Goal: Task Accomplishment & Management: Complete application form

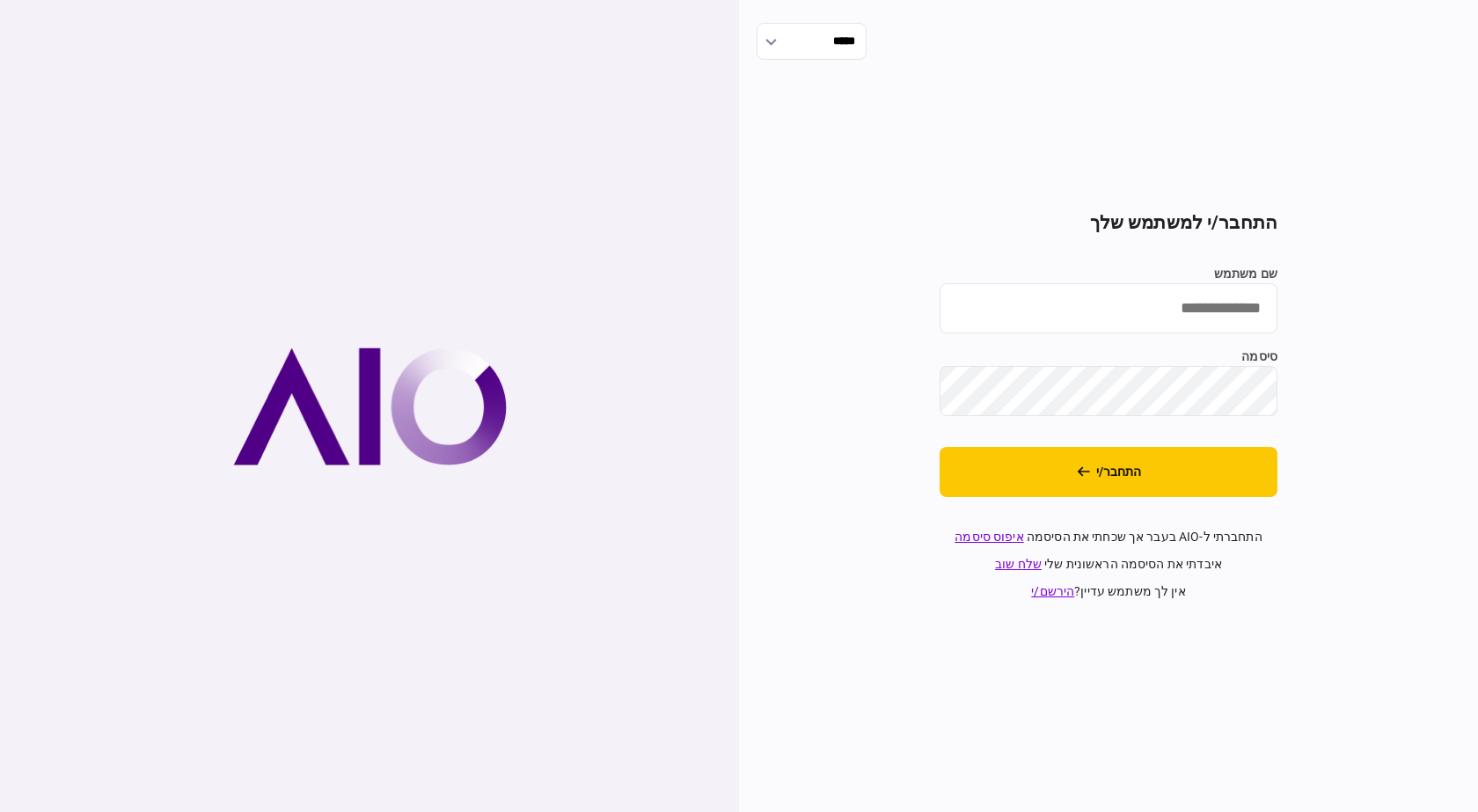
type input "*******"
click at [1416, 539] on div "***** התחבר/י למשתמש שלך שם משתמש ******* סיסמה התחבר/י התחברתי ל-AIO בעבר אך ש…" at bounding box center [1109, 406] width 739 height 812
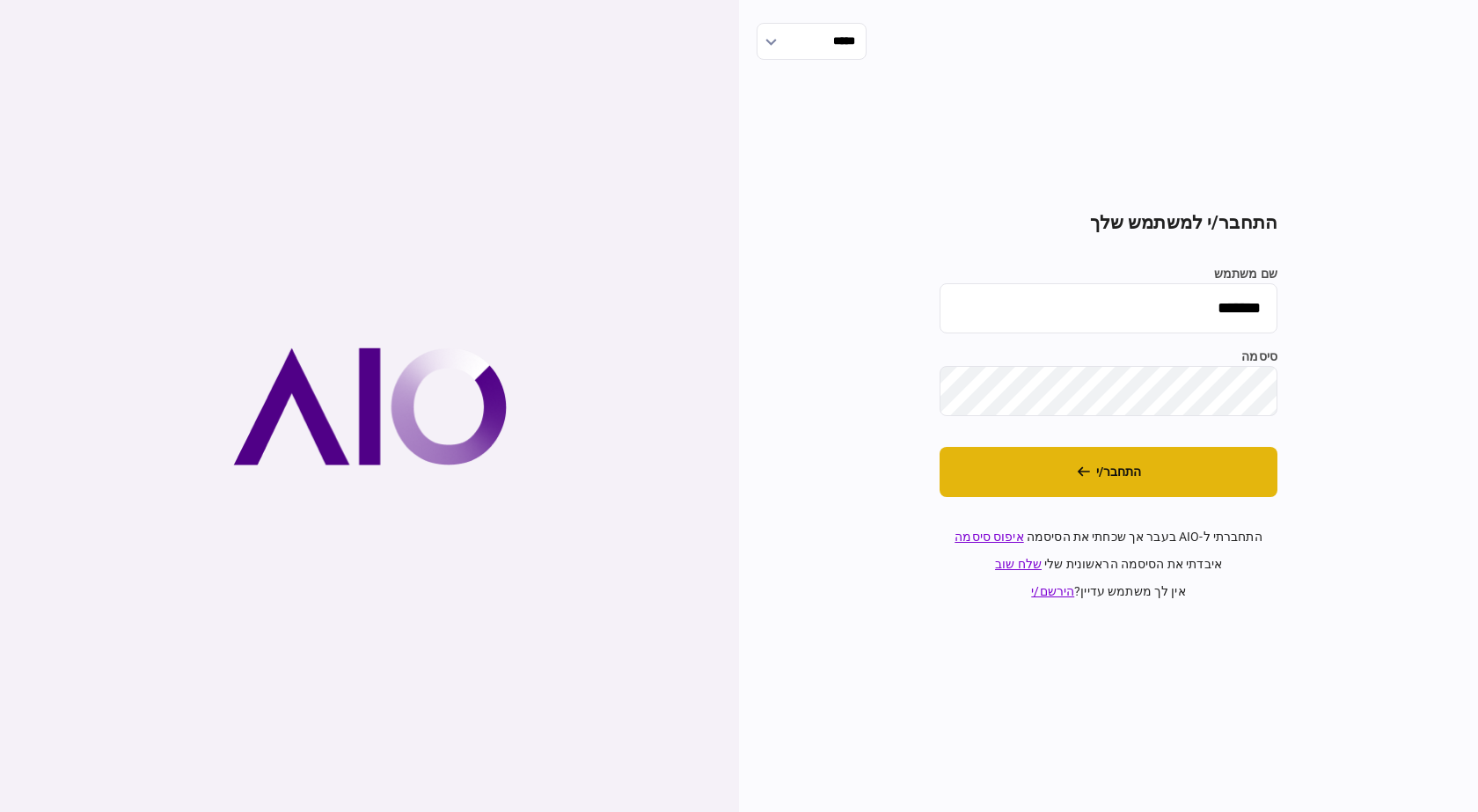
click at [1231, 461] on button "התחבר/י" at bounding box center [1109, 472] width 338 height 50
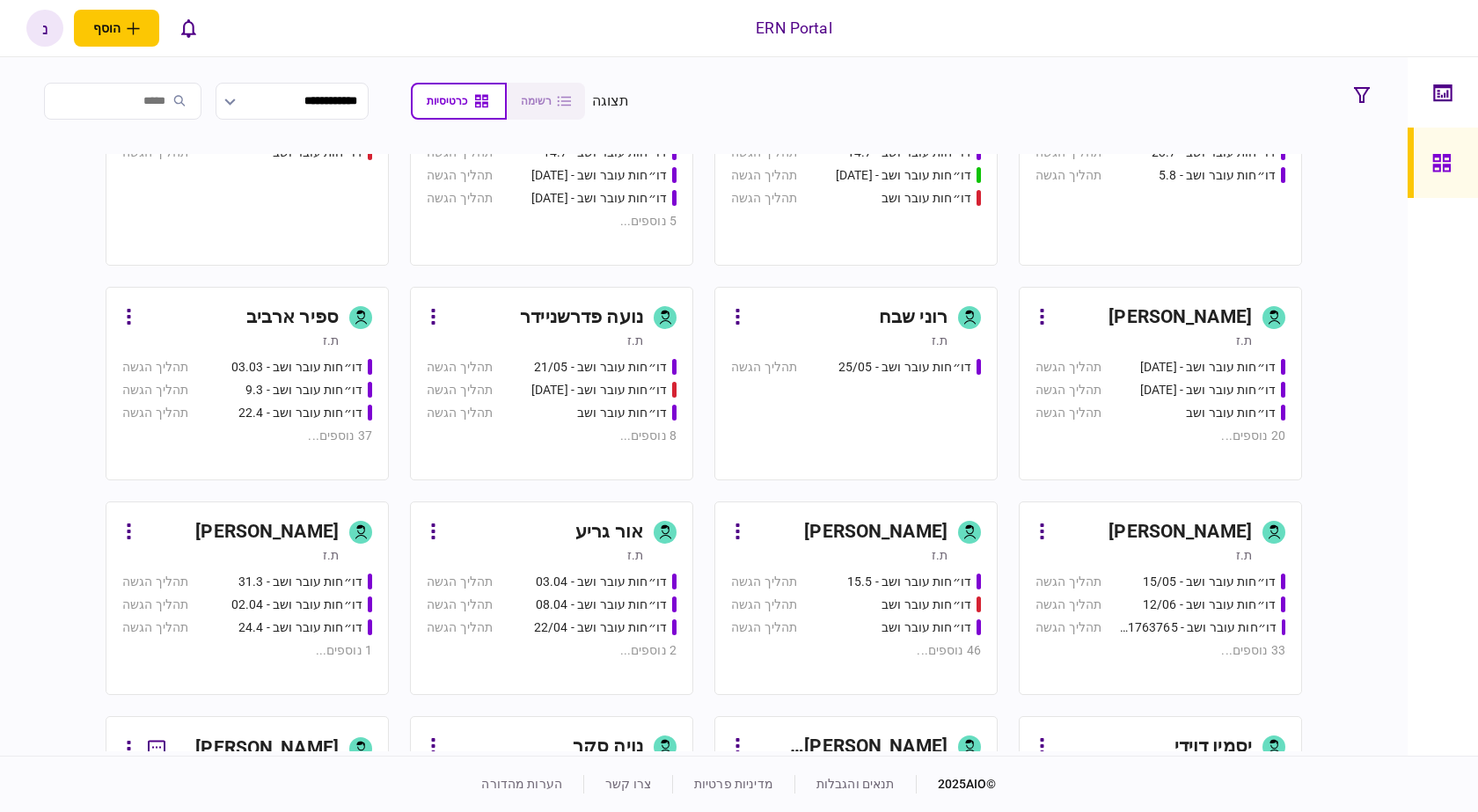
scroll to position [88, 0]
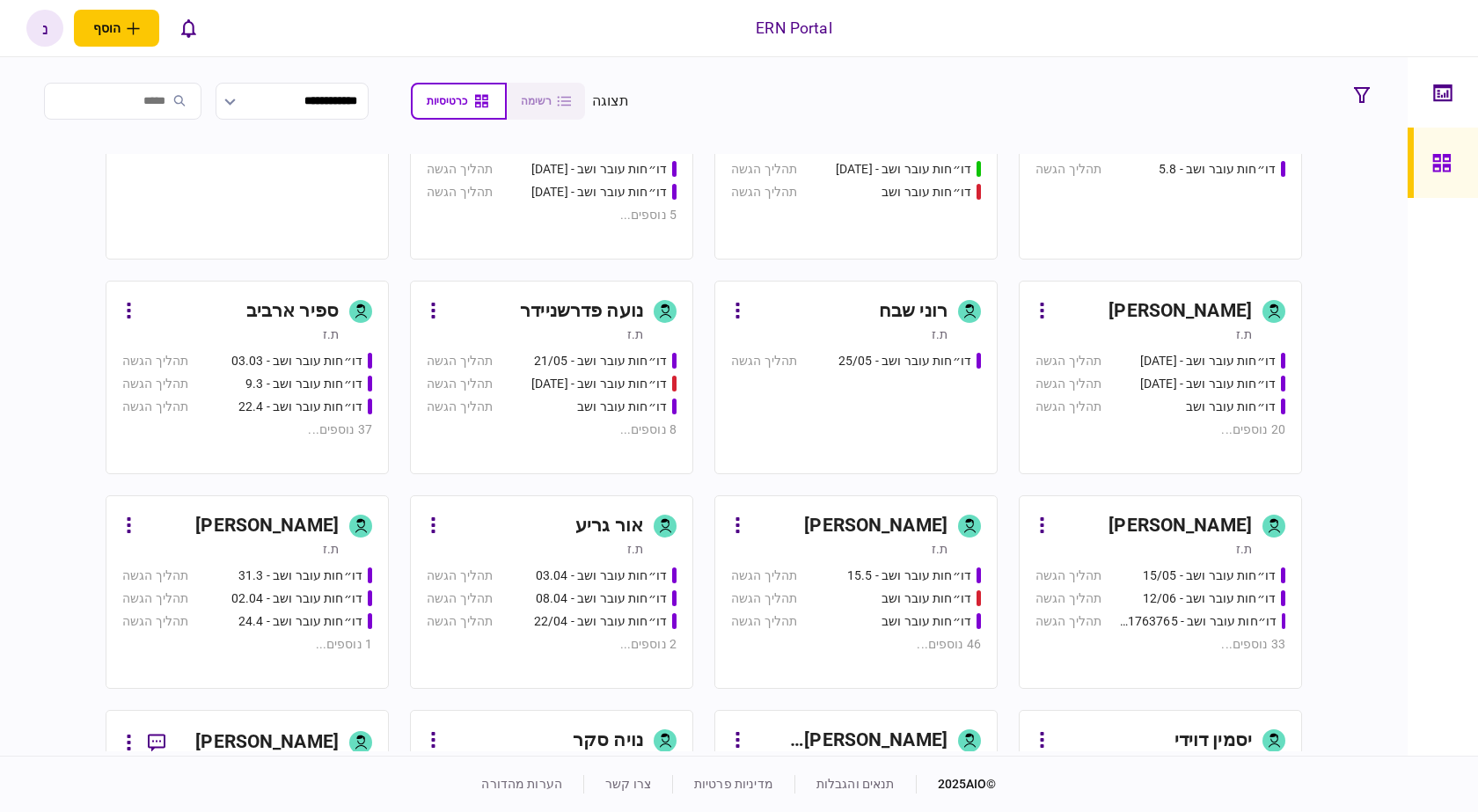
click at [586, 394] on div "דו״חות עובר ושב - 21/05 תהליך הגשה דו״חות עובר ושב - 03/06/25 תהליך הגשה דו״חות…" at bounding box center [552, 405] width 250 height 107
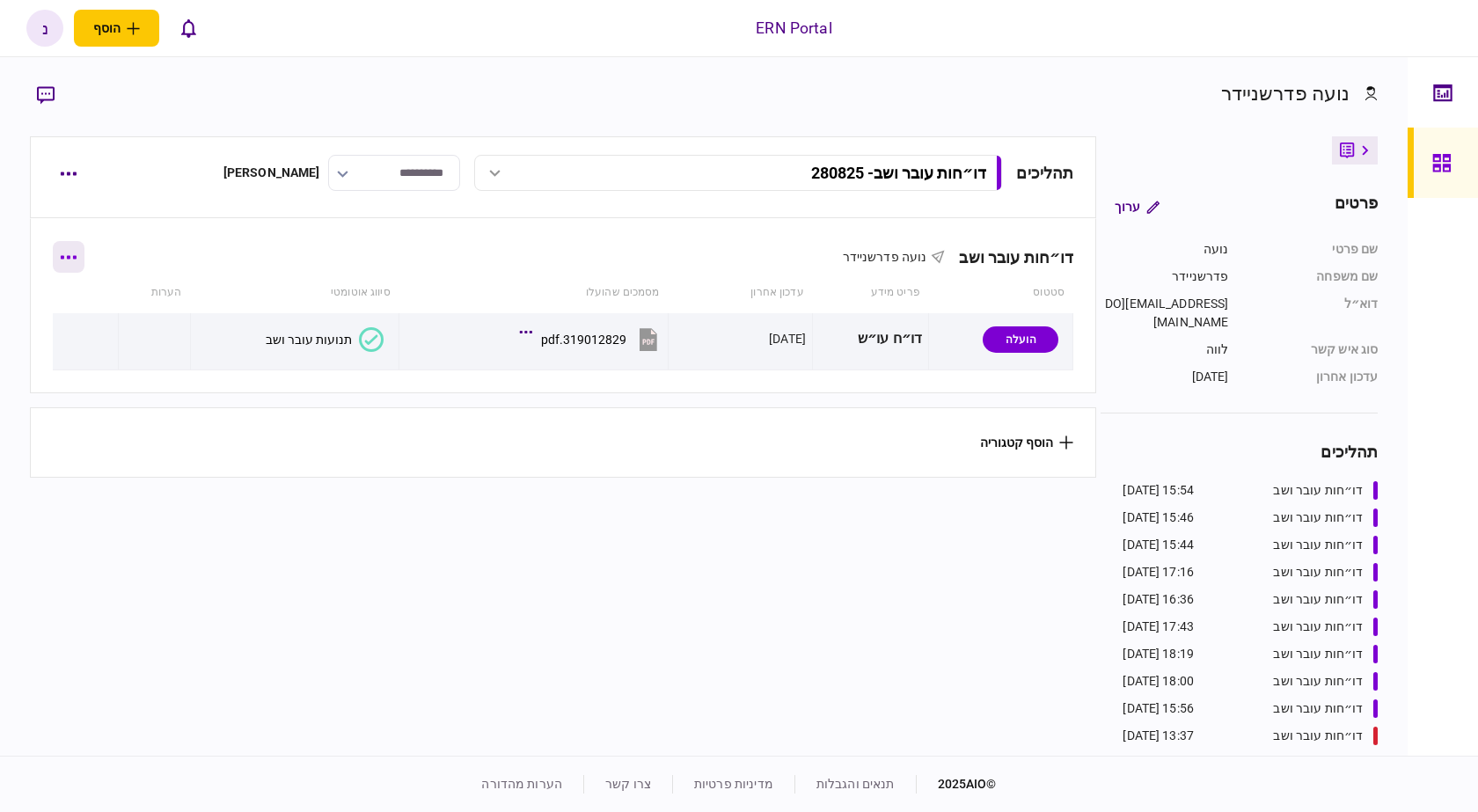
click at [73, 263] on button "button" at bounding box center [68, 256] width 31 height 31
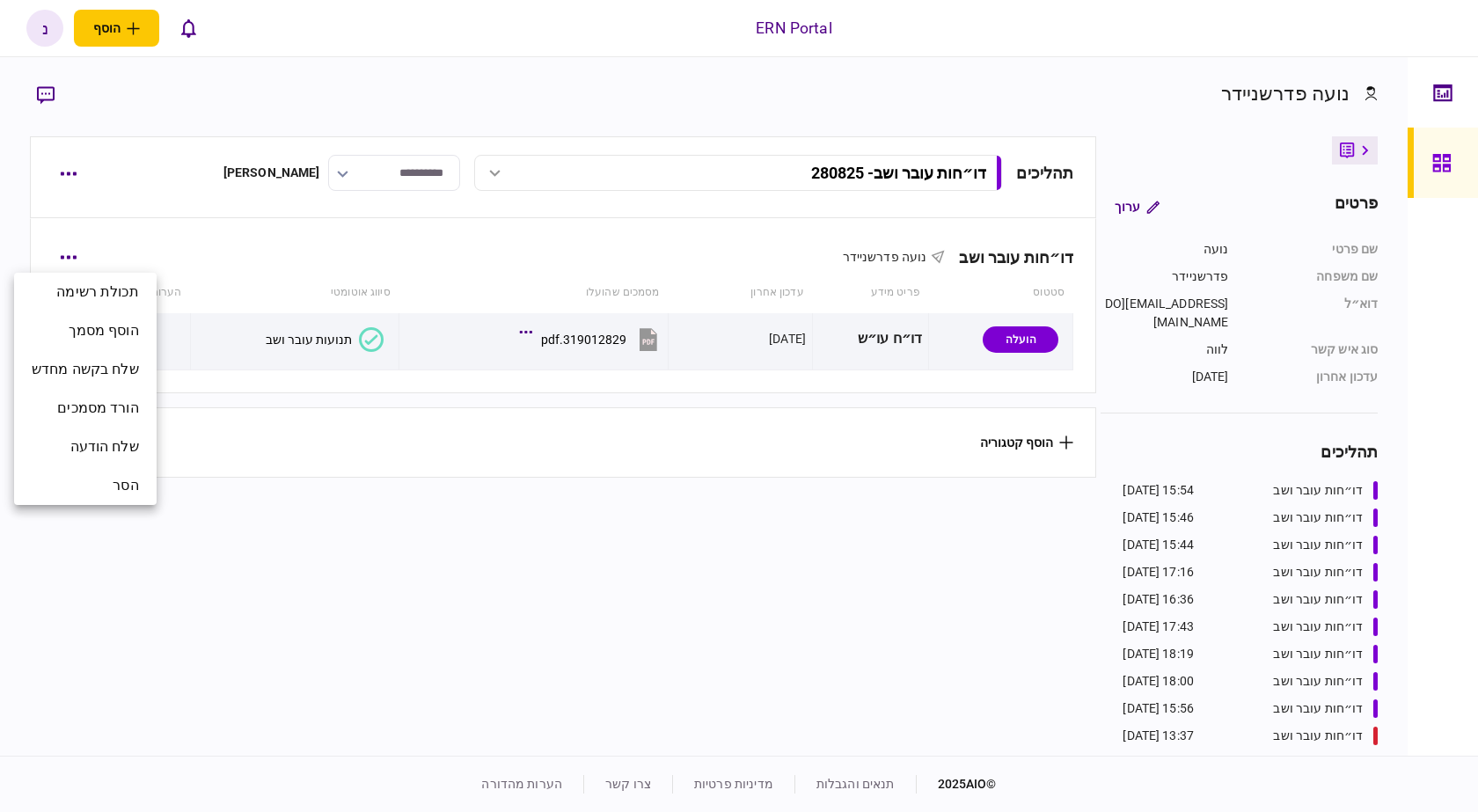
click at [34, 187] on div at bounding box center [739, 406] width 1478 height 812
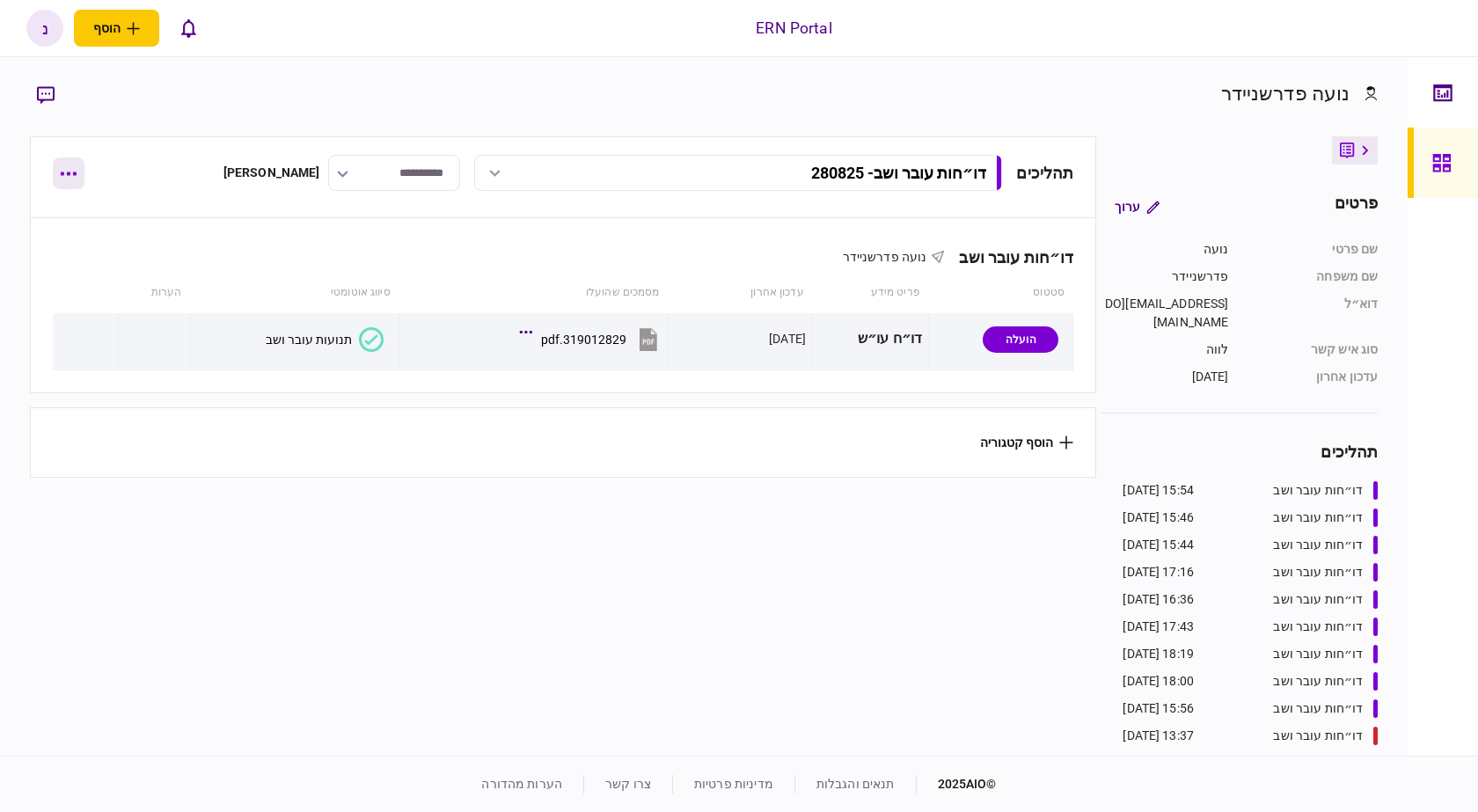
click at [56, 175] on button "button" at bounding box center [68, 172] width 31 height 31
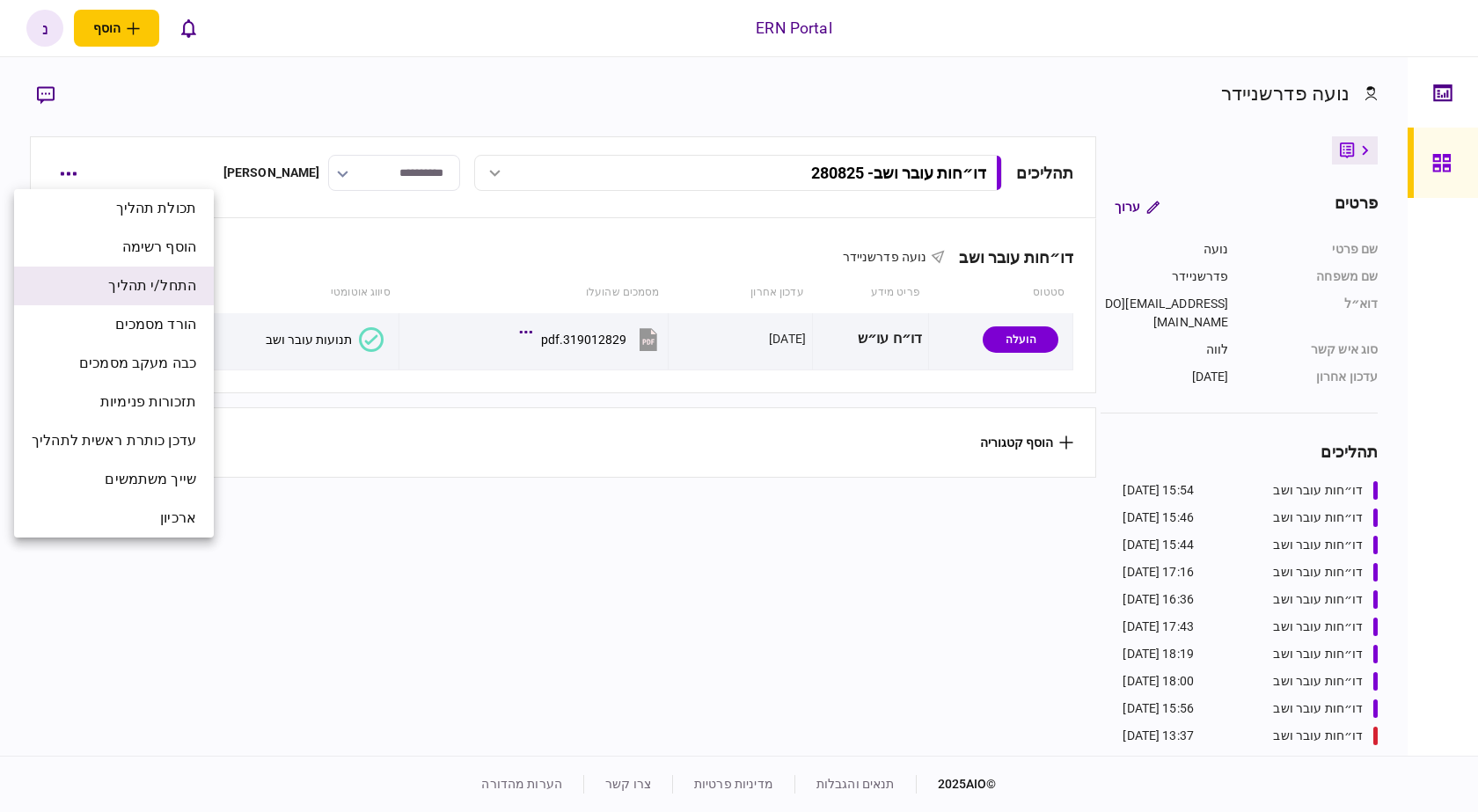
click at [194, 282] on span "התחל/י תהליך" at bounding box center [152, 287] width 88 height 22
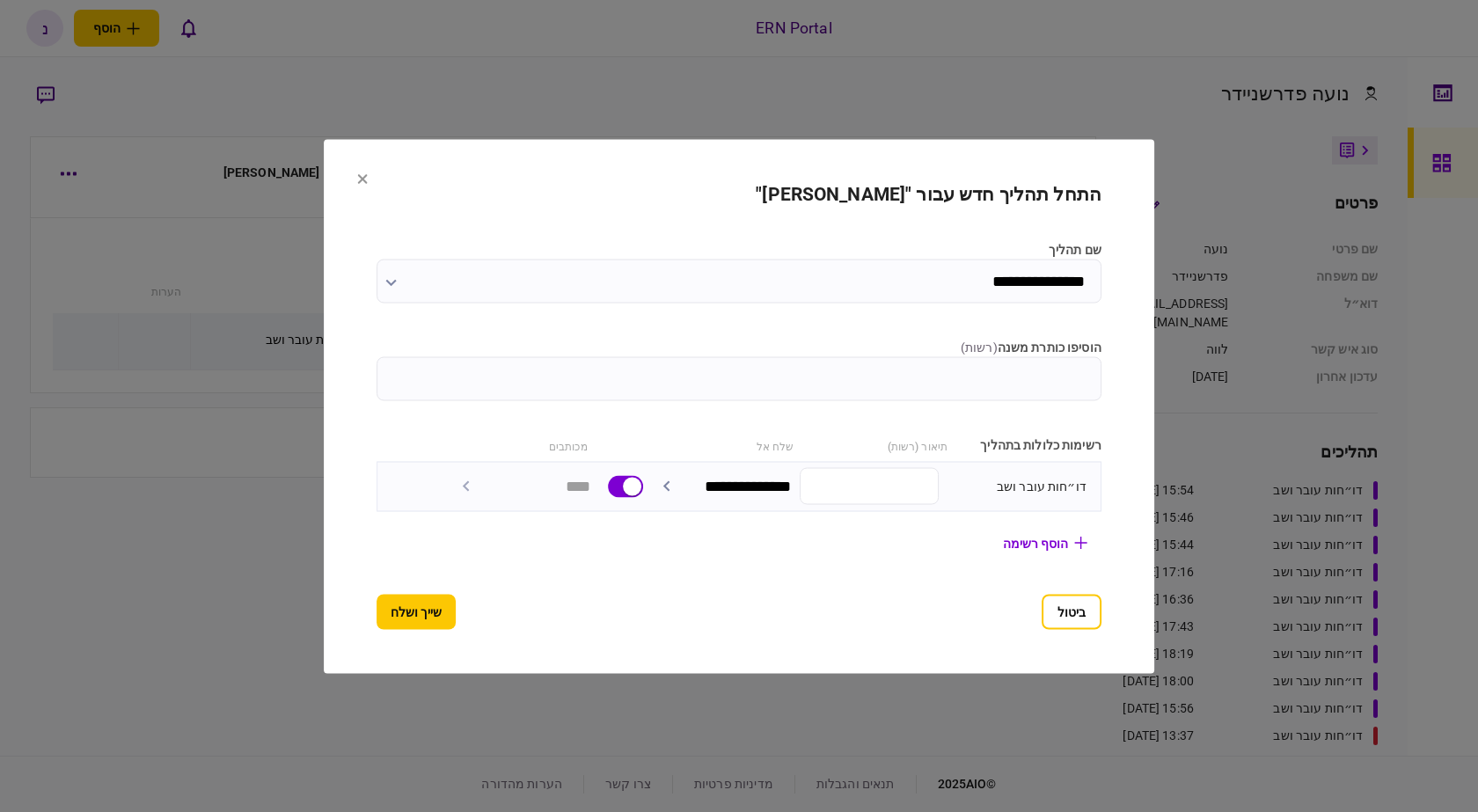
click at [1102, 377] on input "הוסיפו כותרת משנה ( רשות )" at bounding box center [739, 378] width 725 height 44
type input "****"
click at [376, 618] on button "שייך ושלח" at bounding box center [416, 611] width 79 height 35
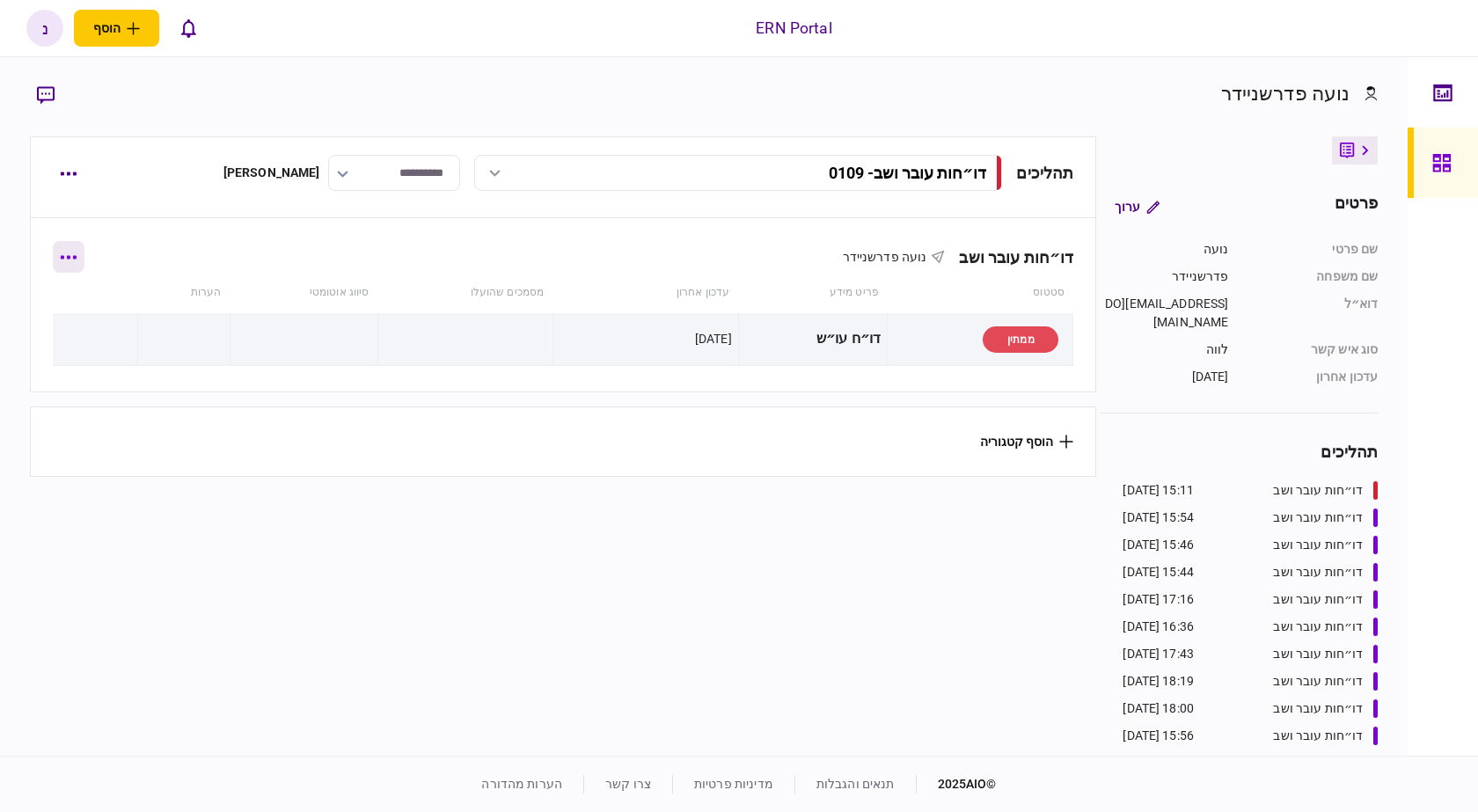
click at [75, 259] on icon "button" at bounding box center [68, 257] width 17 height 4
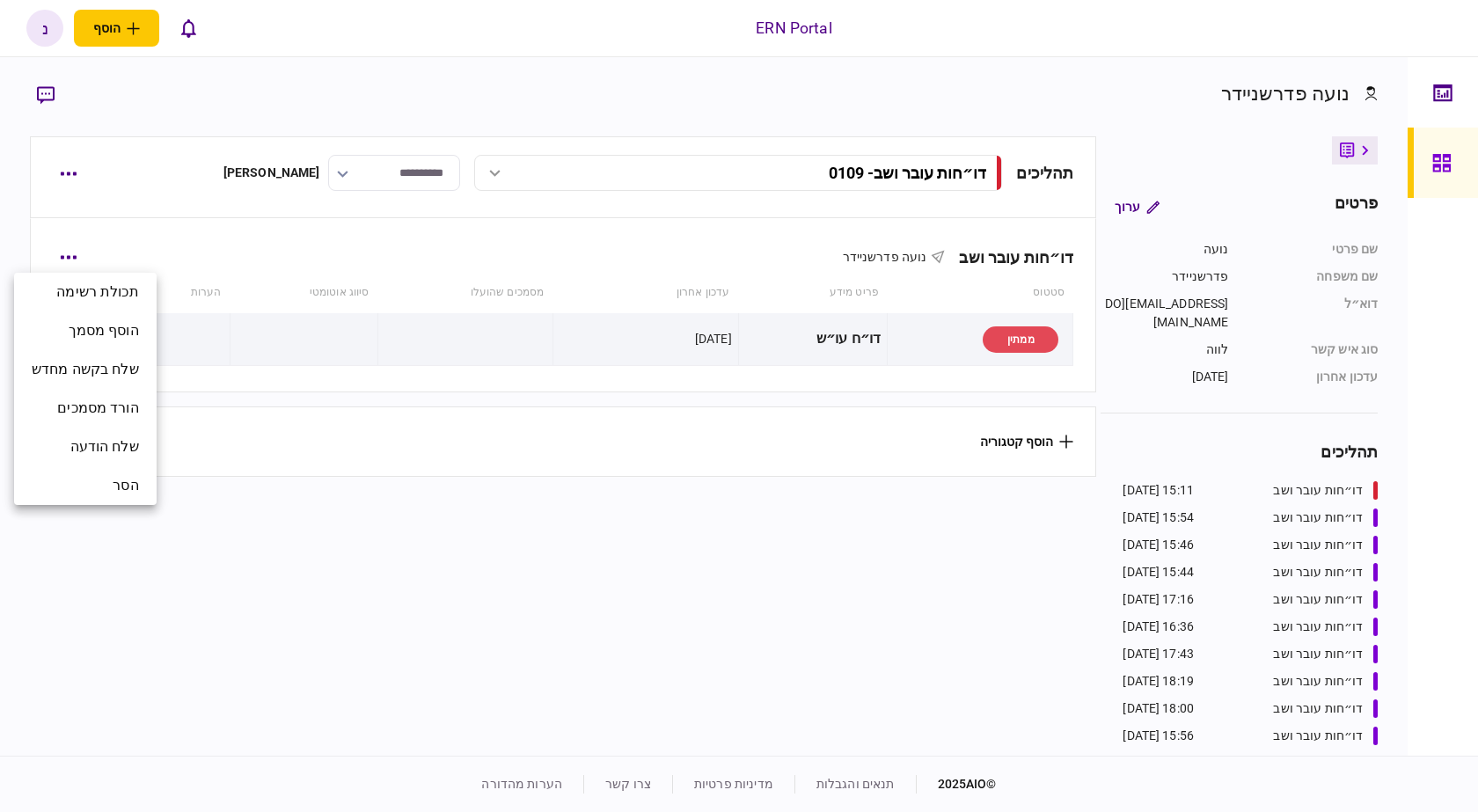
drag, startPoint x: 256, startPoint y: 593, endPoint x: 197, endPoint y: 478, distance: 129.3
click at [259, 585] on div at bounding box center [739, 406] width 1478 height 812
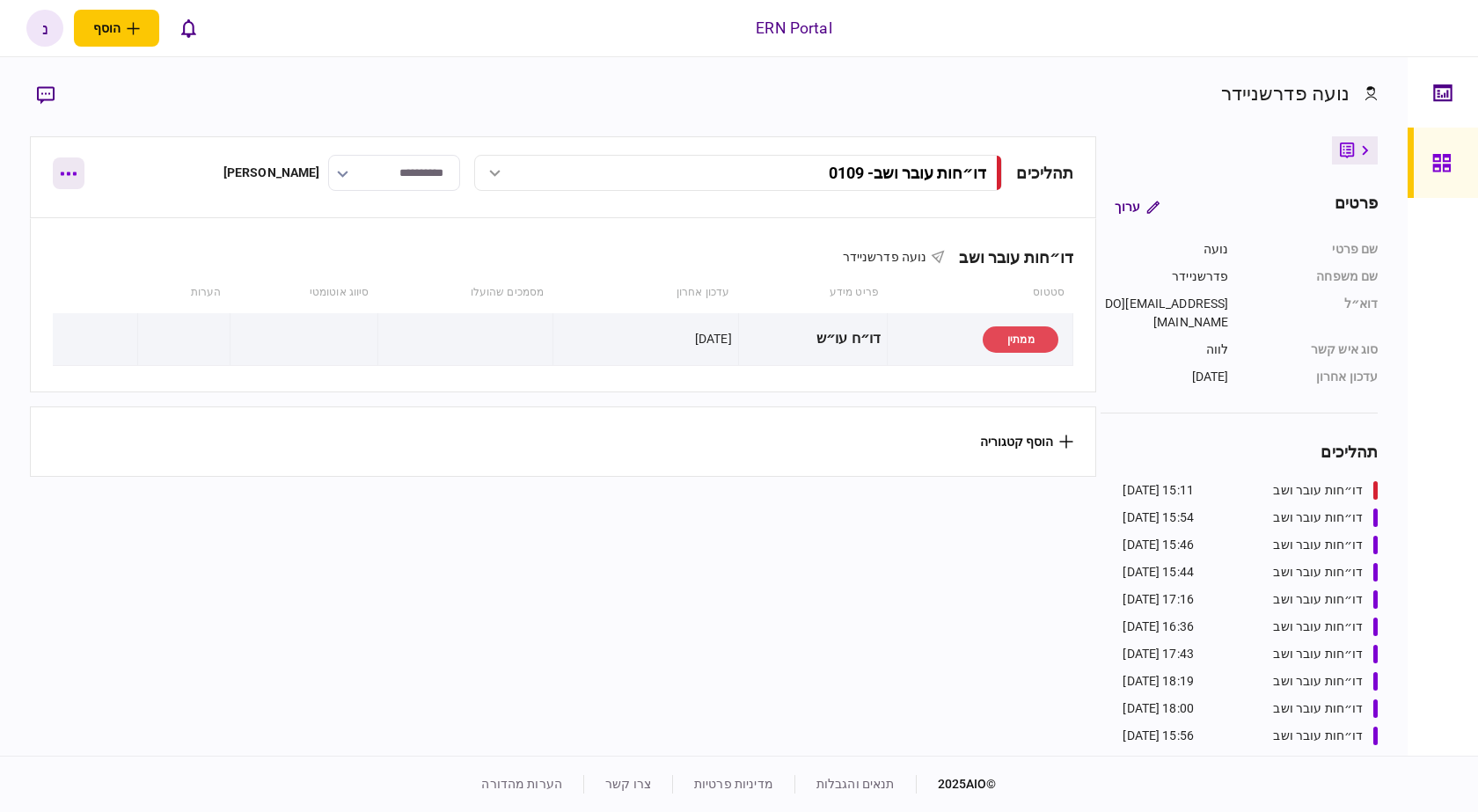
click at [66, 171] on button "button" at bounding box center [68, 172] width 31 height 31
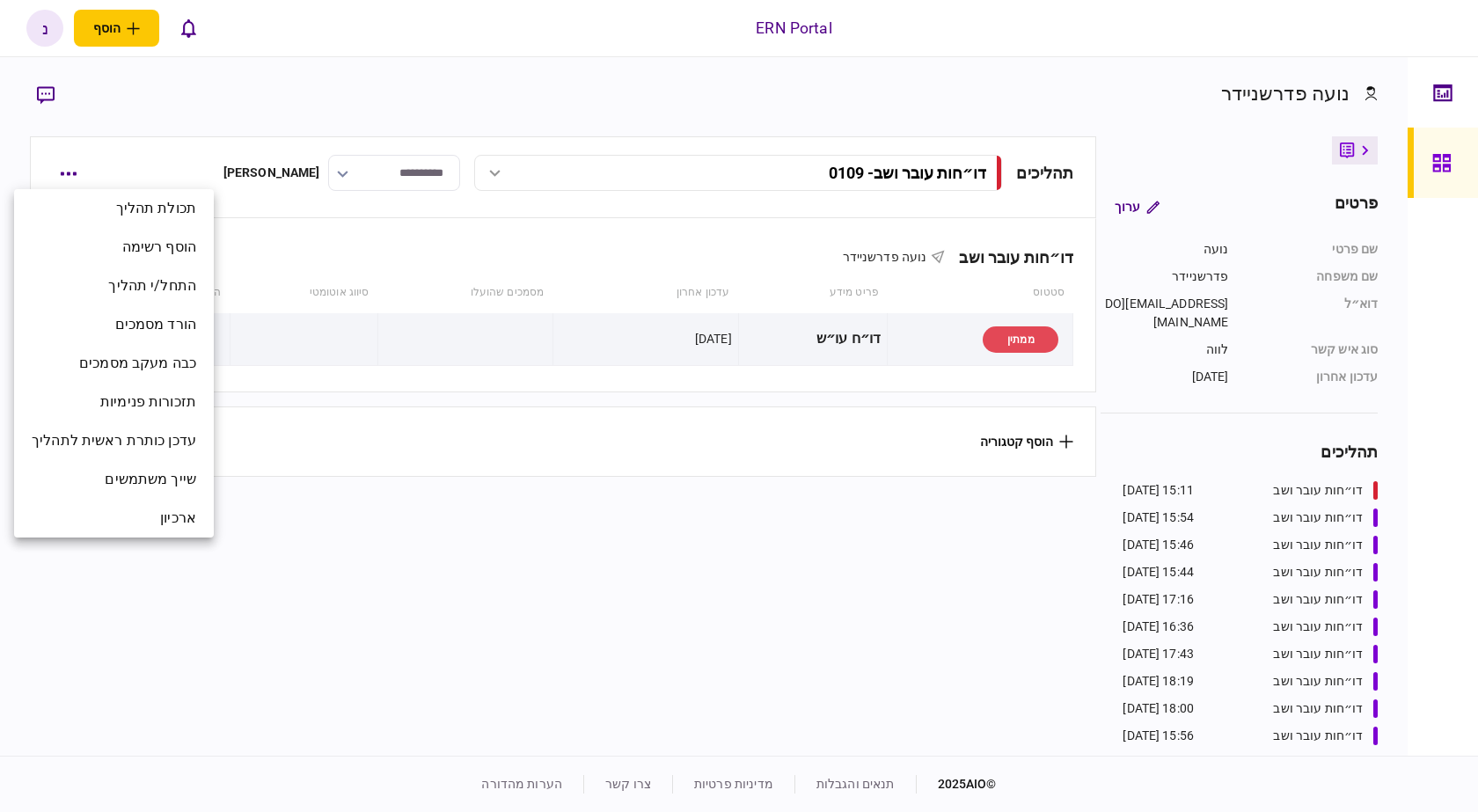
click at [309, 661] on div at bounding box center [739, 406] width 1478 height 812
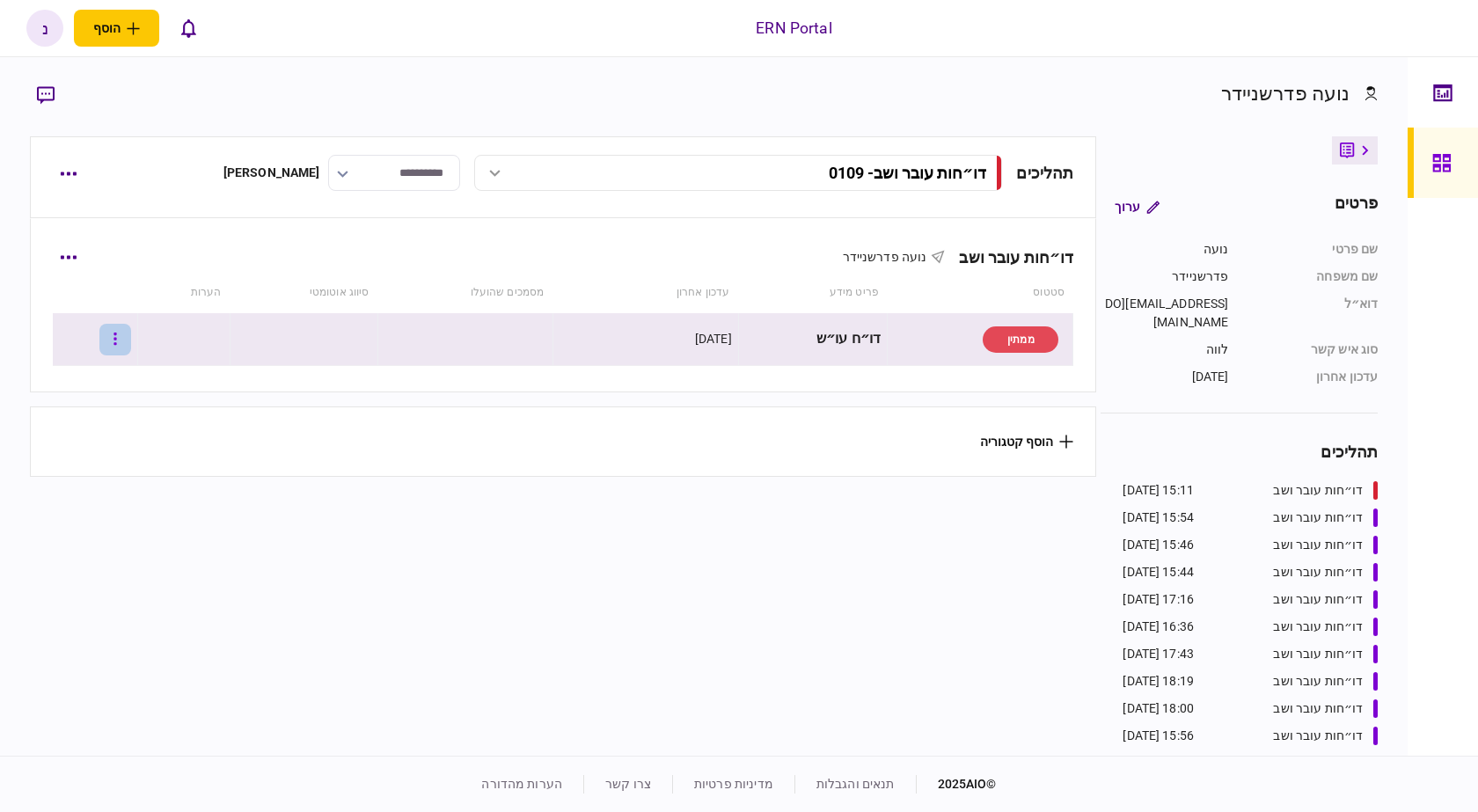
click at [127, 342] on button "button" at bounding box center [115, 339] width 31 height 31
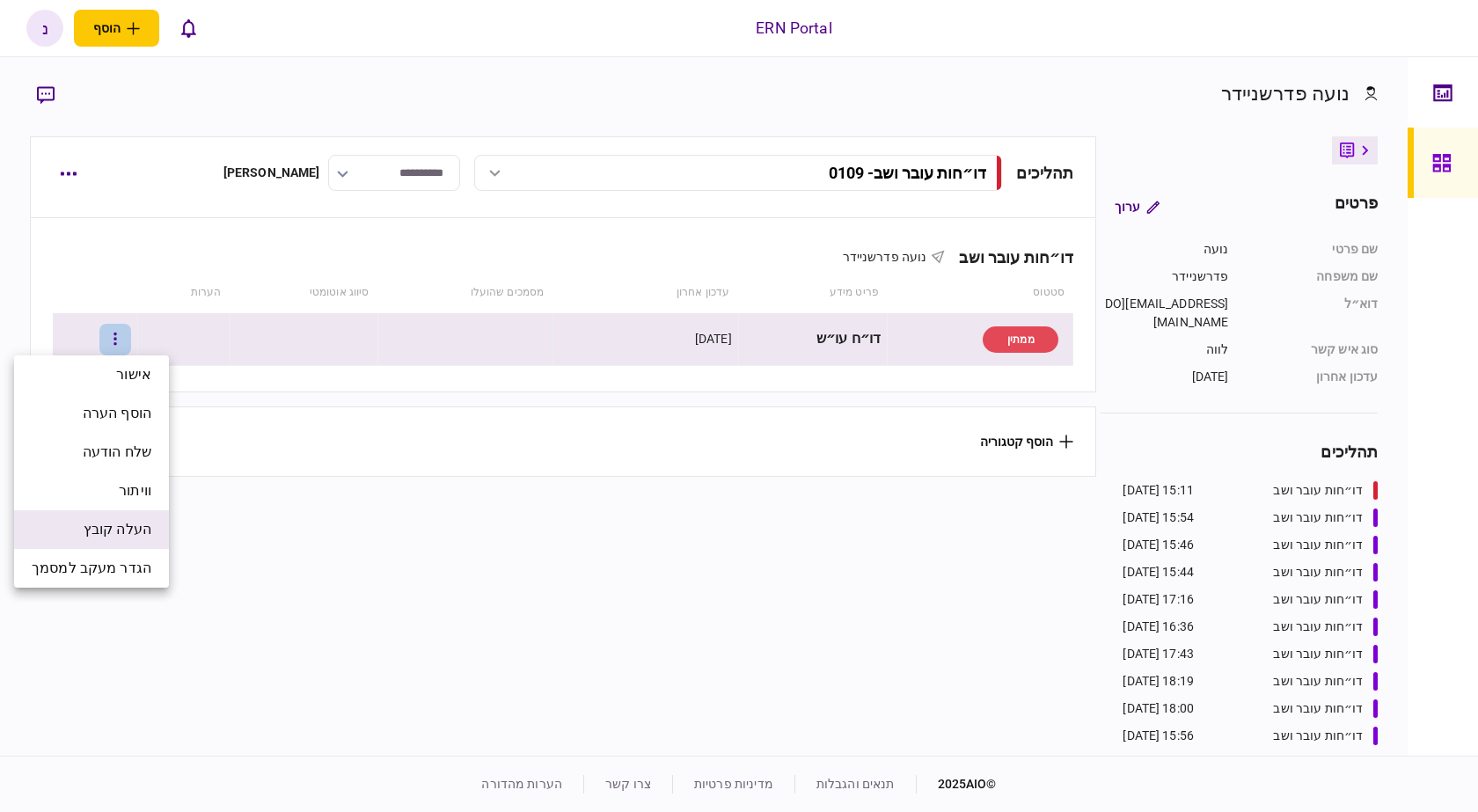
click at [144, 542] on li "העלה קובץ" at bounding box center [92, 529] width 155 height 39
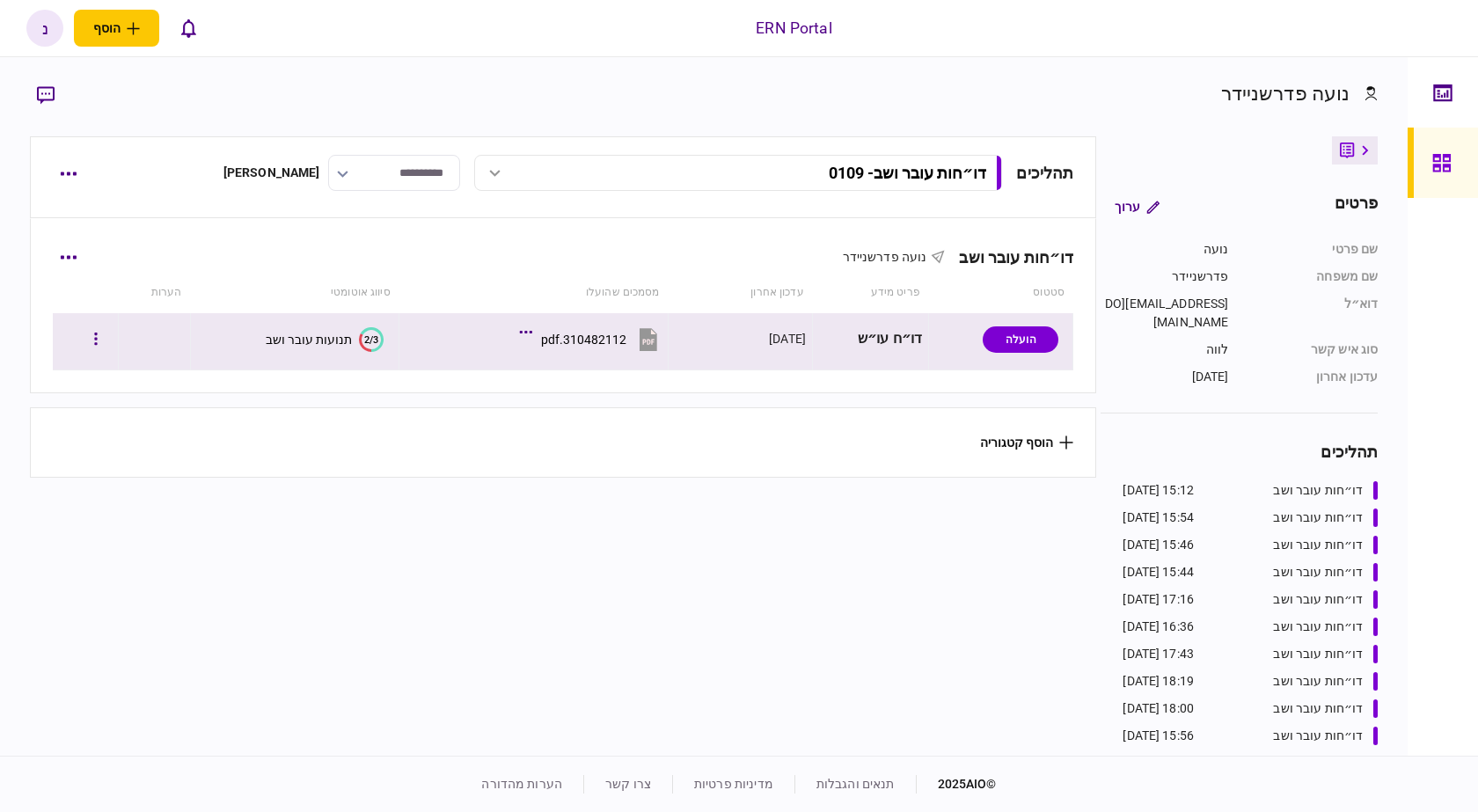
click at [353, 337] on button "2/3 תנועות עובר ושב" at bounding box center [324, 339] width 118 height 24
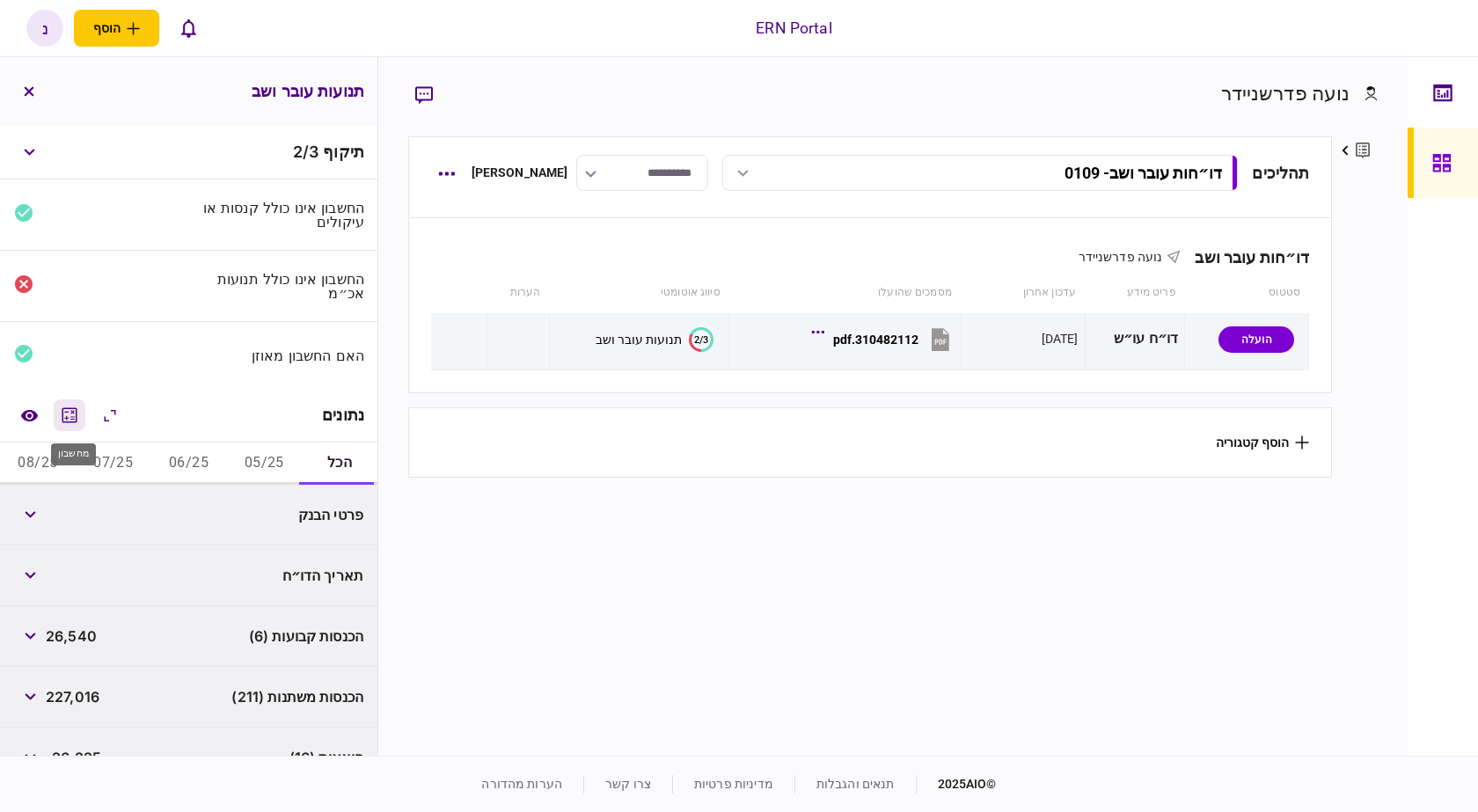
click at [69, 417] on icon "מחשבון" at bounding box center [70, 416] width 22 height 22
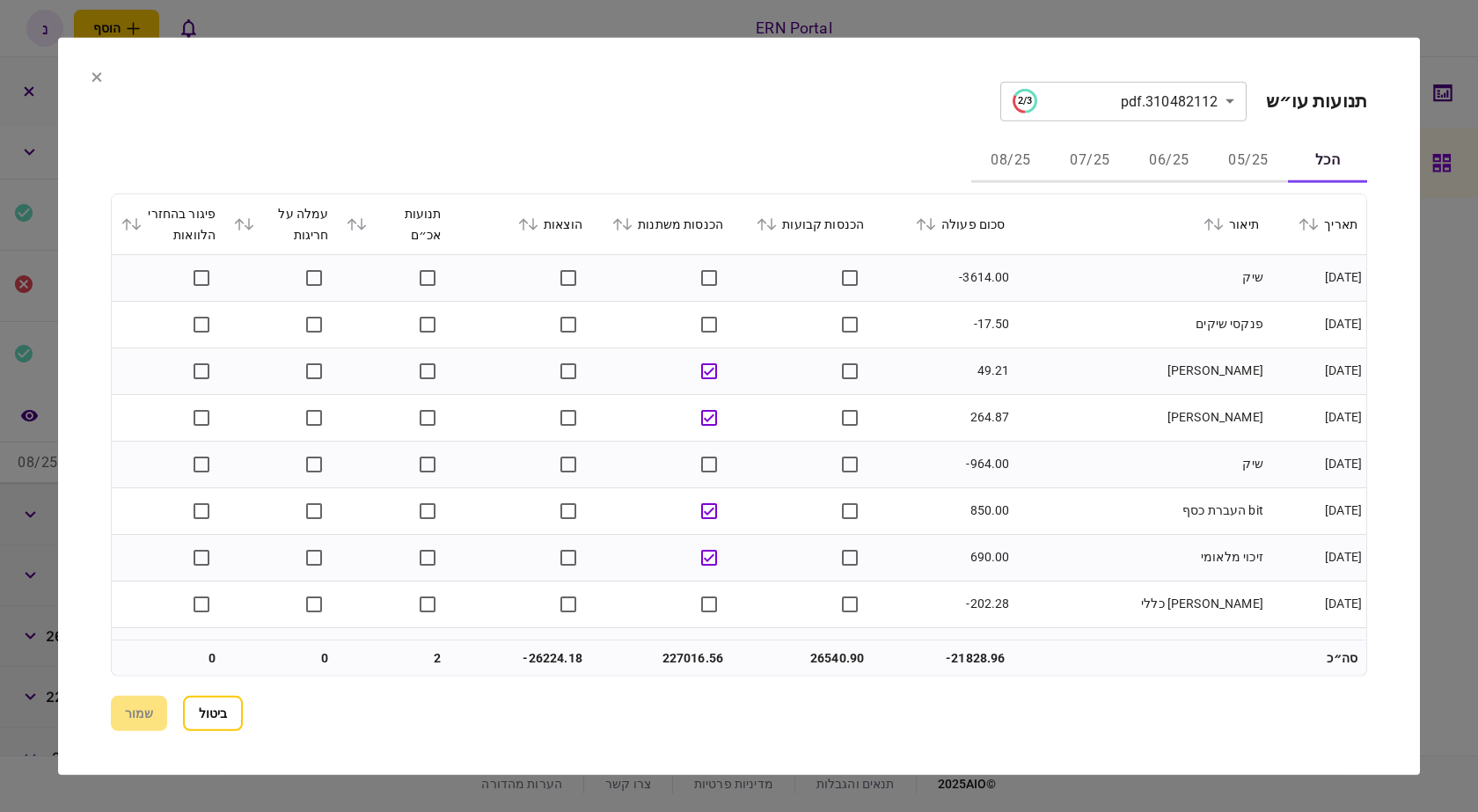
click at [358, 227] on icon at bounding box center [352, 224] width 11 height 13
click at [358, 226] on icon at bounding box center [352, 224] width 11 height 13
click at [1256, 163] on button "05/25" at bounding box center [1249, 161] width 79 height 42
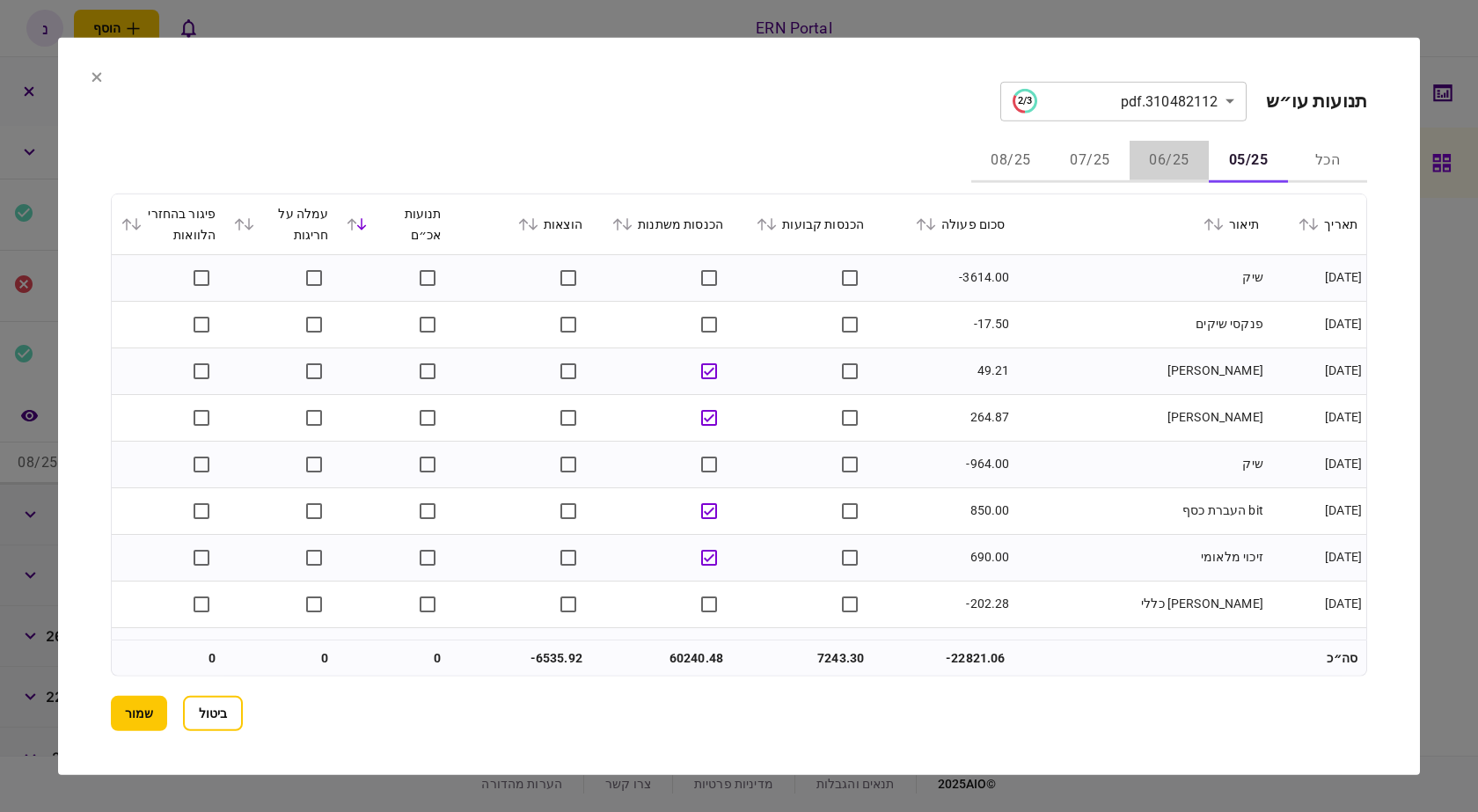
click at [1168, 158] on button "06/25" at bounding box center [1170, 161] width 79 height 42
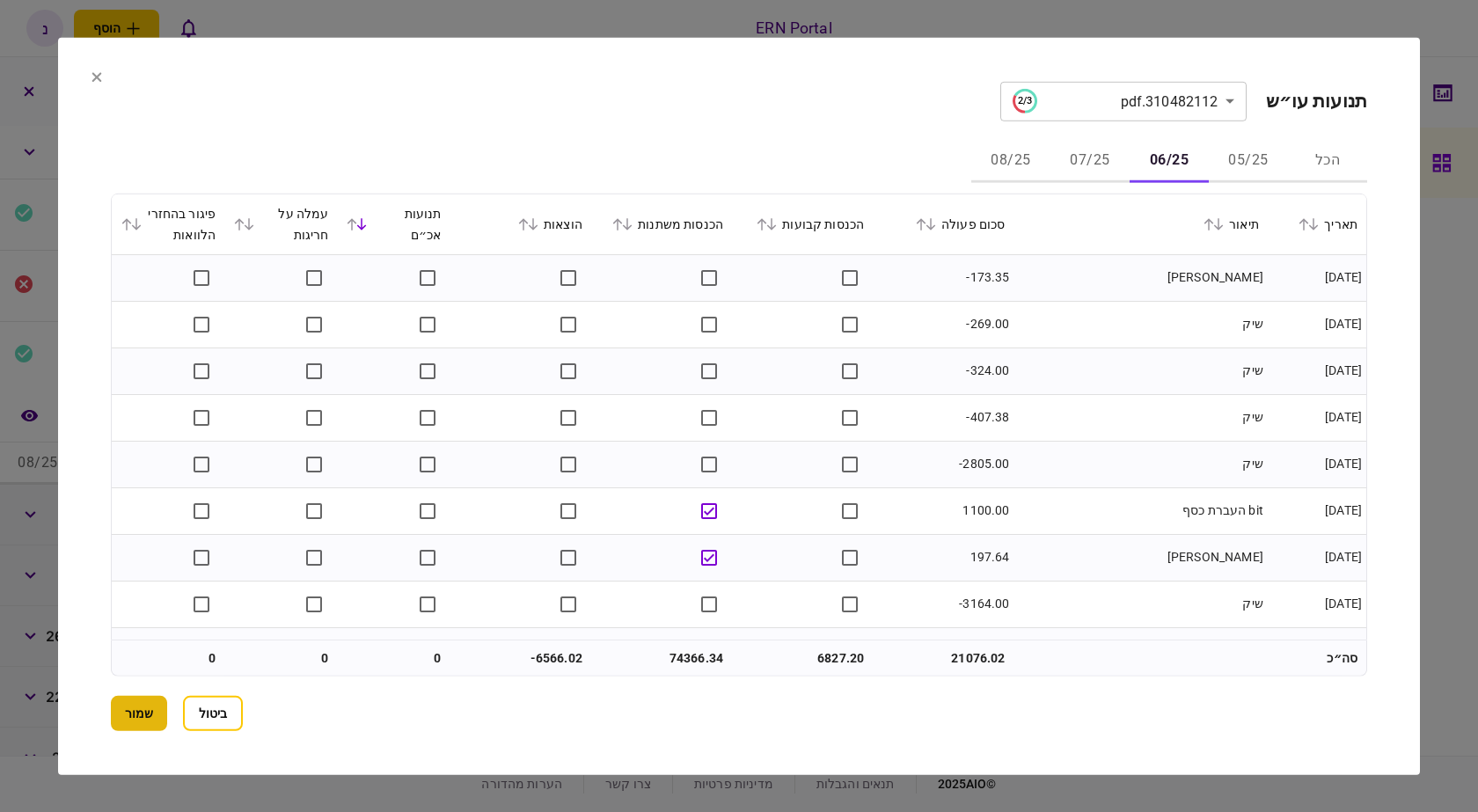
click at [142, 728] on button "שמור" at bounding box center [138, 713] width 57 height 35
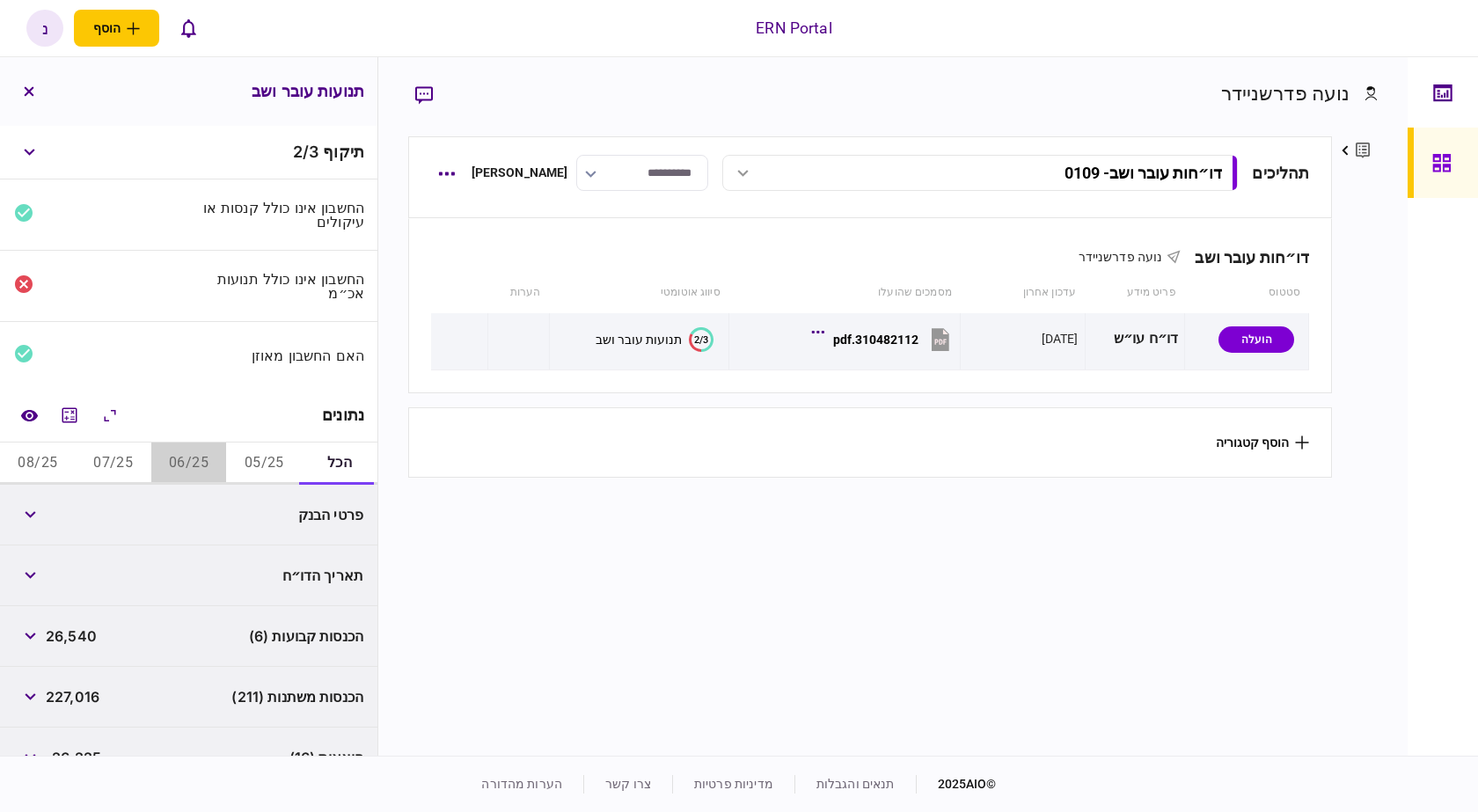
click at [188, 462] on button "06/25" at bounding box center [189, 463] width 75 height 42
click at [24, 508] on button "button" at bounding box center [30, 514] width 31 height 31
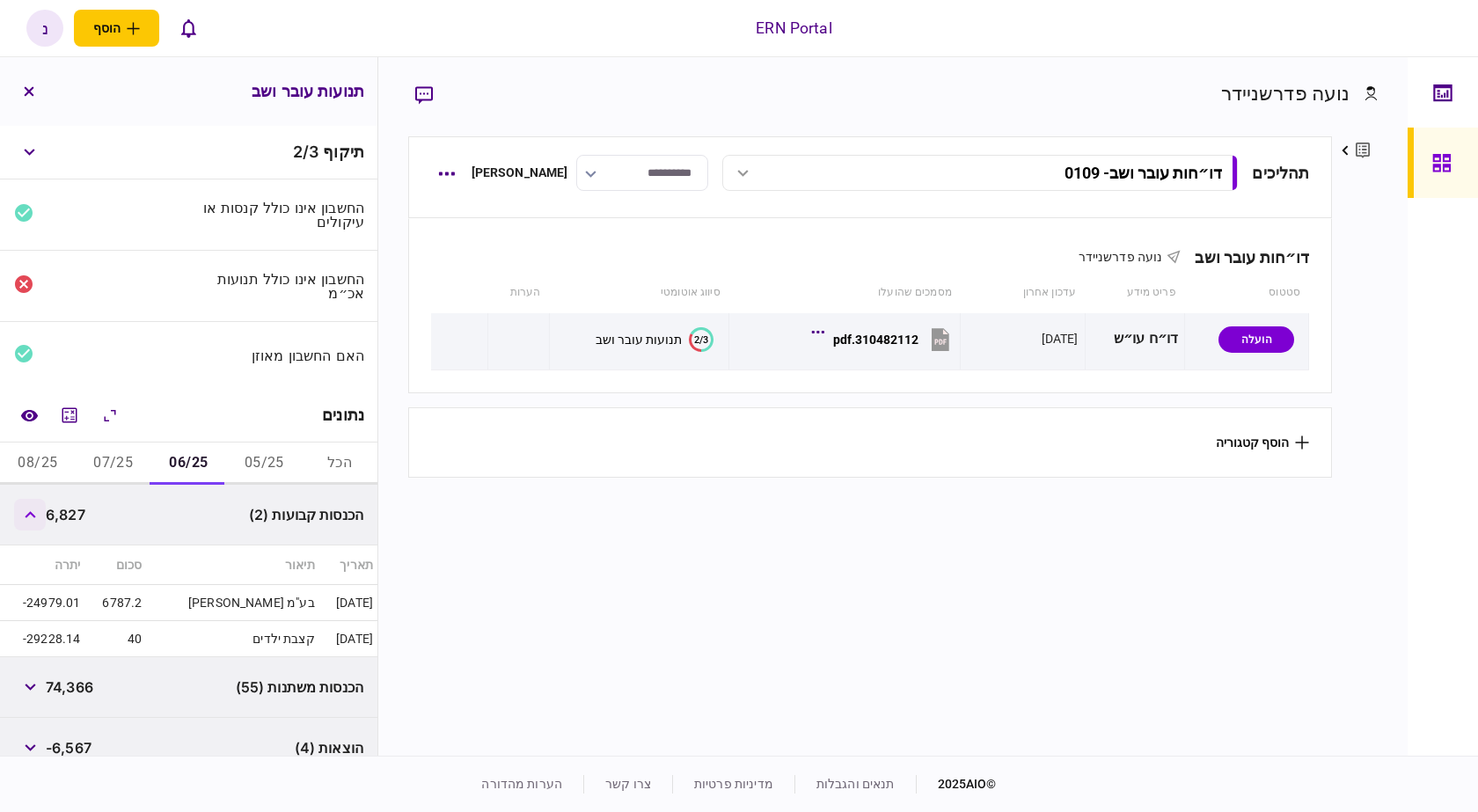
click at [24, 508] on button "button" at bounding box center [30, 514] width 31 height 31
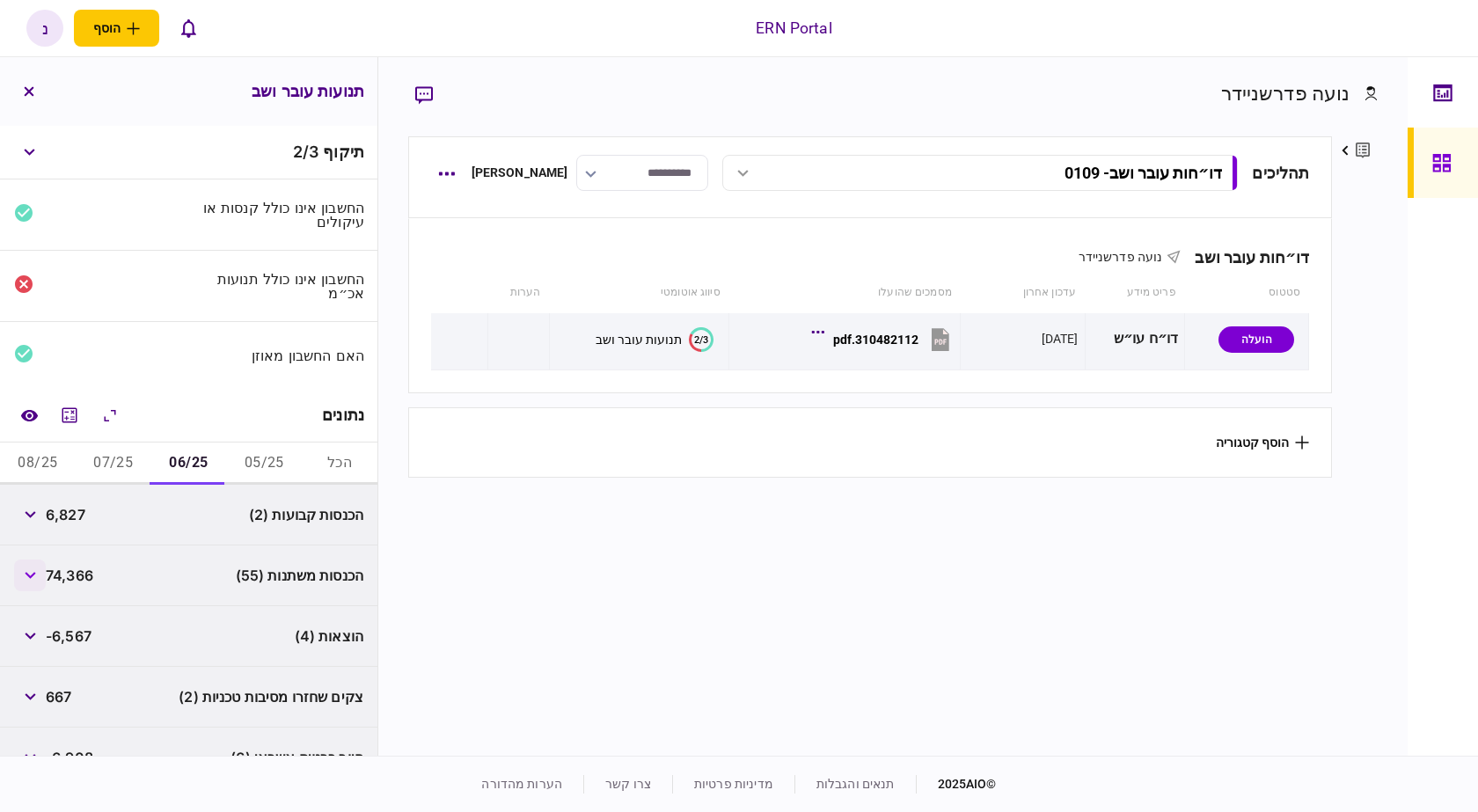
click at [21, 565] on button "button" at bounding box center [30, 575] width 31 height 31
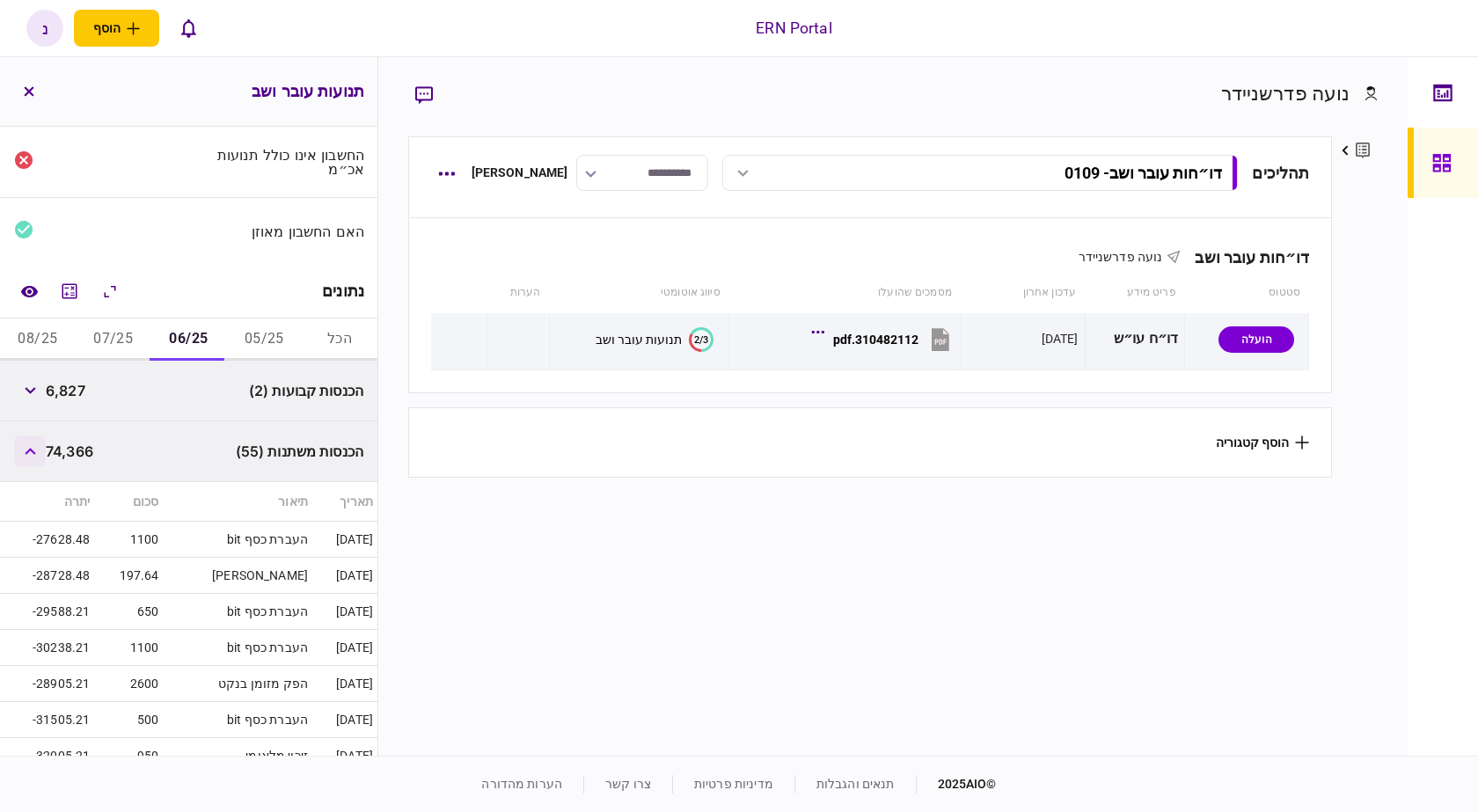
scroll to position [176, 0]
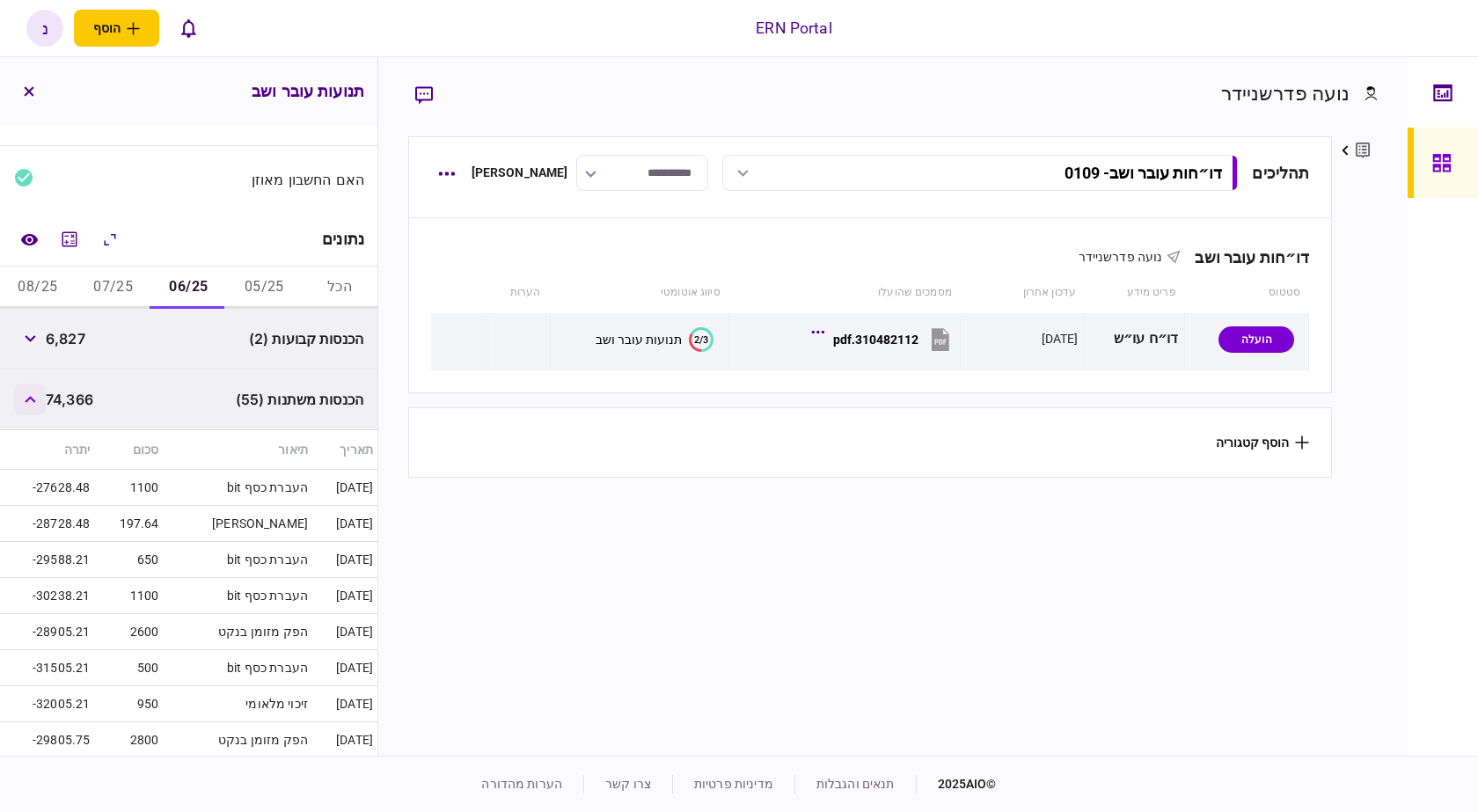
click at [31, 390] on button "button" at bounding box center [30, 399] width 31 height 31
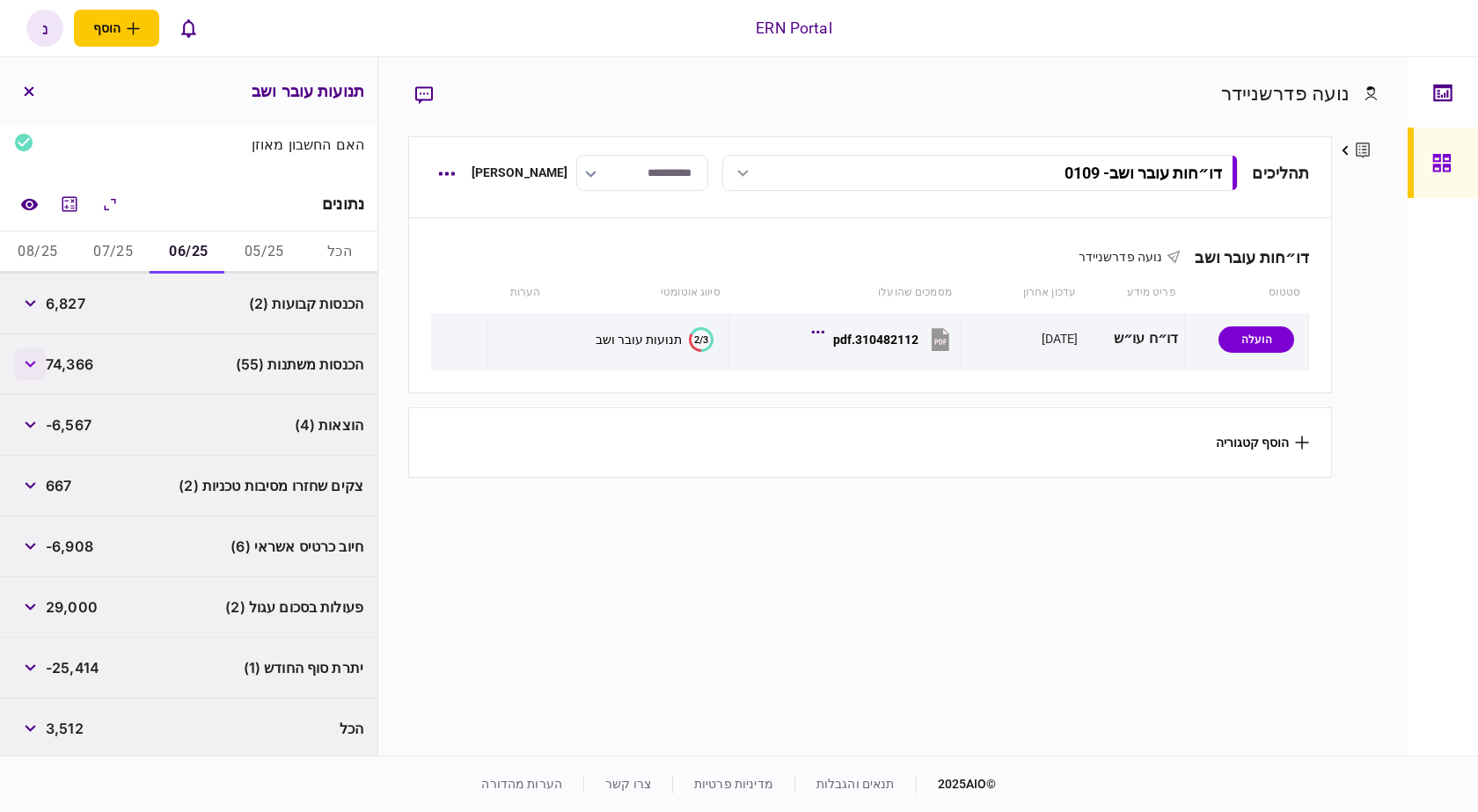
scroll to position [215, 0]
click at [58, 199] on button "מחשבון" at bounding box center [69, 200] width 31 height 31
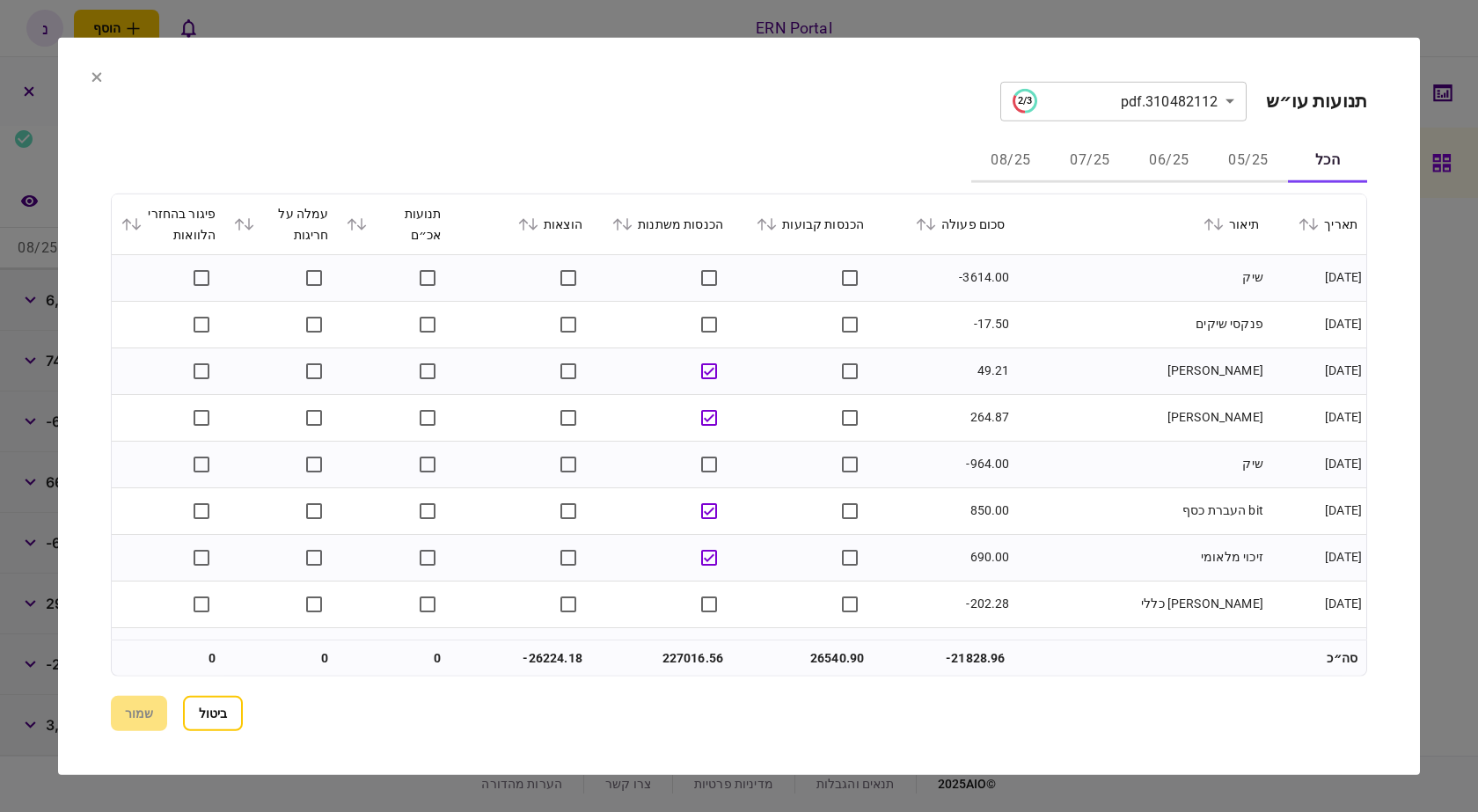
click at [1214, 183] on section "הכל 05/25 06/25 07/25 08/25 תאריך תיאור סכום פעולה הכנסות קבועות הכנסות משתנות …" at bounding box center [739, 408] width 1257 height 535
click at [1140, 152] on button "06/25" at bounding box center [1170, 161] width 79 height 42
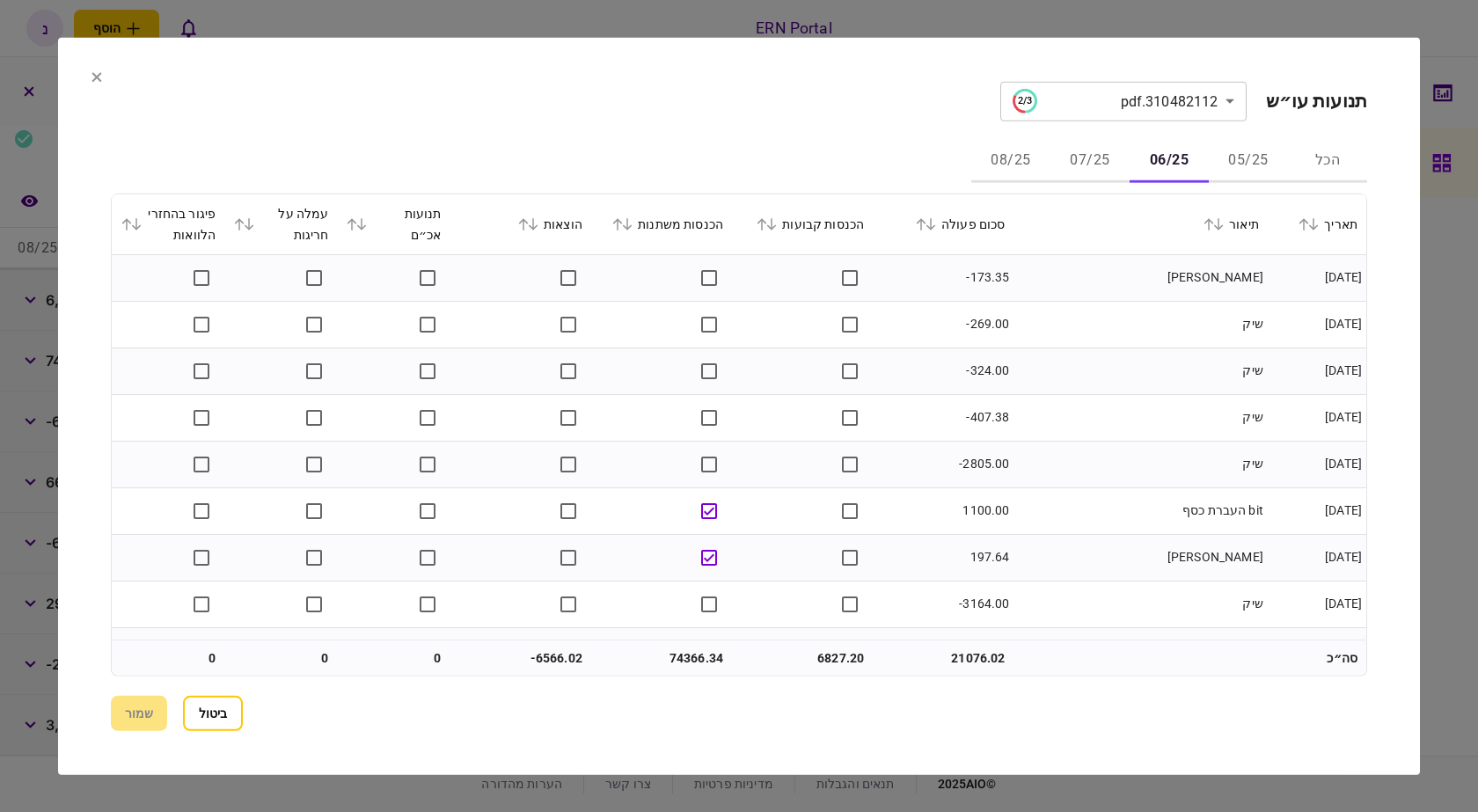
click at [759, 225] on div "הכנסות קבועות" at bounding box center [802, 224] width 123 height 22
click at [767, 225] on icon at bounding box center [762, 224] width 11 height 13
click at [1089, 165] on button "07/25" at bounding box center [1090, 161] width 79 height 42
click at [767, 217] on icon at bounding box center [762, 224] width 11 height 13
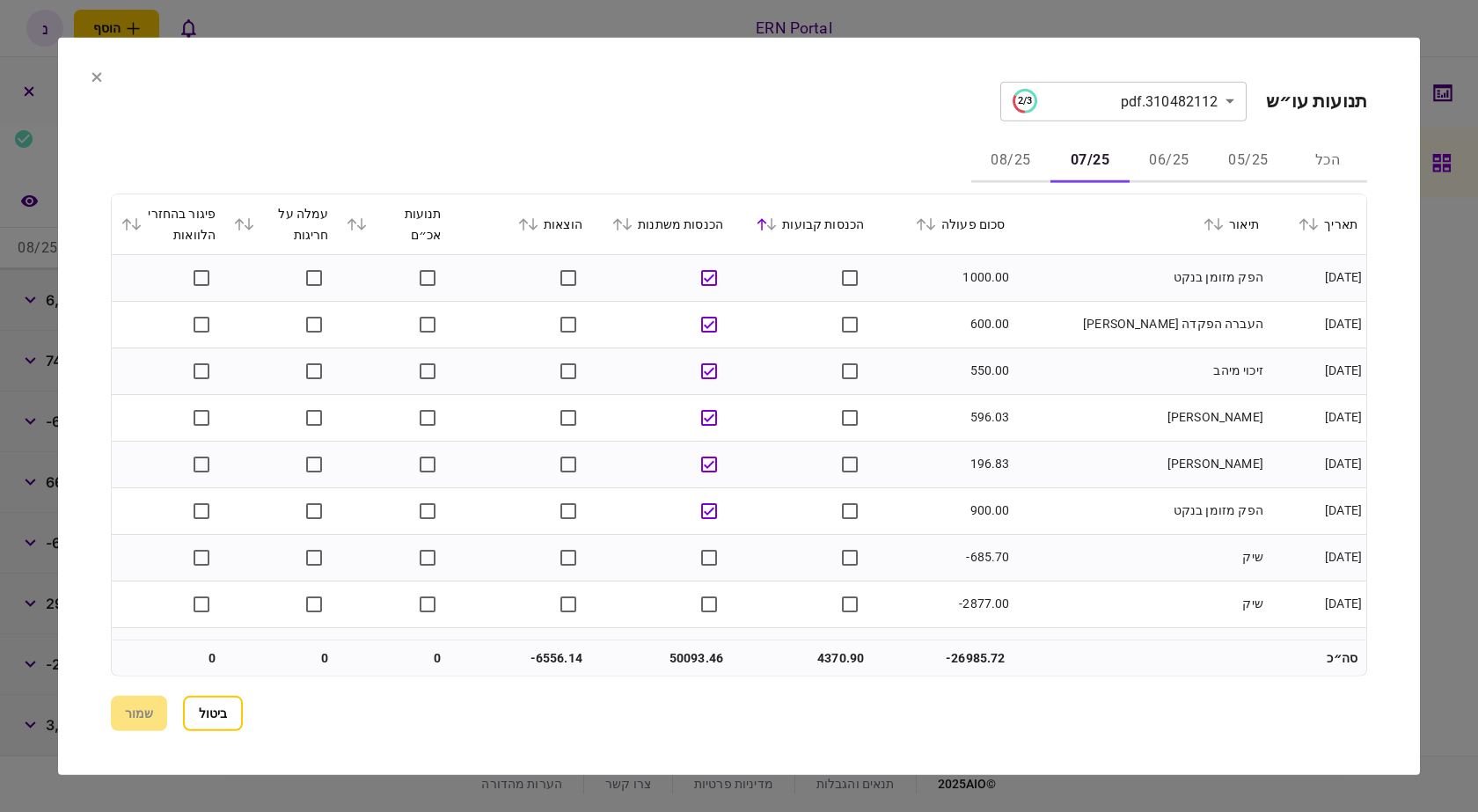
click at [767, 217] on icon at bounding box center [762, 224] width 11 height 13
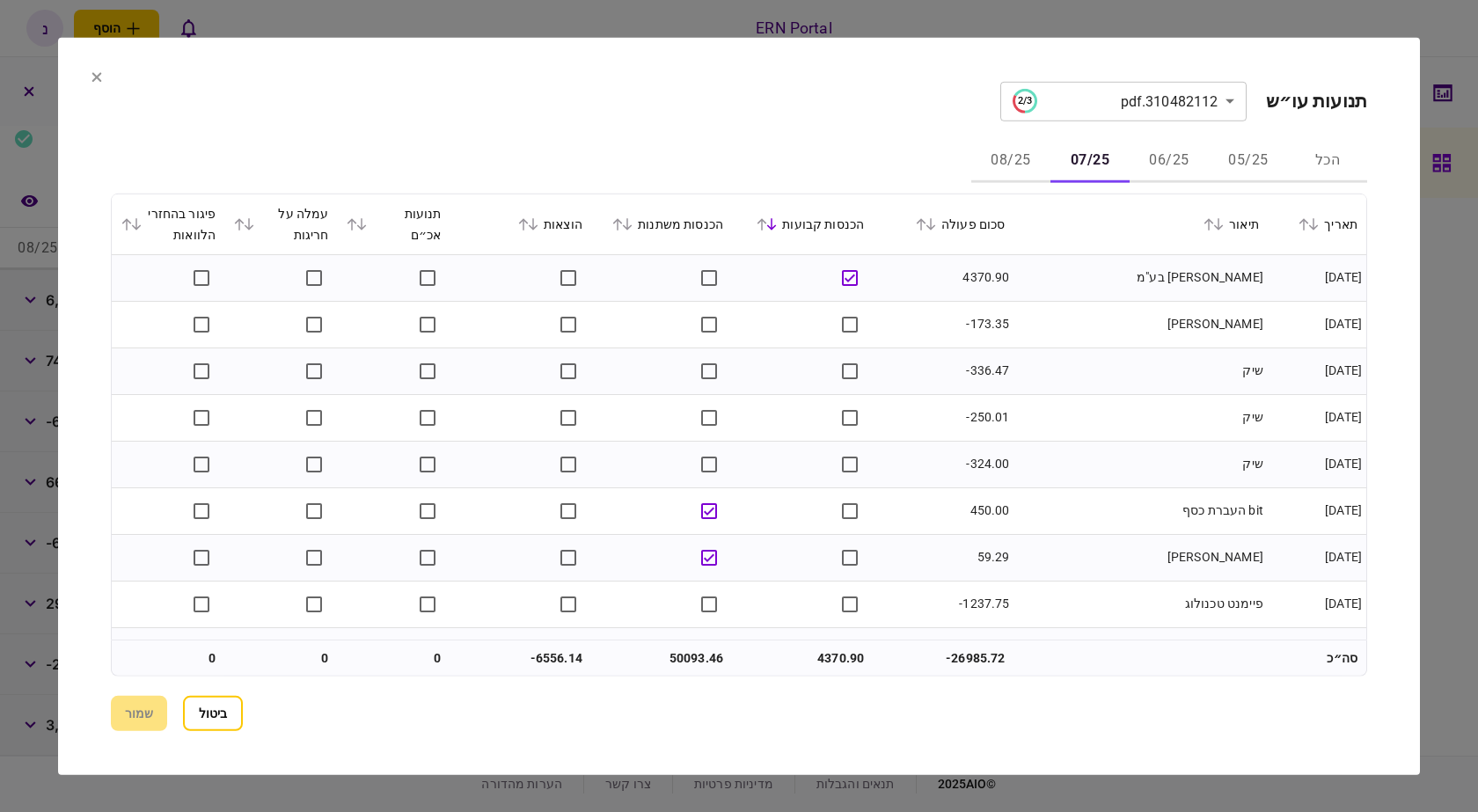
click at [1312, 222] on icon at bounding box center [1314, 224] width 11 height 13
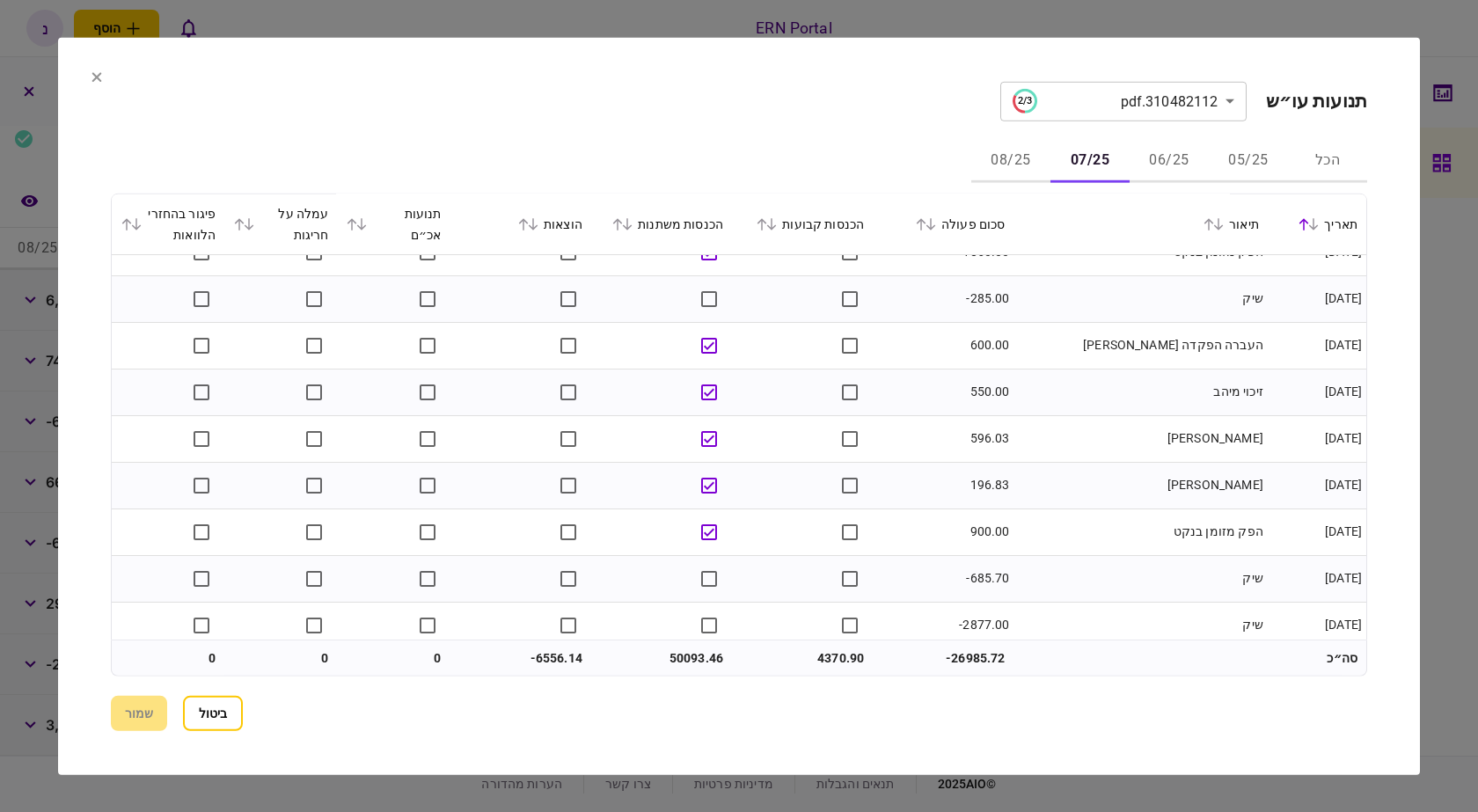
scroll to position [5072, 0]
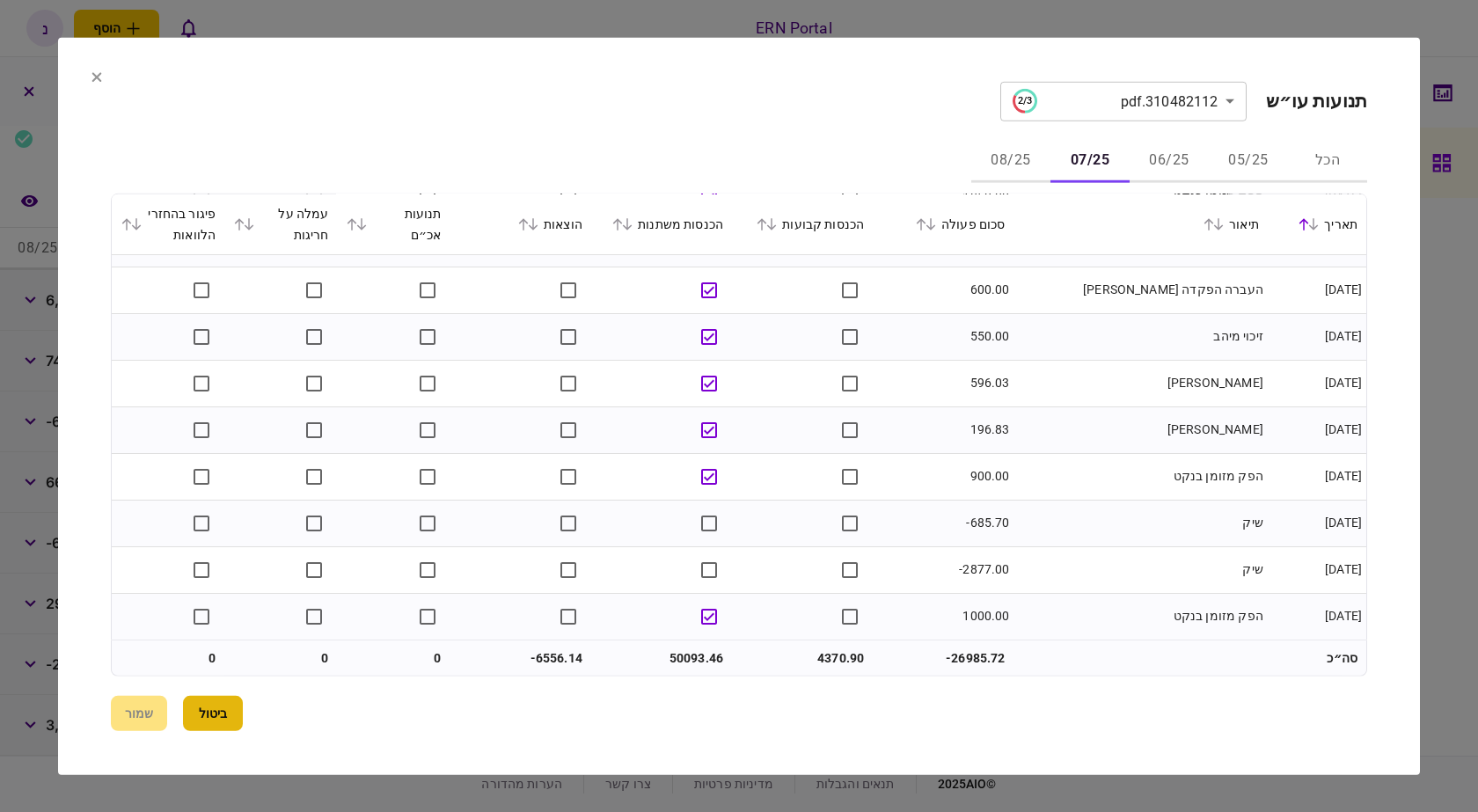
click at [209, 714] on button "ביטול" at bounding box center [213, 713] width 60 height 35
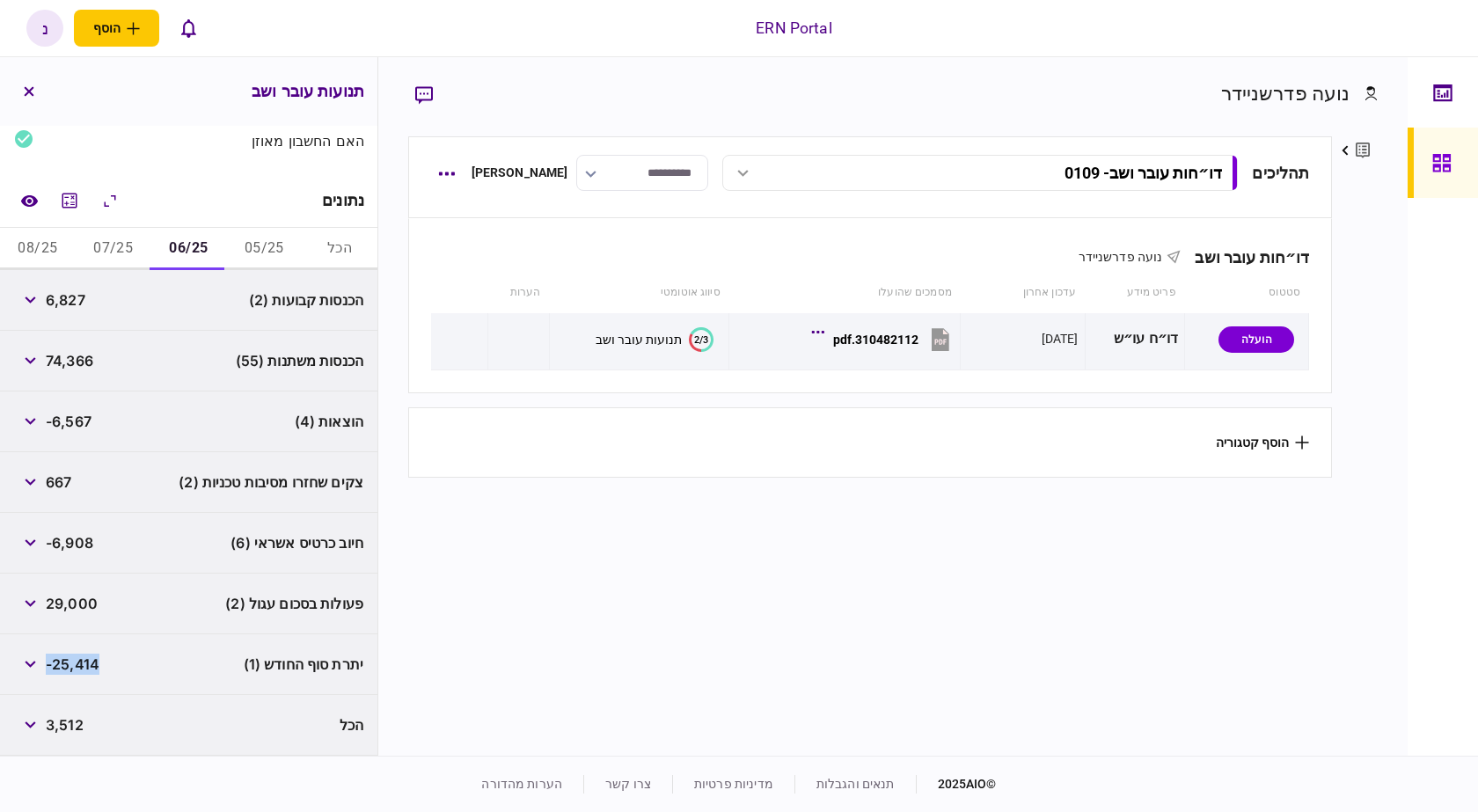
drag, startPoint x: 111, startPoint y: 665, endPoint x: 52, endPoint y: 665, distance: 59.0
click at [52, 665] on div "יתרת סוף החודש (1) -25,414" at bounding box center [189, 665] width 377 height 61
copy span "-25,414"
click at [136, 248] on button "07/25" at bounding box center [113, 249] width 75 height 42
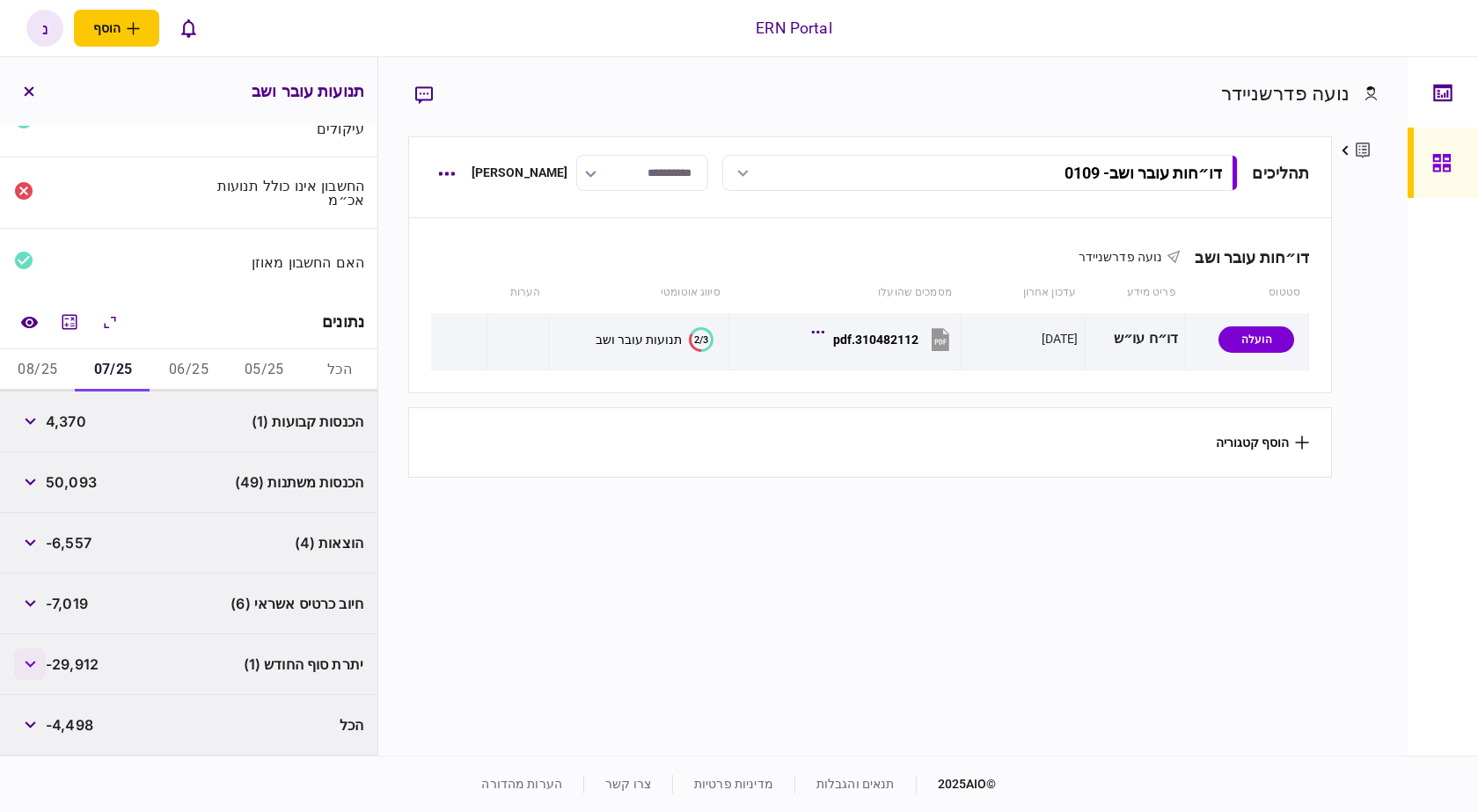
drag, startPoint x: 109, startPoint y: 661, endPoint x: 40, endPoint y: 661, distance: 69.0
click at [40, 661] on div "יתרת סוף החודש (1) -29,912" at bounding box center [189, 665] width 377 height 61
click at [40, 661] on button "button" at bounding box center [30, 664] width 31 height 31
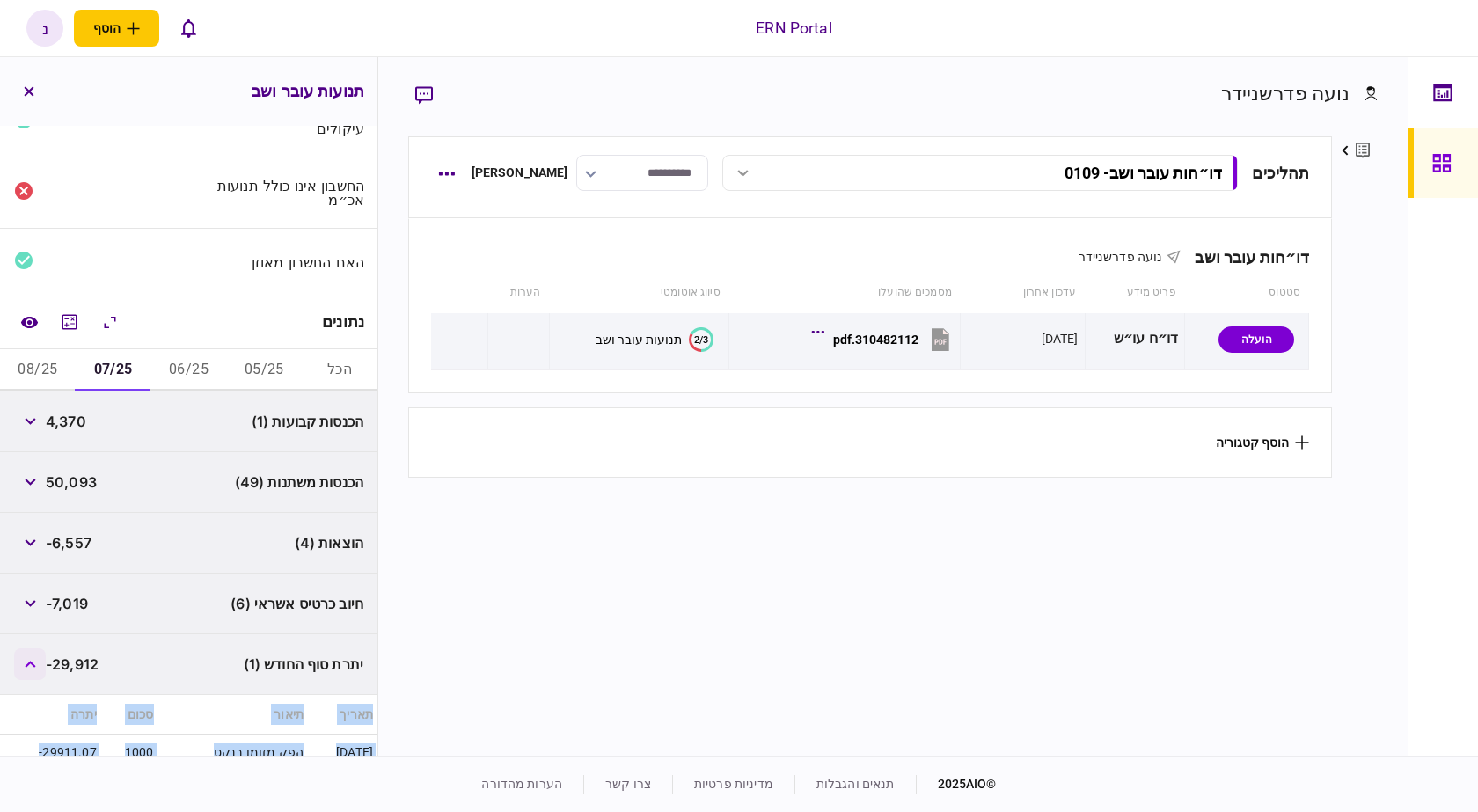
click at [32, 662] on icon "button" at bounding box center [30, 665] width 11 height 7
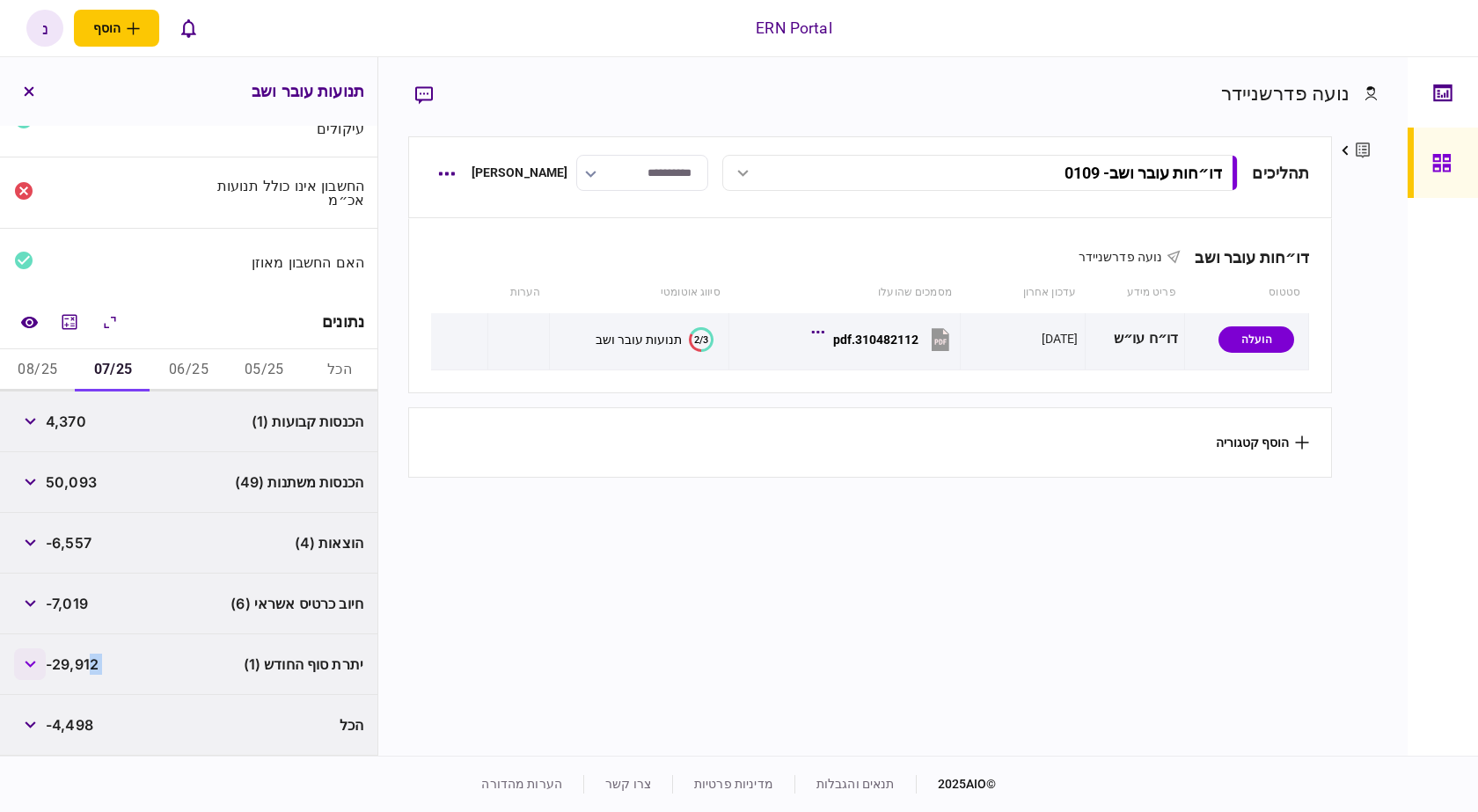
drag, startPoint x: 96, startPoint y: 664, endPoint x: 45, endPoint y: 669, distance: 51.2
click at [45, 669] on div "-29,912" at bounding box center [57, 664] width 84 height 31
drag, startPoint x: 50, startPoint y: 666, endPoint x: 108, endPoint y: 666, distance: 58.0
click at [108, 666] on div "יתרת סוף החודש (1) -29,912" at bounding box center [189, 665] width 377 height 61
copy span "-29,912"
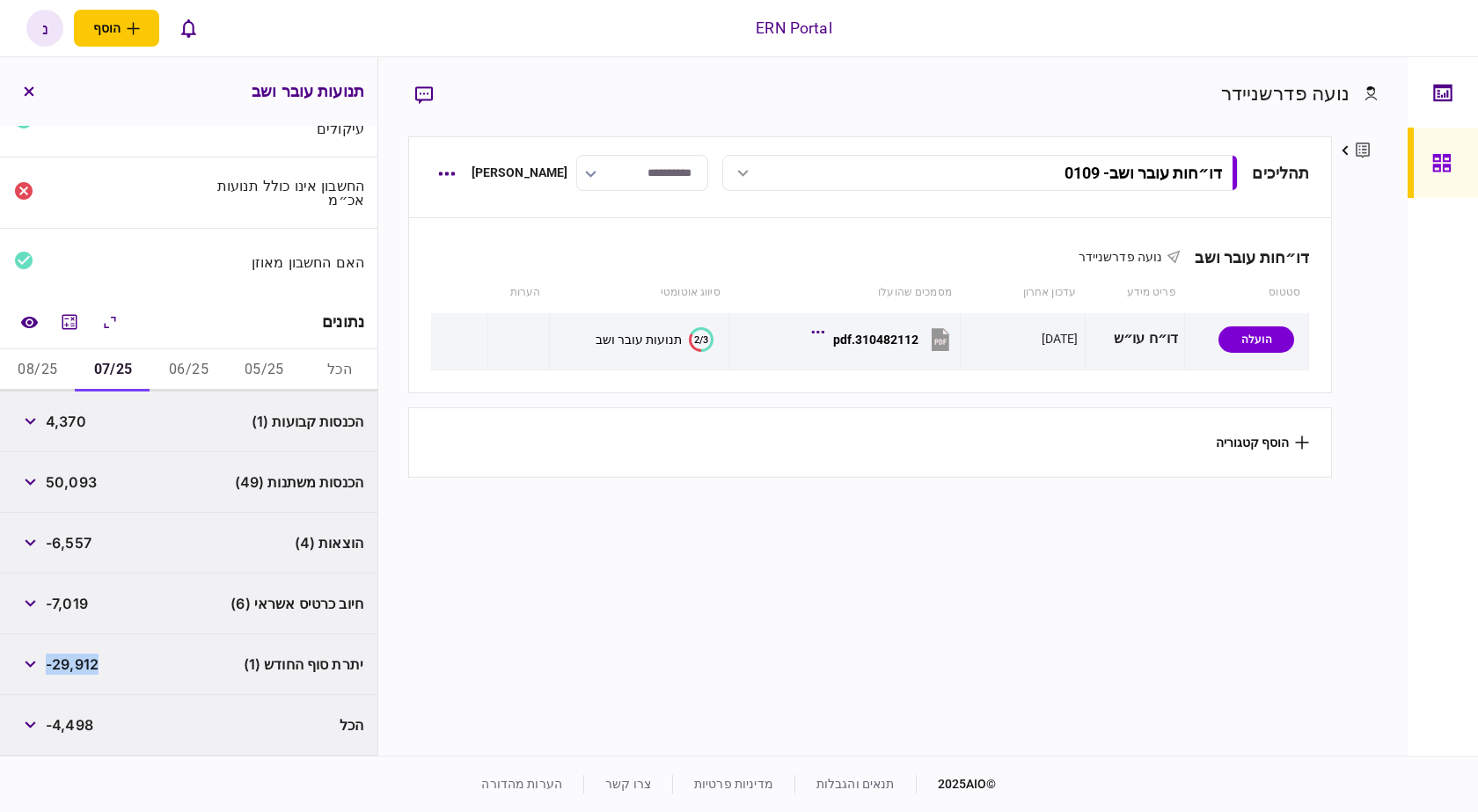
click at [60, 372] on button "08/25" at bounding box center [38, 370] width 75 height 42
drag, startPoint x: 102, startPoint y: 716, endPoint x: 37, endPoint y: 724, distance: 65.5
click at [50, 730] on div "יתרת סוף החודש (1) -28,761" at bounding box center [189, 726] width 377 height 61
copy span "-28,761"
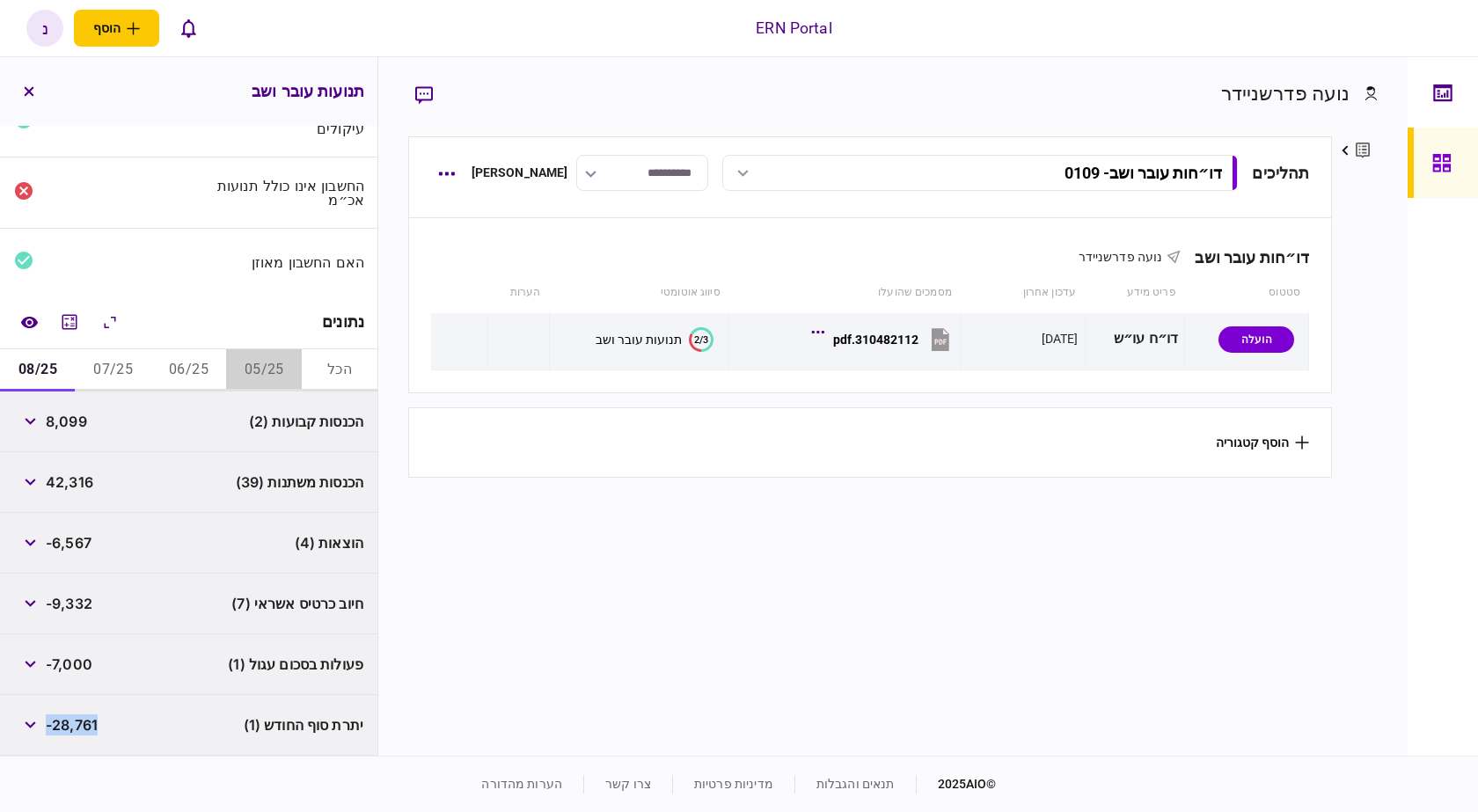
click at [284, 369] on button "05/25" at bounding box center [264, 370] width 75 height 42
click at [210, 365] on button "06/25" at bounding box center [189, 370] width 75 height 42
click at [35, 419] on icon "button" at bounding box center [30, 421] width 11 height 7
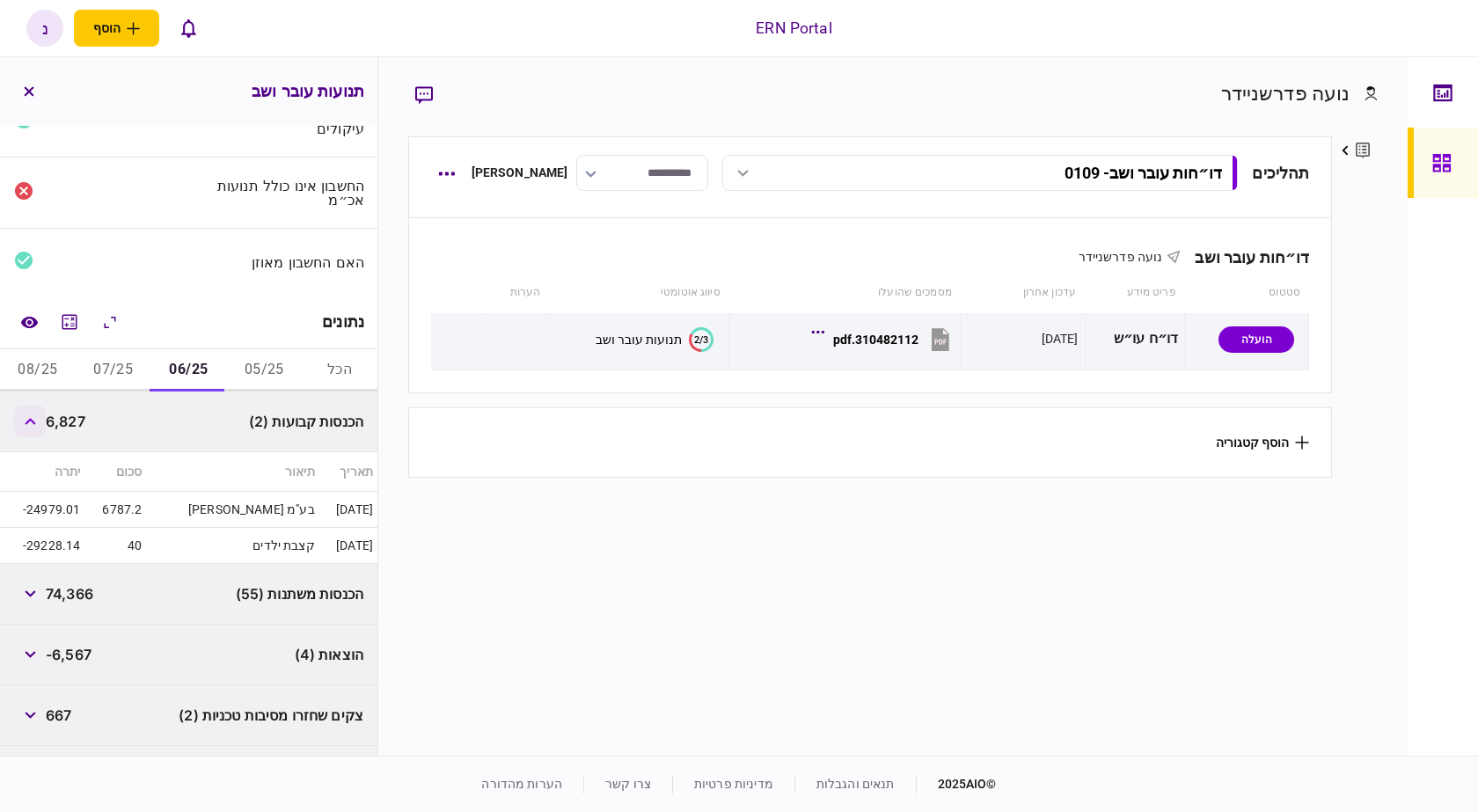
click at [36, 419] on icon "button" at bounding box center [30, 421] width 12 height 7
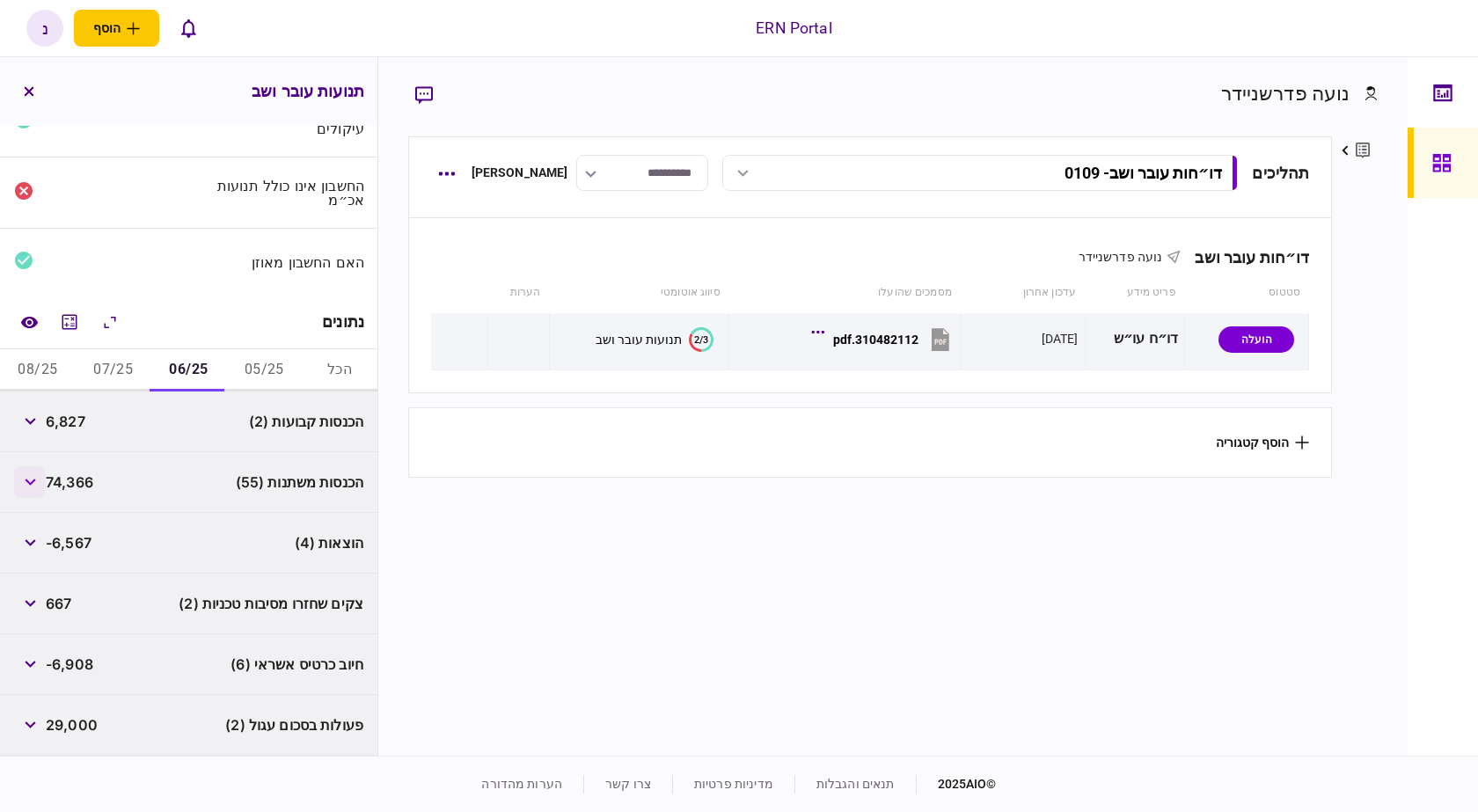
click at [38, 470] on button "button" at bounding box center [30, 481] width 31 height 31
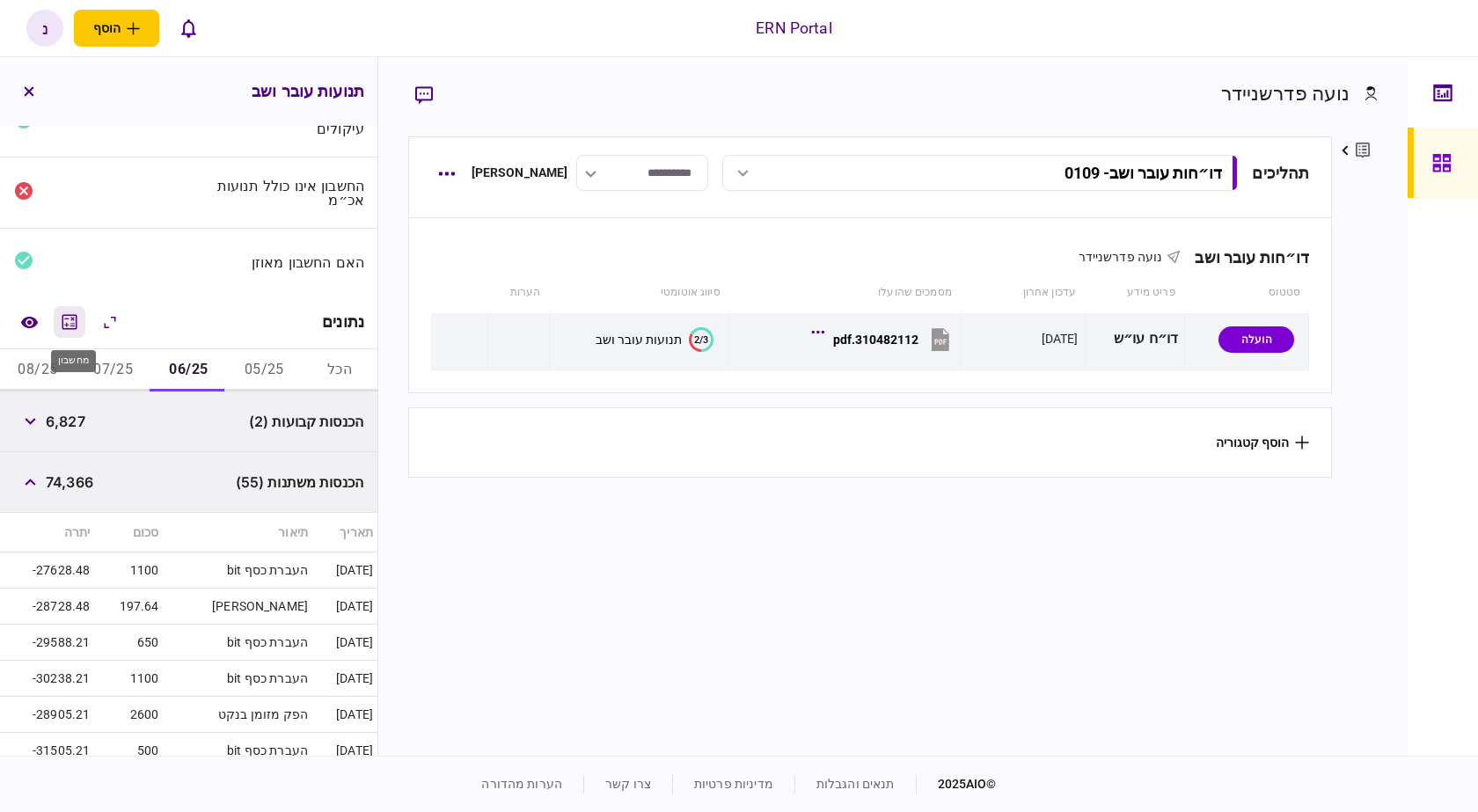
click at [76, 314] on icon "מחשבון" at bounding box center [70, 322] width 22 height 22
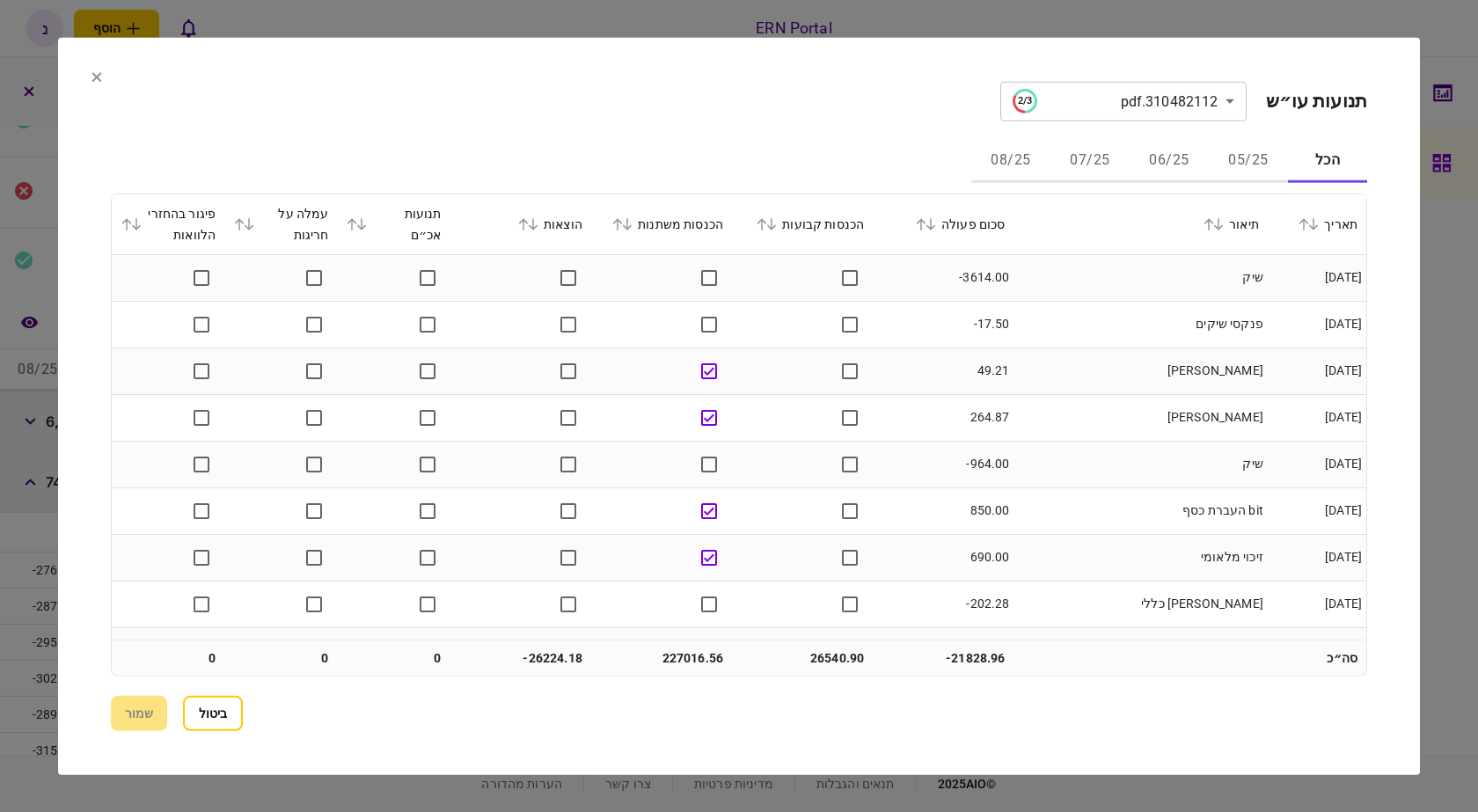
click at [1190, 155] on button "06/25" at bounding box center [1170, 161] width 79 height 42
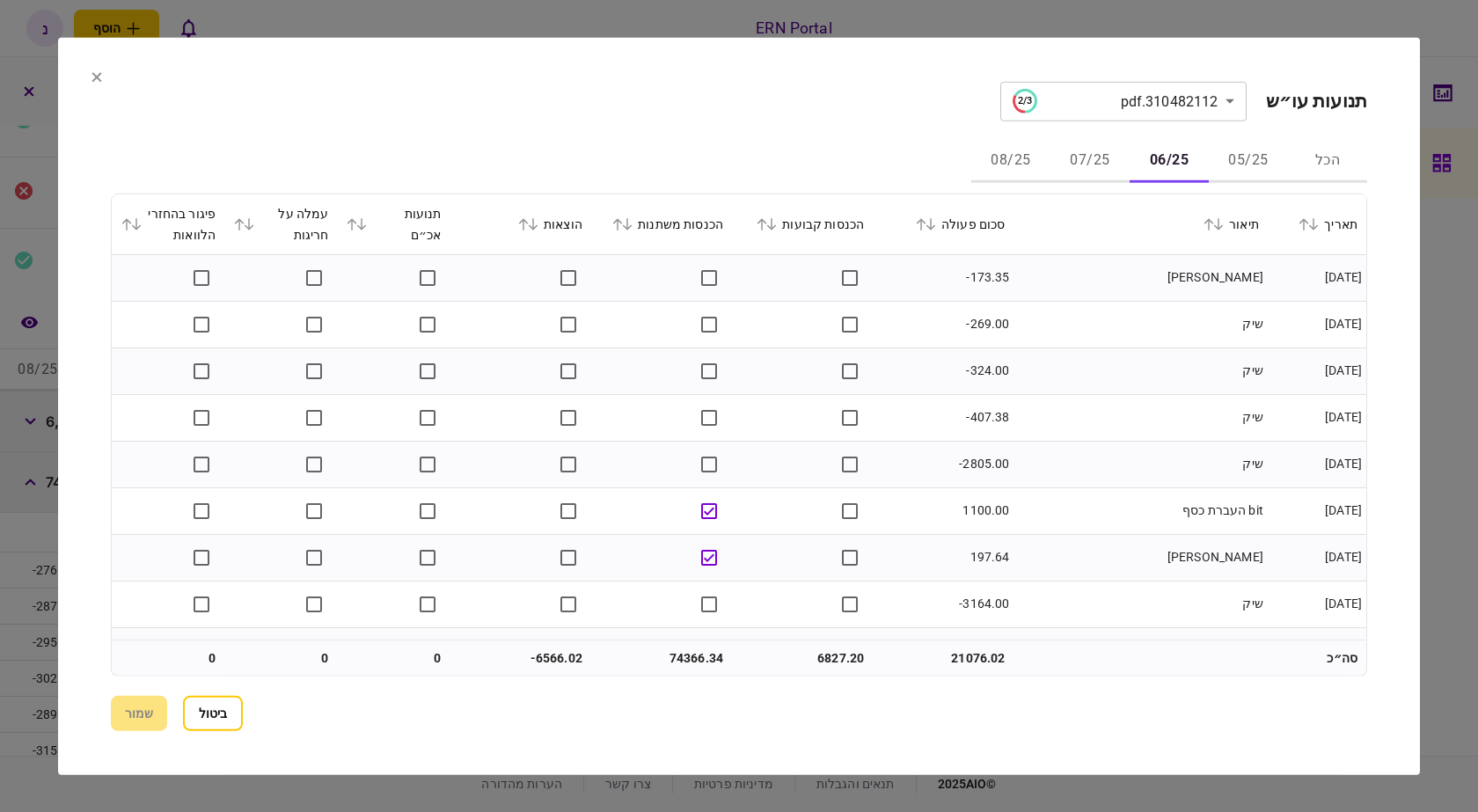
click at [767, 225] on icon at bounding box center [762, 224] width 11 height 13
click at [633, 232] on div "הכנסות משתנות" at bounding box center [661, 224] width 123 height 22
click at [634, 216] on div "הכנסות משתנות" at bounding box center [661, 224] width 123 height 22
click at [623, 227] on icon at bounding box center [618, 224] width 11 height 13
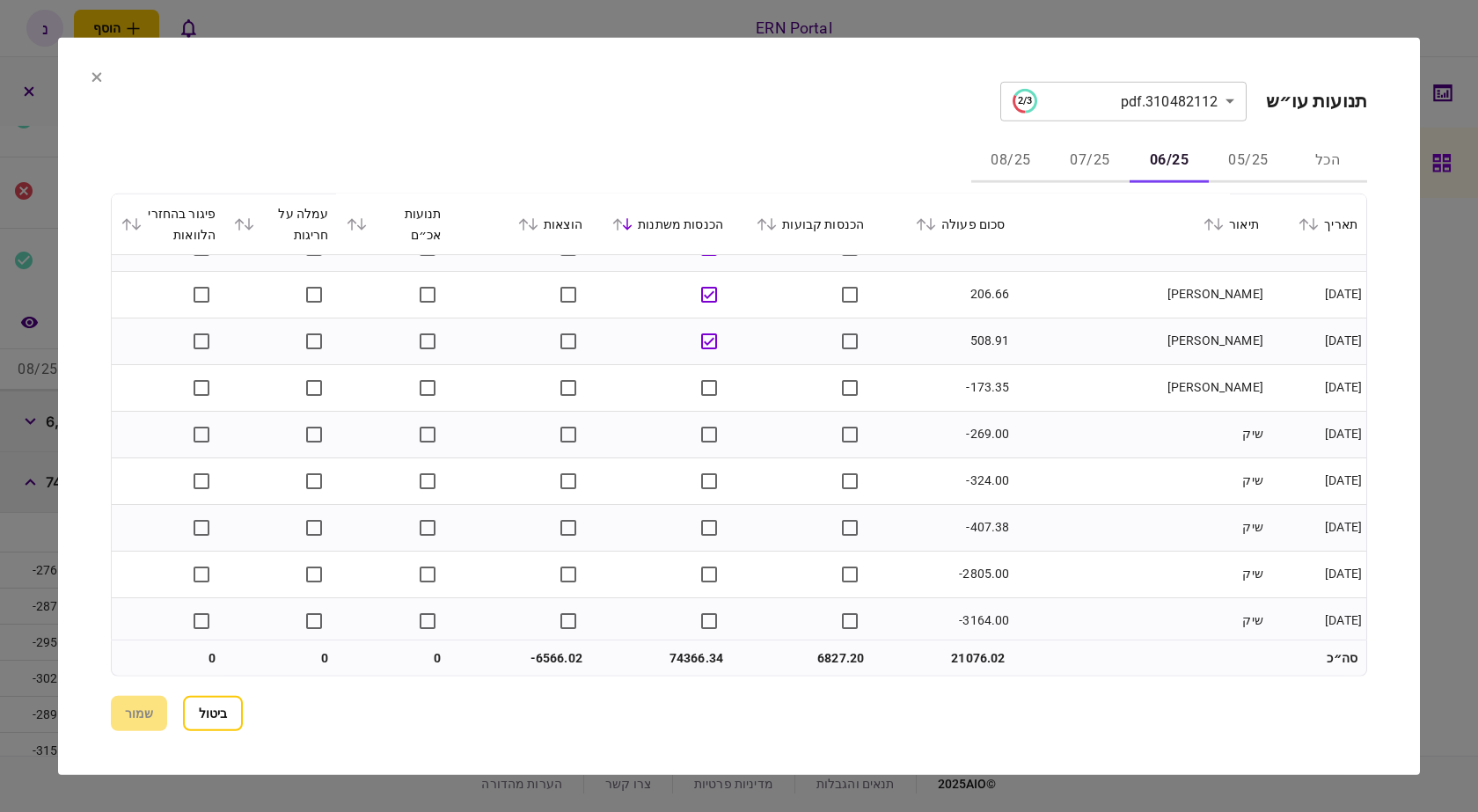
scroll to position [2463, 0]
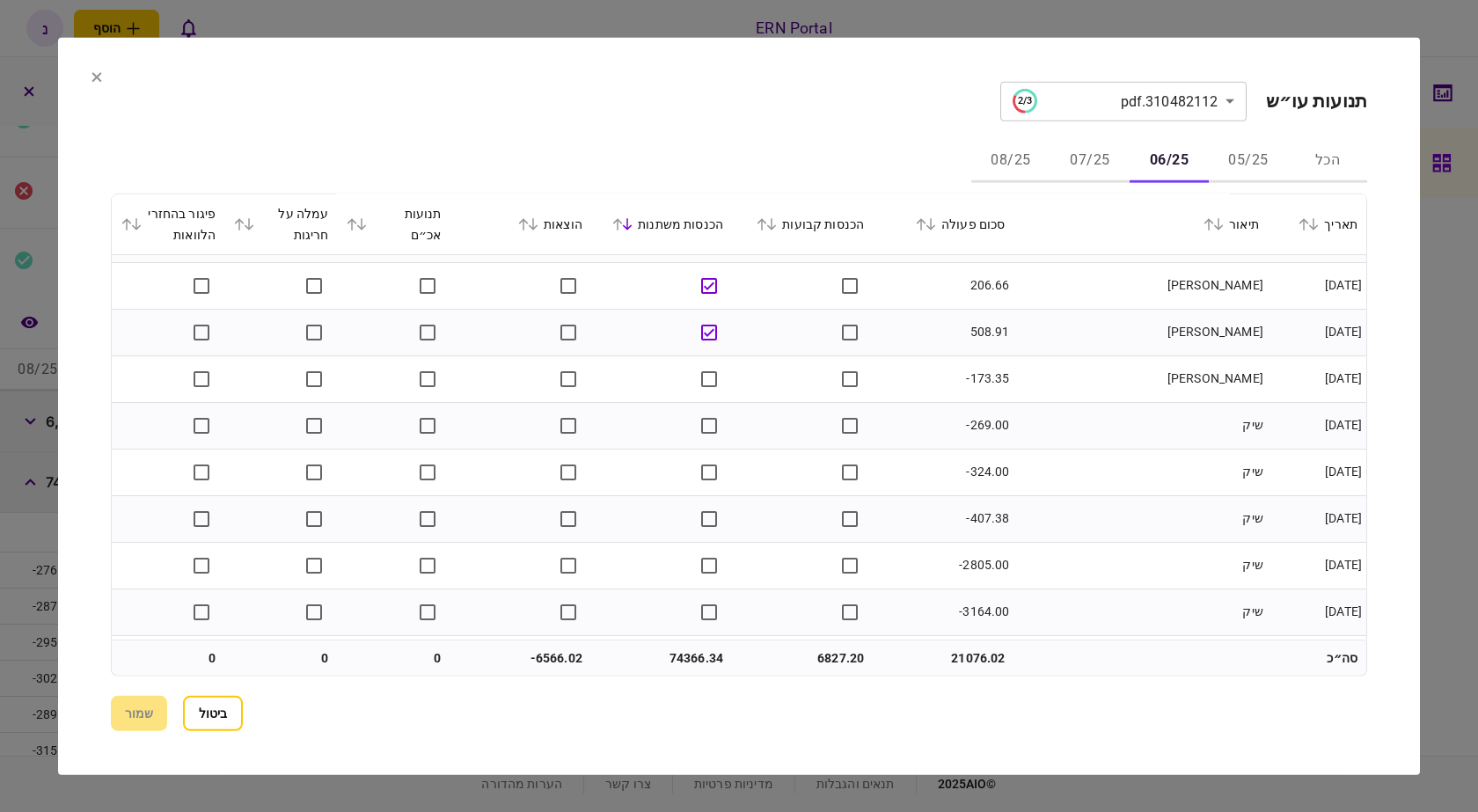
click at [1102, 150] on button "07/25" at bounding box center [1090, 161] width 79 height 42
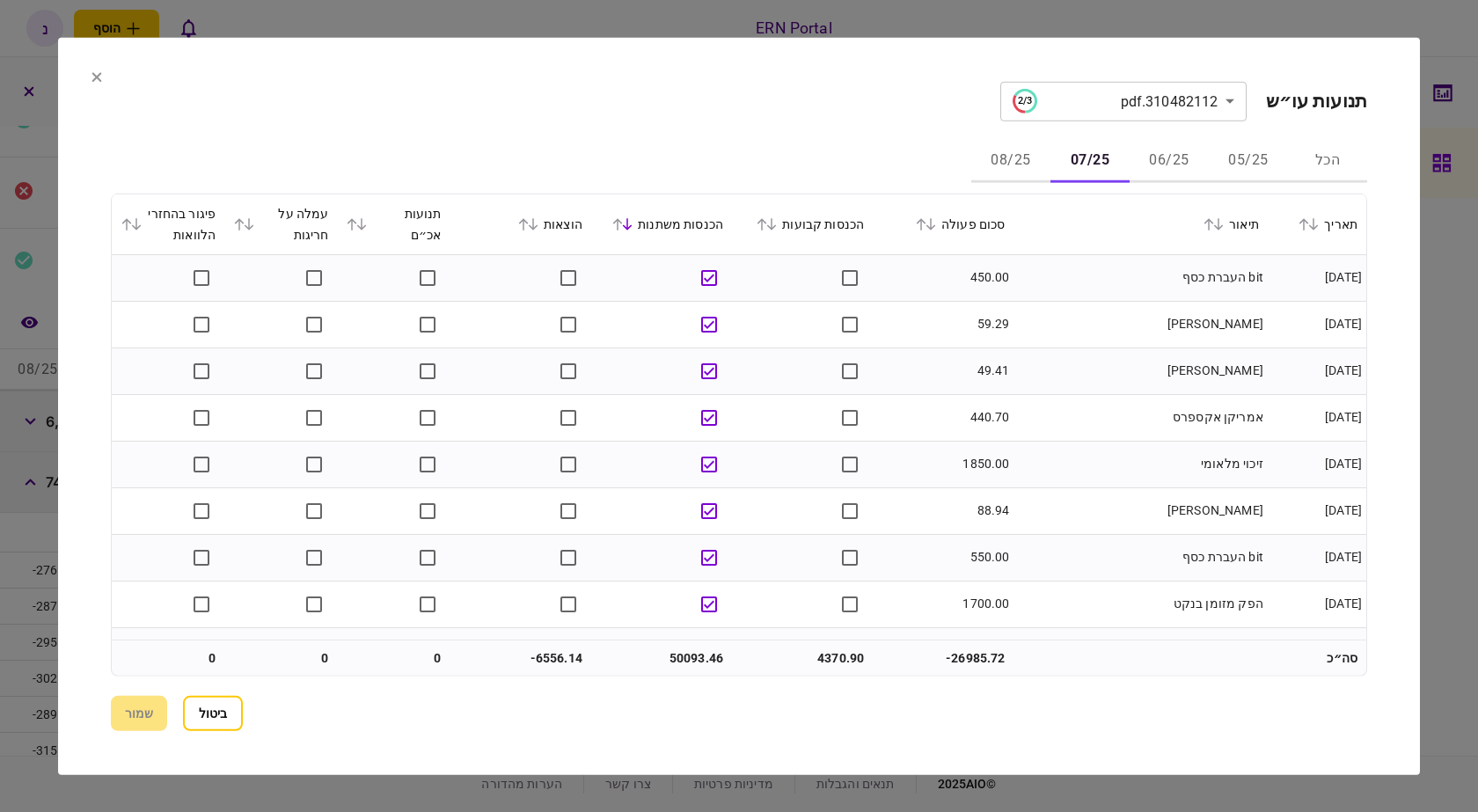
click at [782, 216] on div "הכנסות קבועות" at bounding box center [802, 224] width 123 height 22
click at [787, 231] on div "הכנסות קבועות" at bounding box center [802, 224] width 123 height 22
click at [777, 224] on icon at bounding box center [772, 225] width 10 height 13
click at [631, 215] on div "הכנסות משתנות" at bounding box center [661, 224] width 123 height 22
click at [623, 223] on icon at bounding box center [618, 224] width 11 height 13
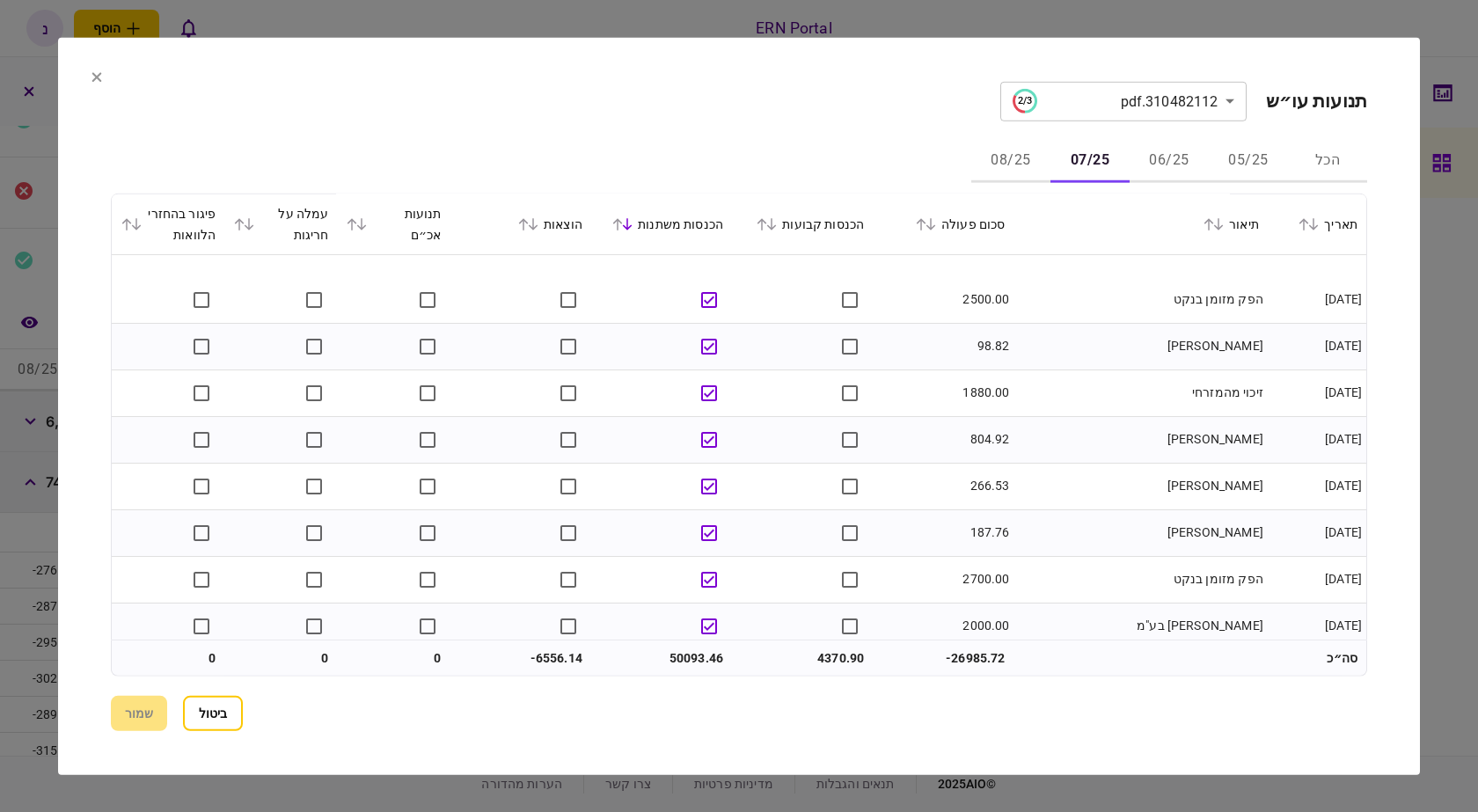
scroll to position [1231, 0]
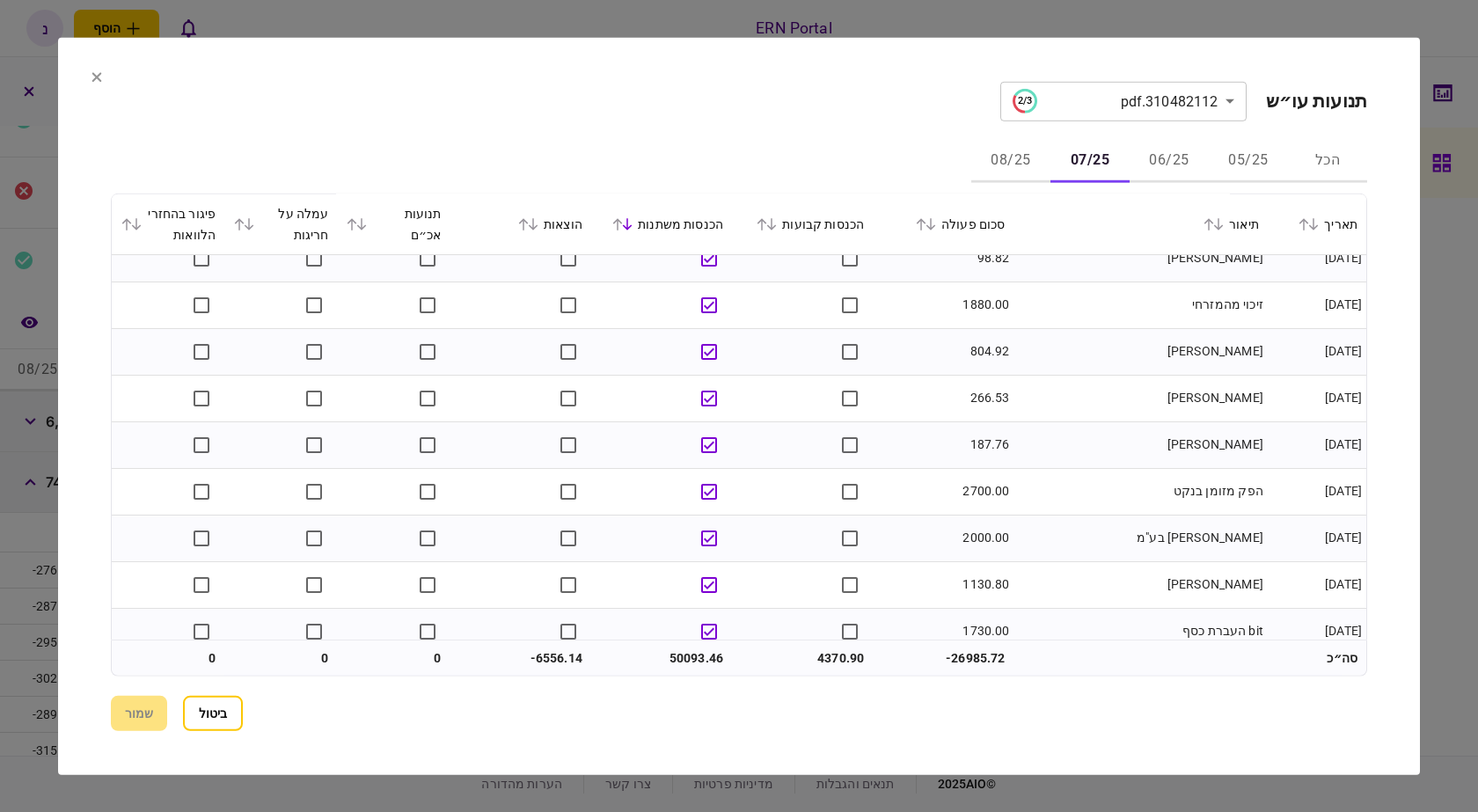
click at [777, 227] on icon at bounding box center [772, 225] width 10 height 13
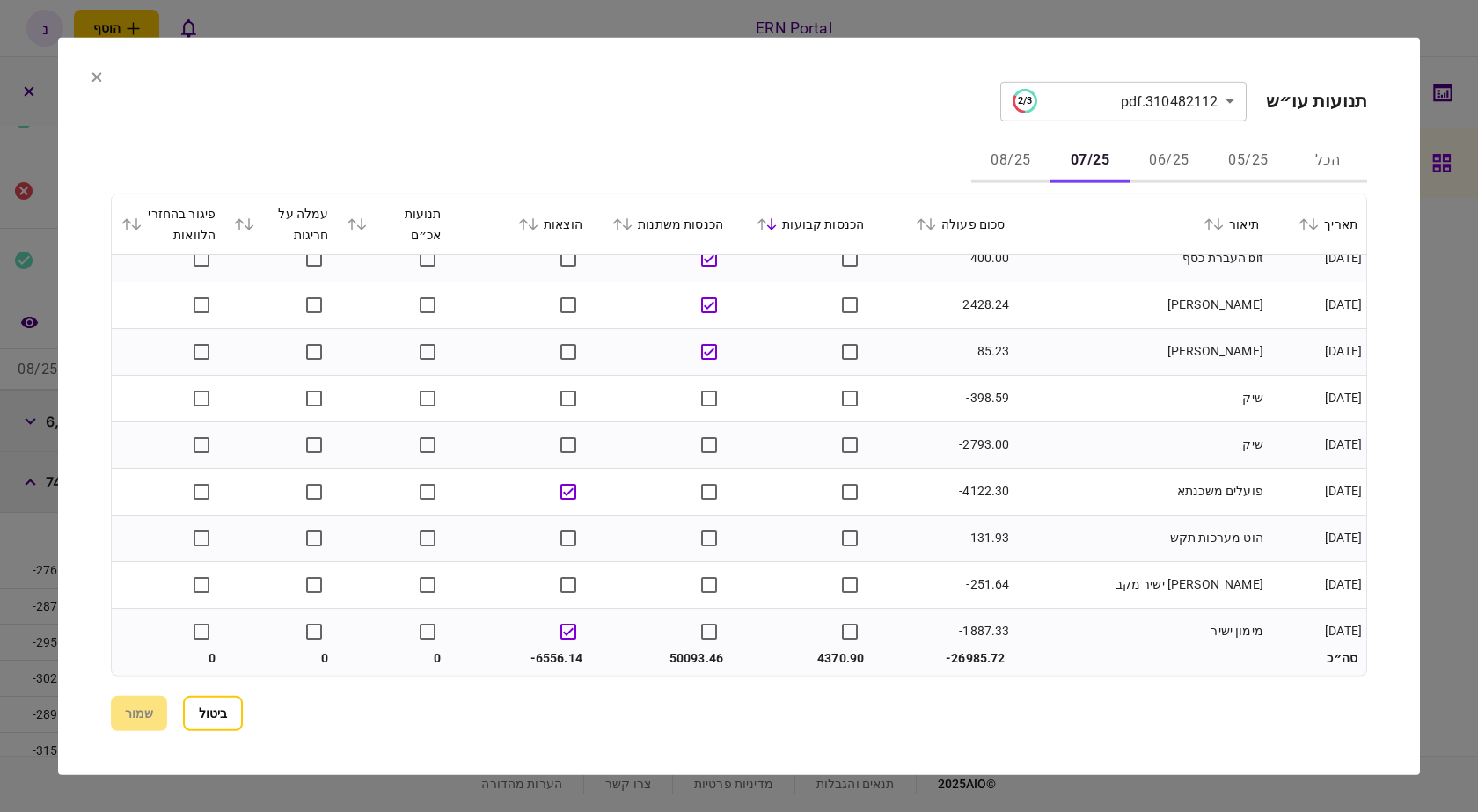
click at [777, 227] on icon at bounding box center [772, 225] width 10 height 13
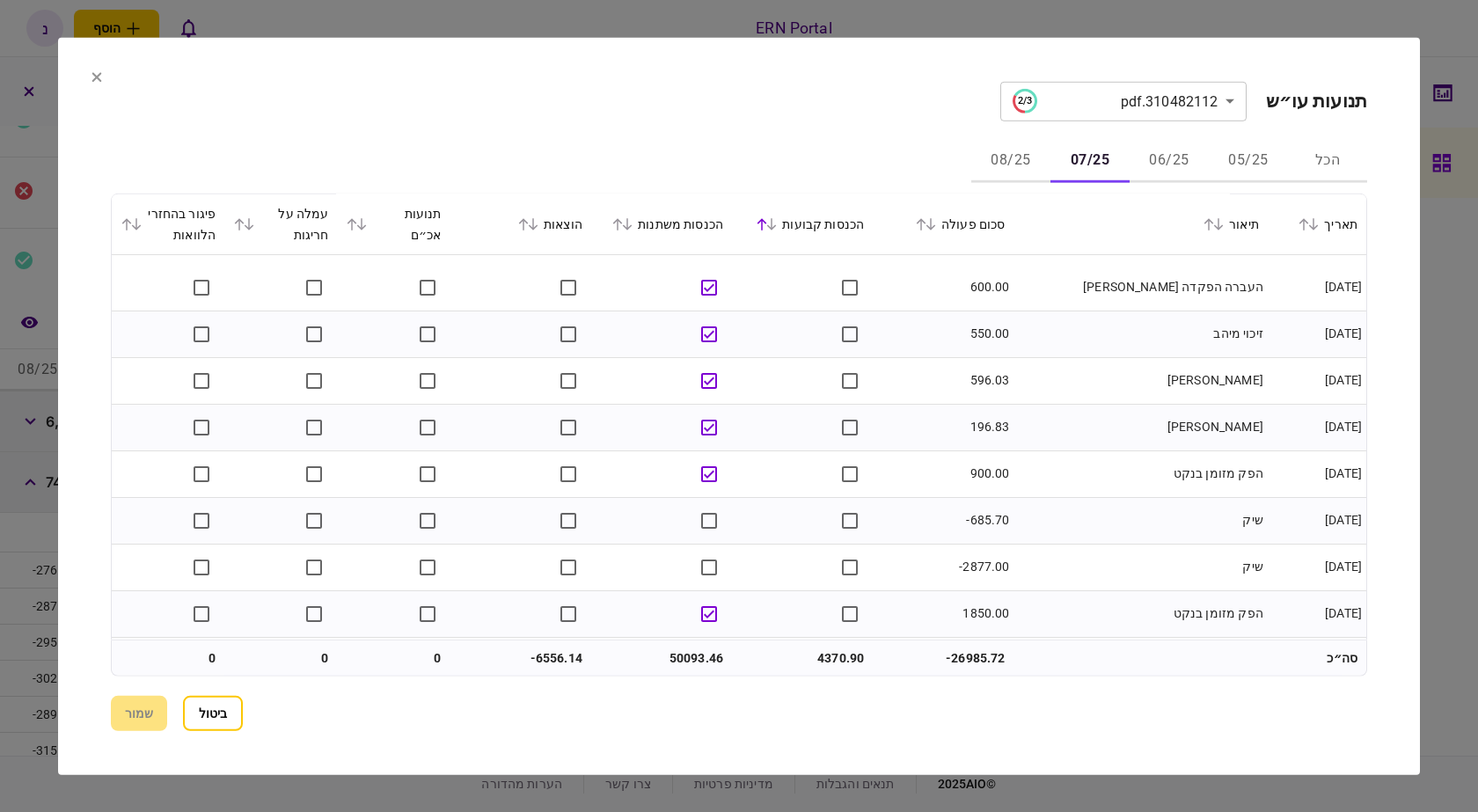
scroll to position [0, 0]
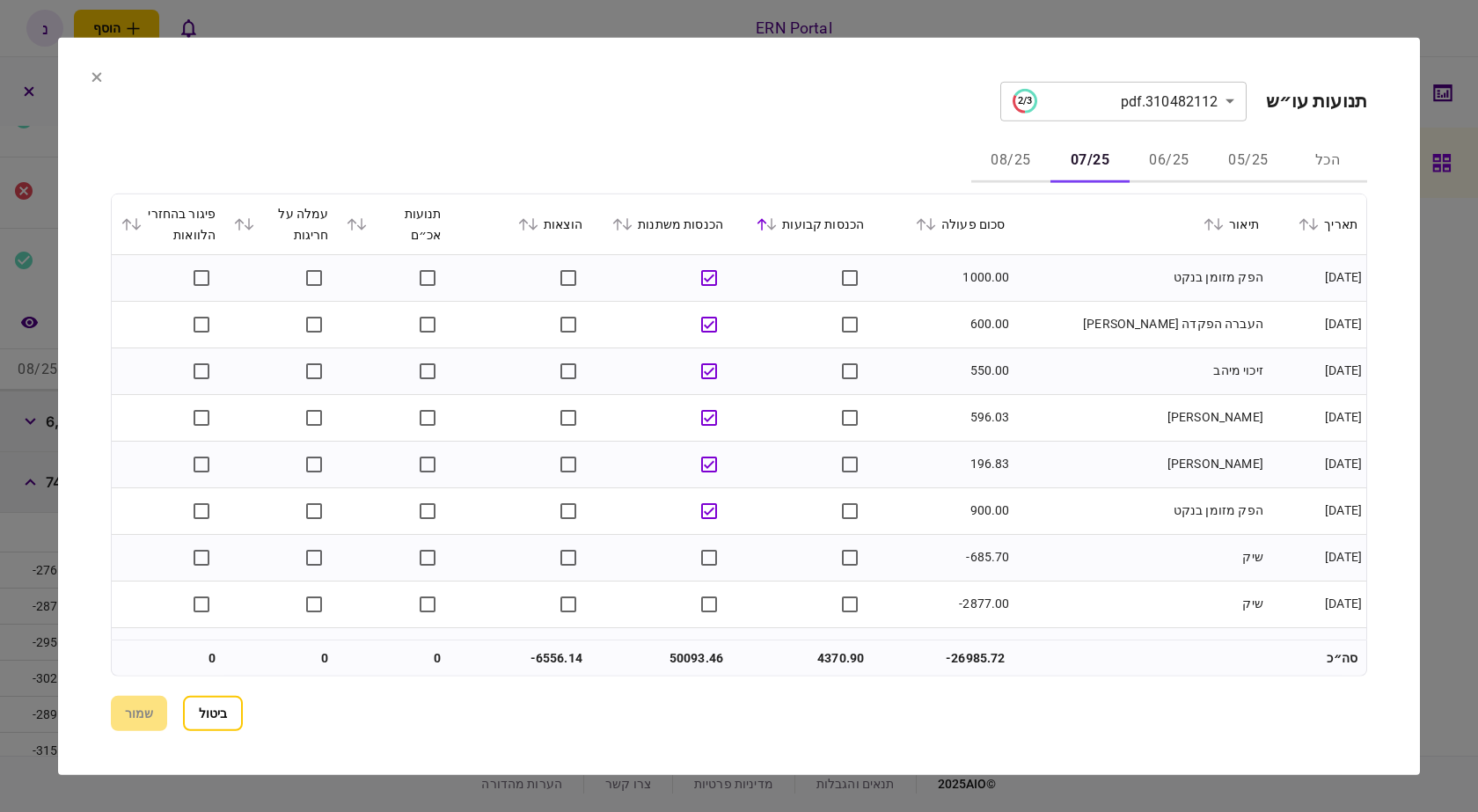
click at [767, 228] on icon at bounding box center [762, 224] width 11 height 13
click at [777, 225] on icon at bounding box center [772, 224] width 11 height 13
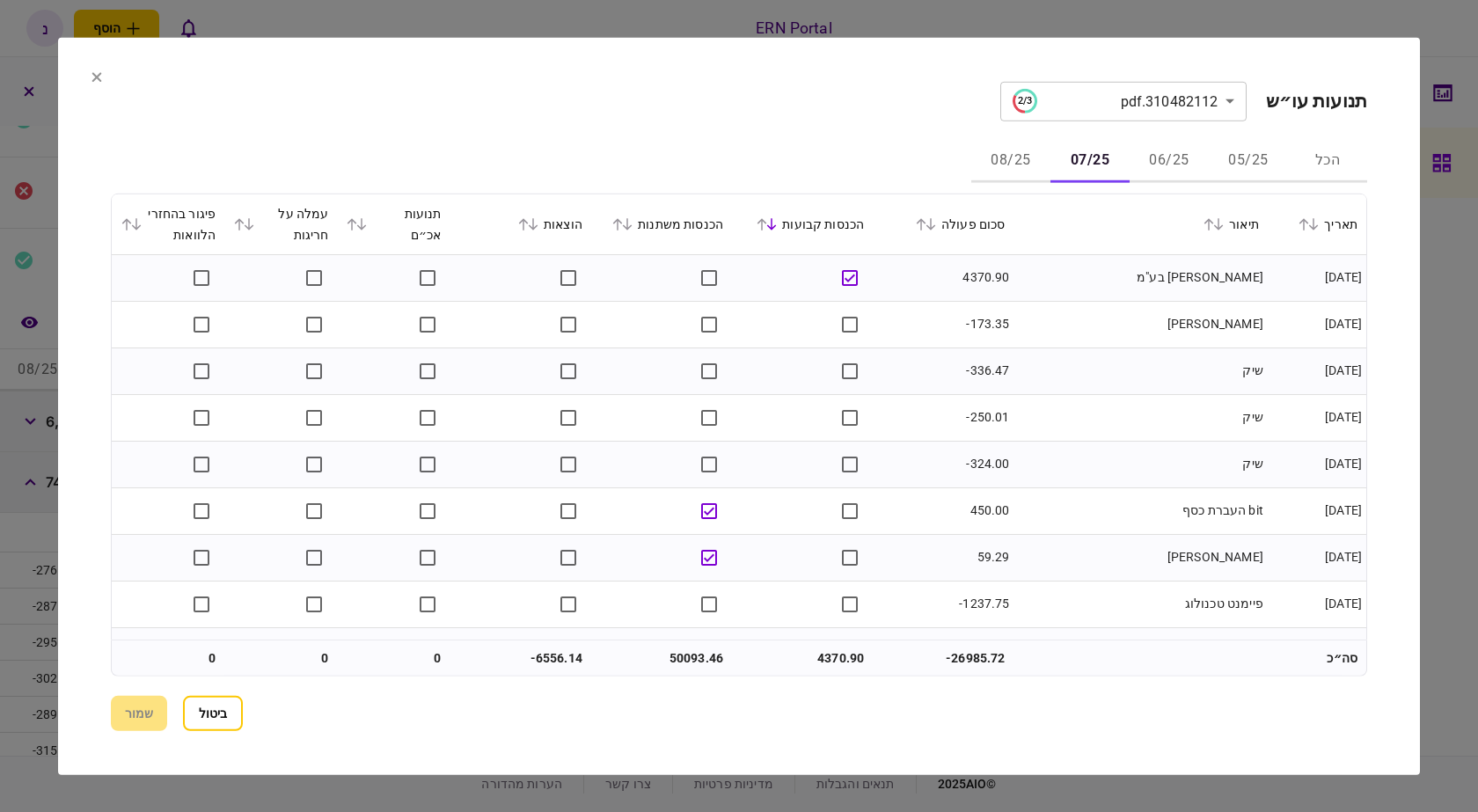
click at [624, 234] on div "הכנסות משתנות" at bounding box center [661, 224] width 123 height 22
click at [623, 225] on icon at bounding box center [618, 224] width 11 height 13
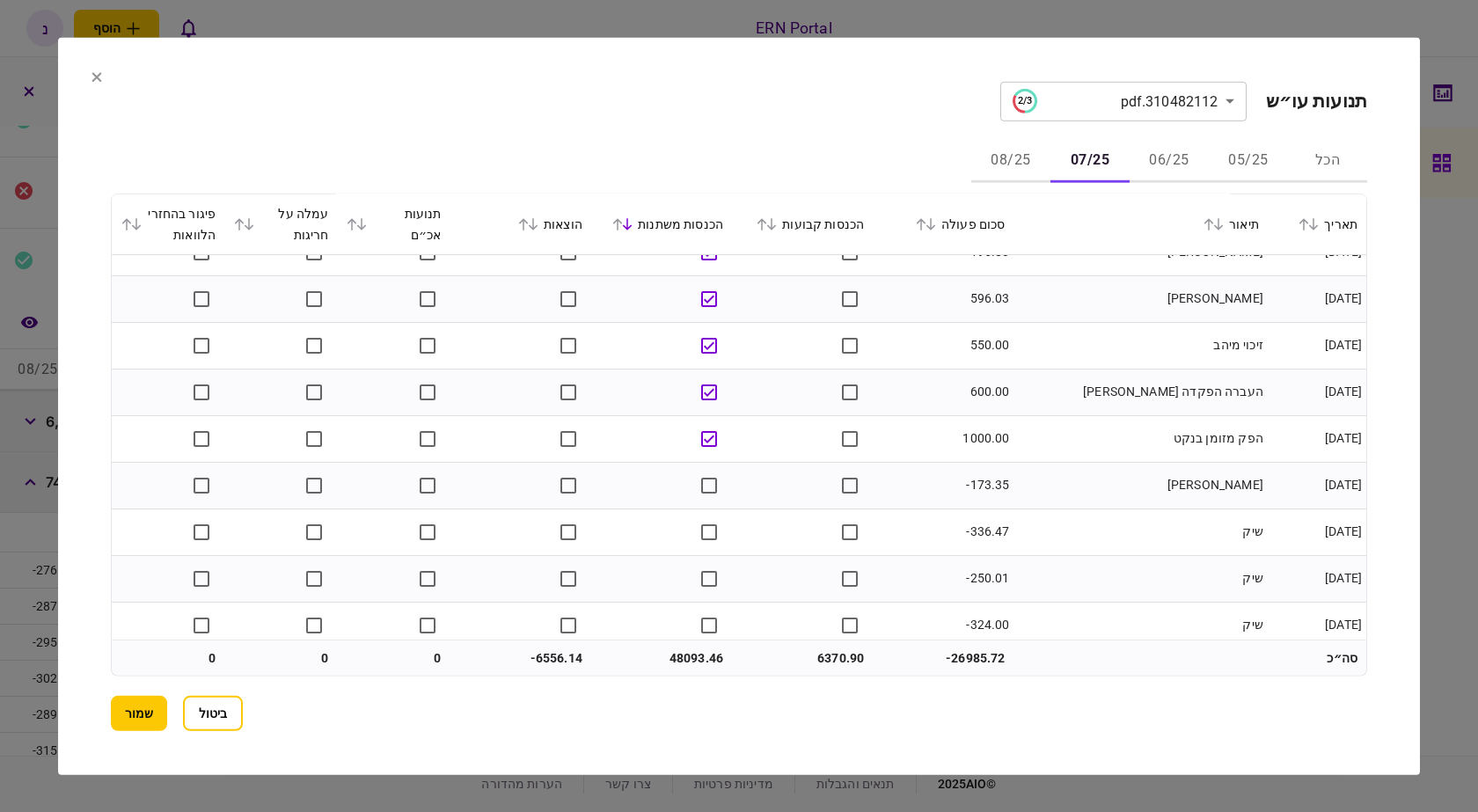
scroll to position [2024, 0]
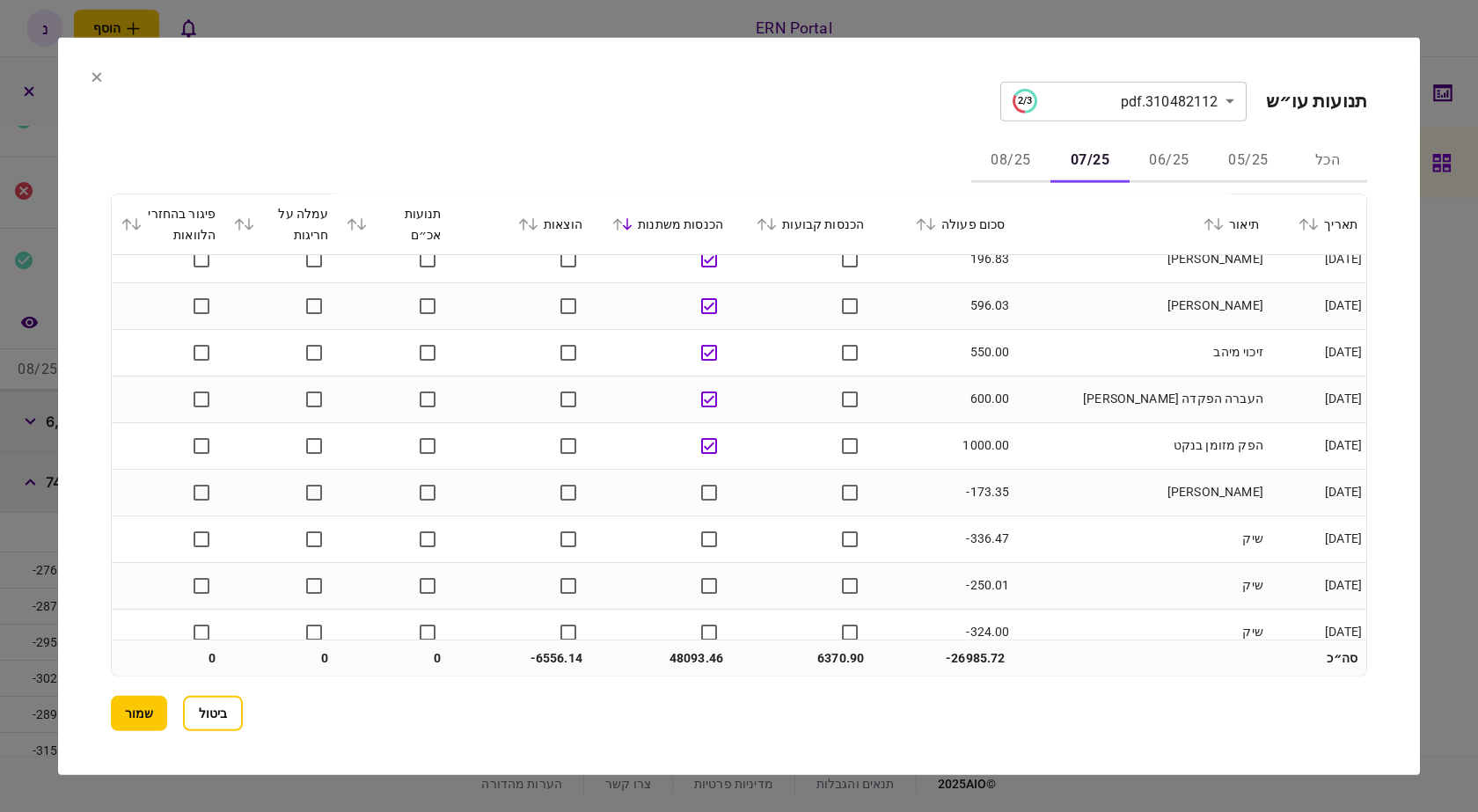
click at [1016, 172] on button "08/25" at bounding box center [1011, 161] width 79 height 42
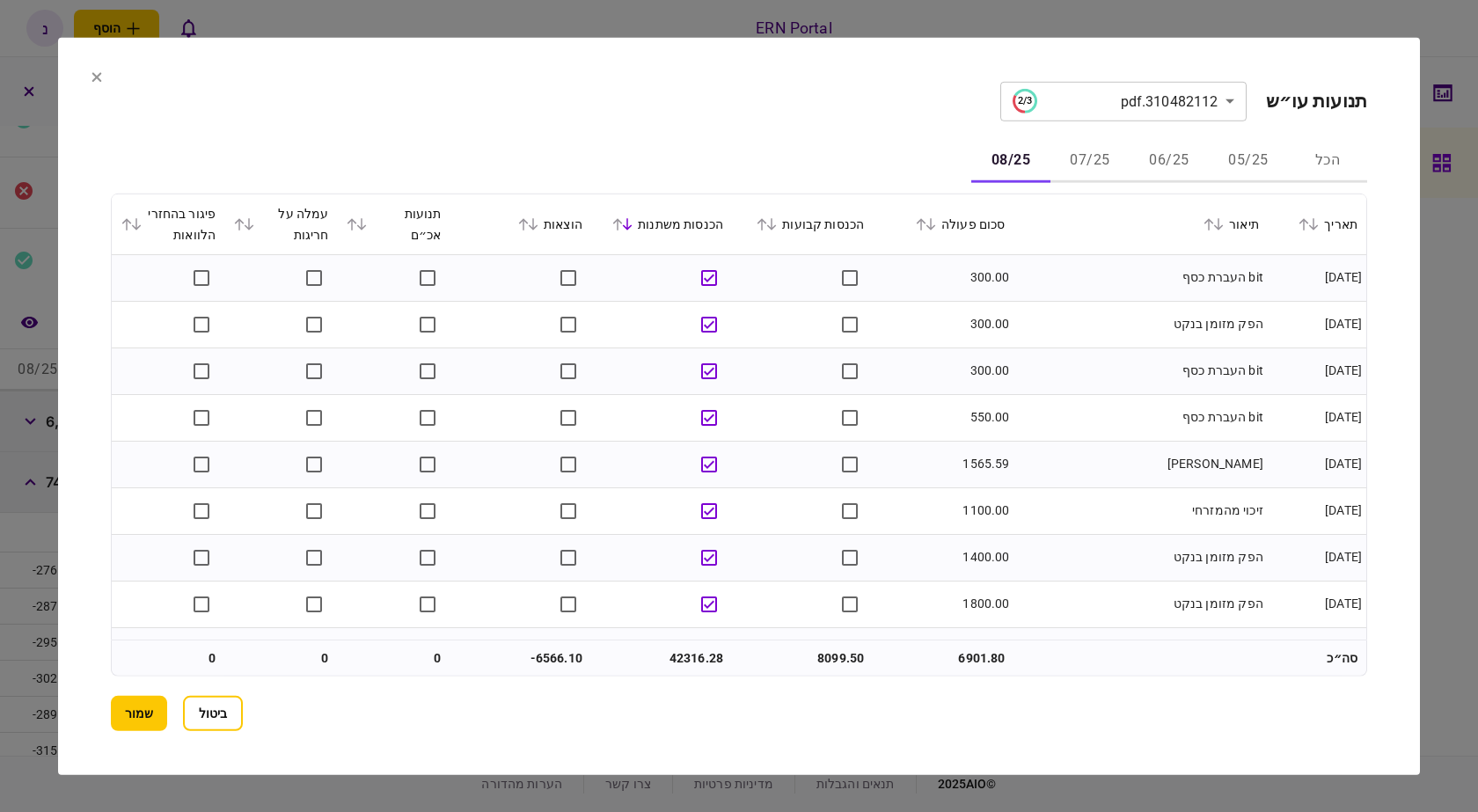
click at [777, 226] on icon at bounding box center [772, 225] width 10 height 13
click at [1089, 151] on button "07/25" at bounding box center [1090, 161] width 79 height 42
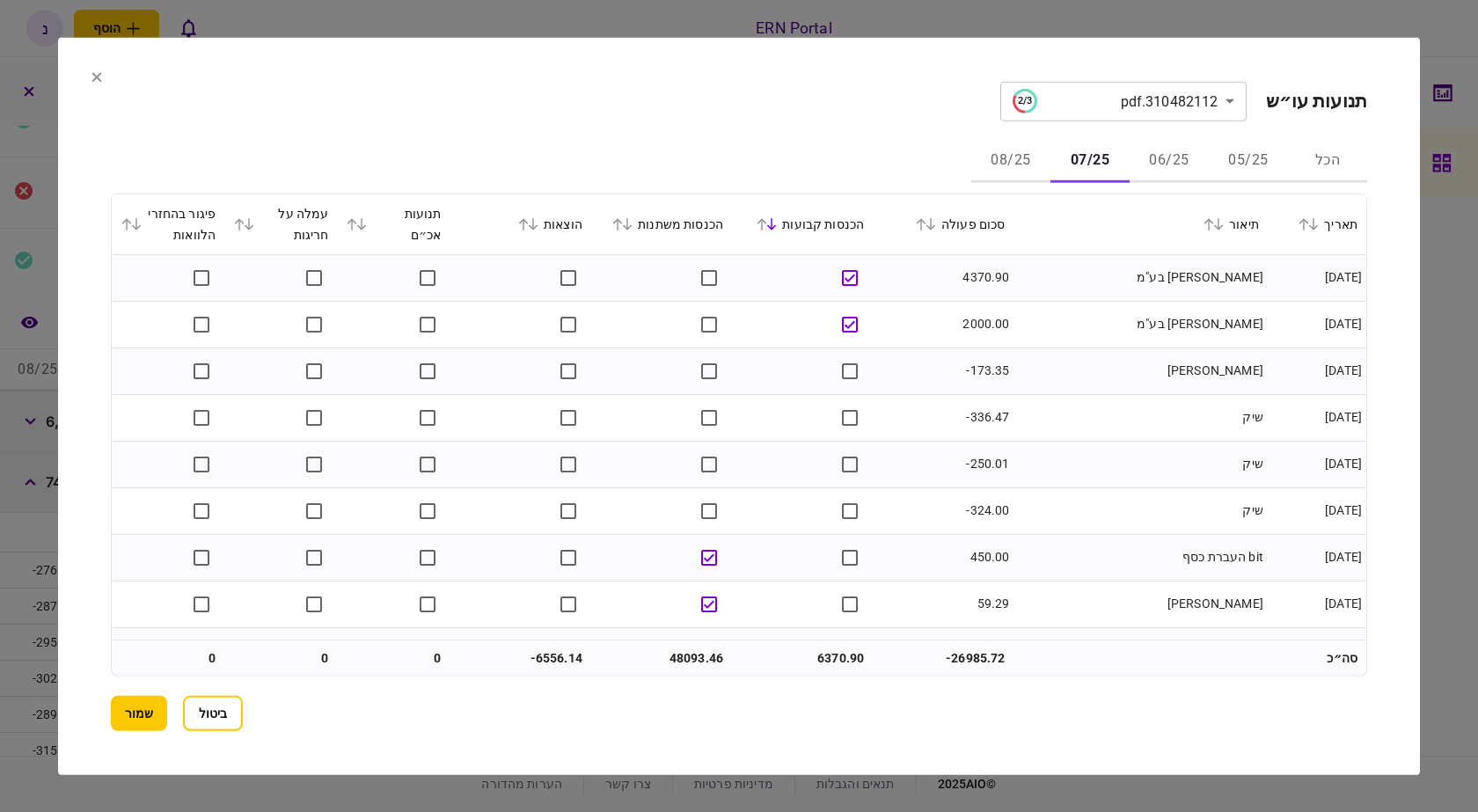
click at [1305, 228] on icon at bounding box center [1305, 224] width 11 height 13
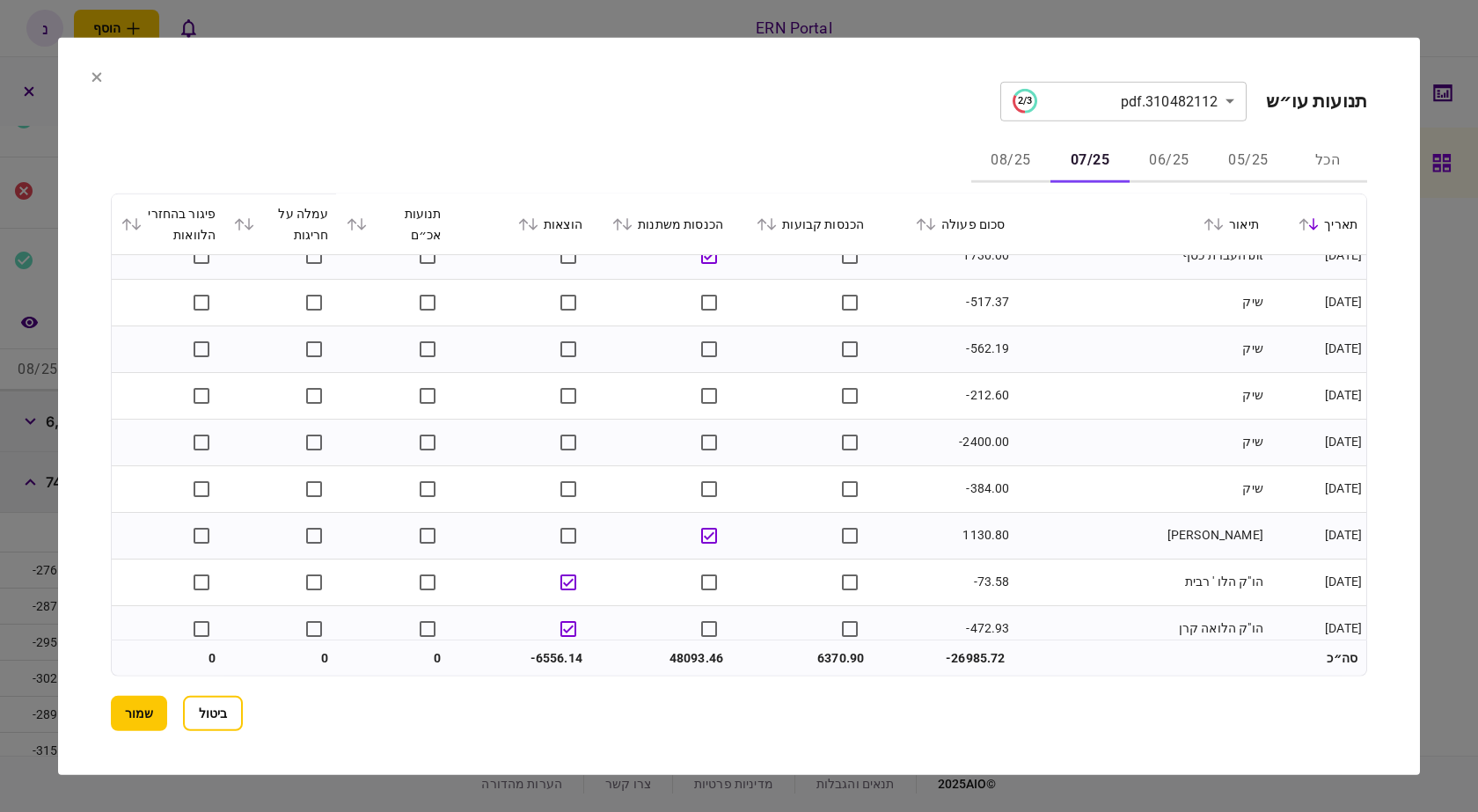
scroll to position [1231, 0]
click at [996, 166] on button "08/25" at bounding box center [1011, 161] width 79 height 42
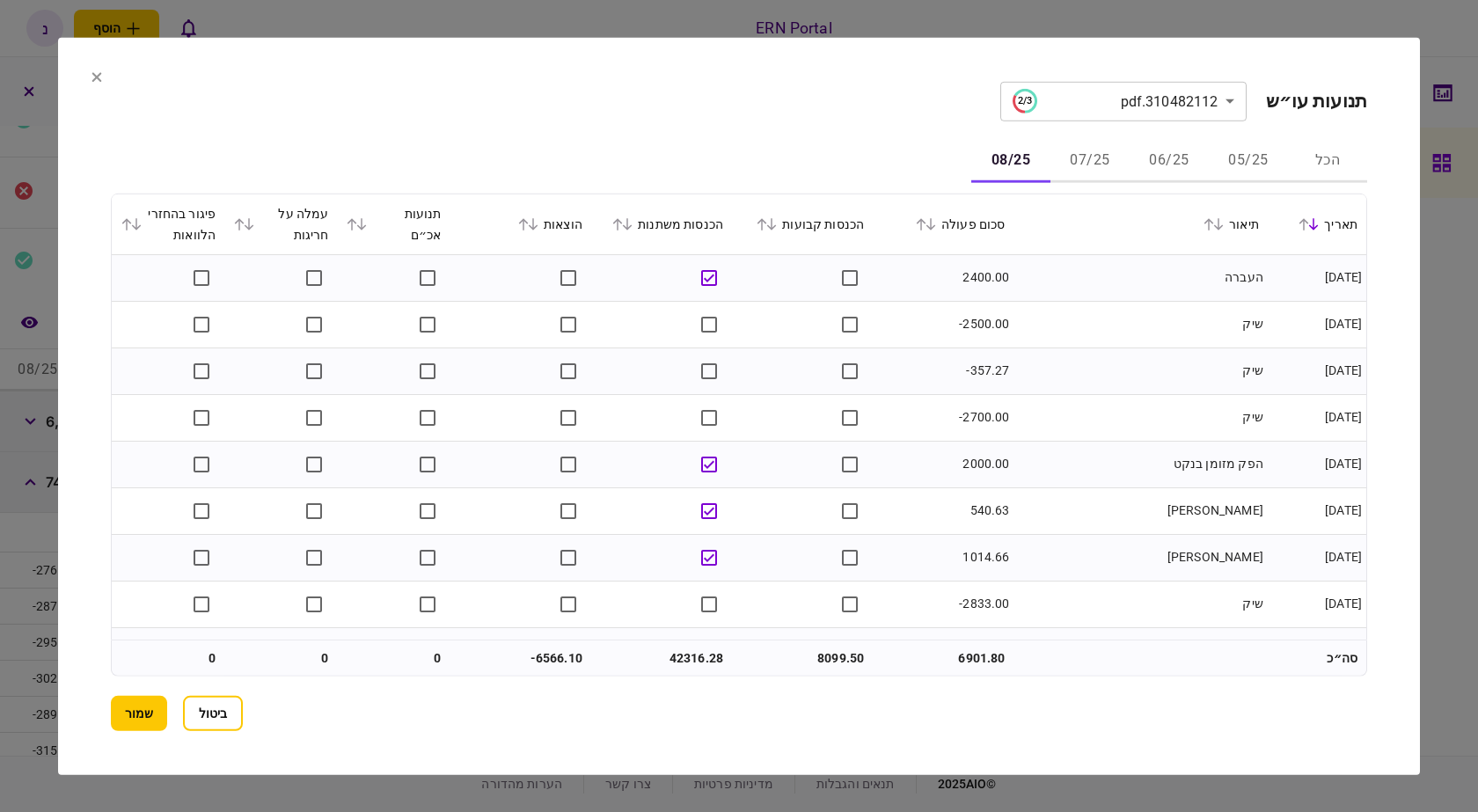
click at [633, 224] on icon at bounding box center [627, 225] width 10 height 13
click at [623, 227] on icon at bounding box center [618, 224] width 11 height 13
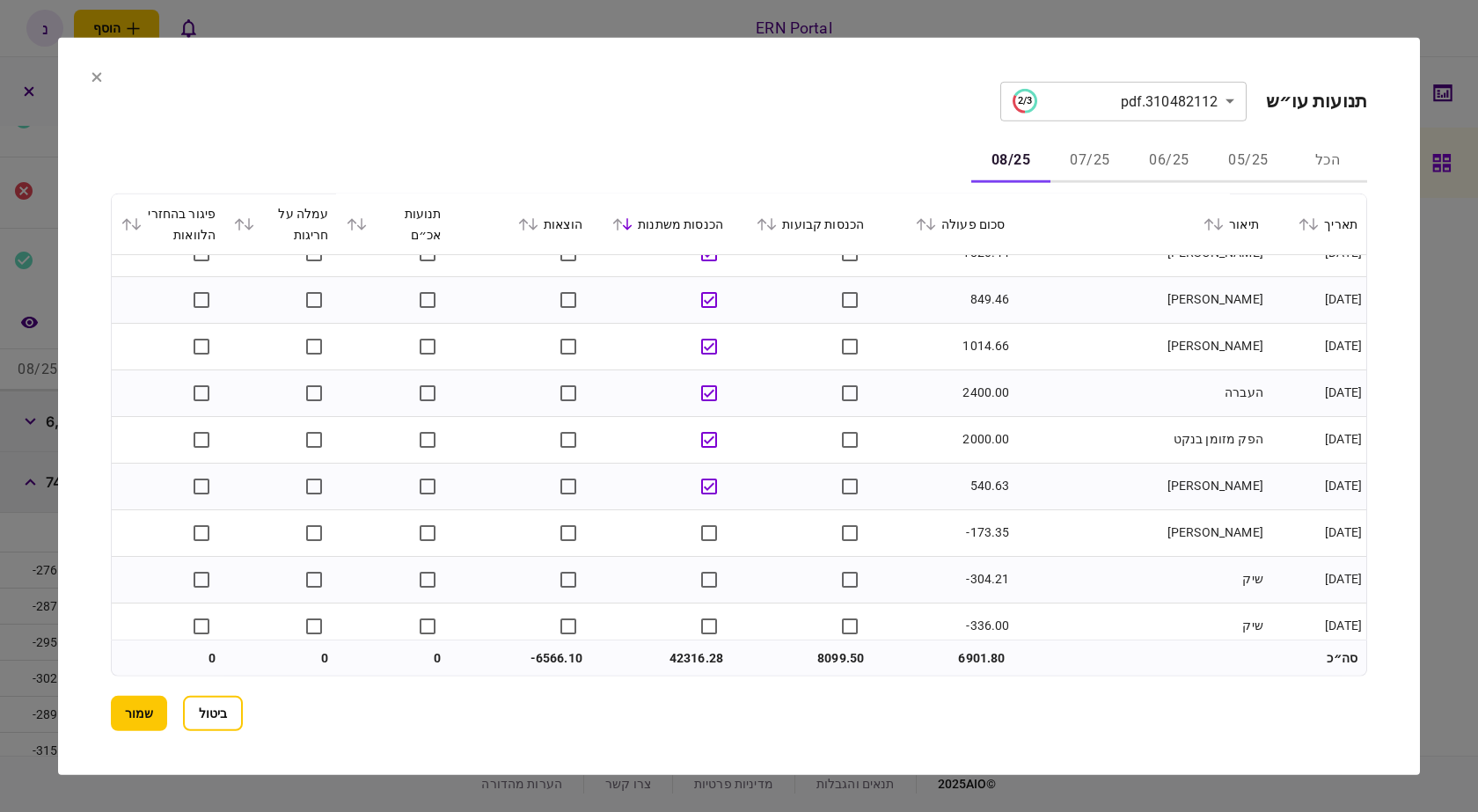
scroll to position [1584, 0]
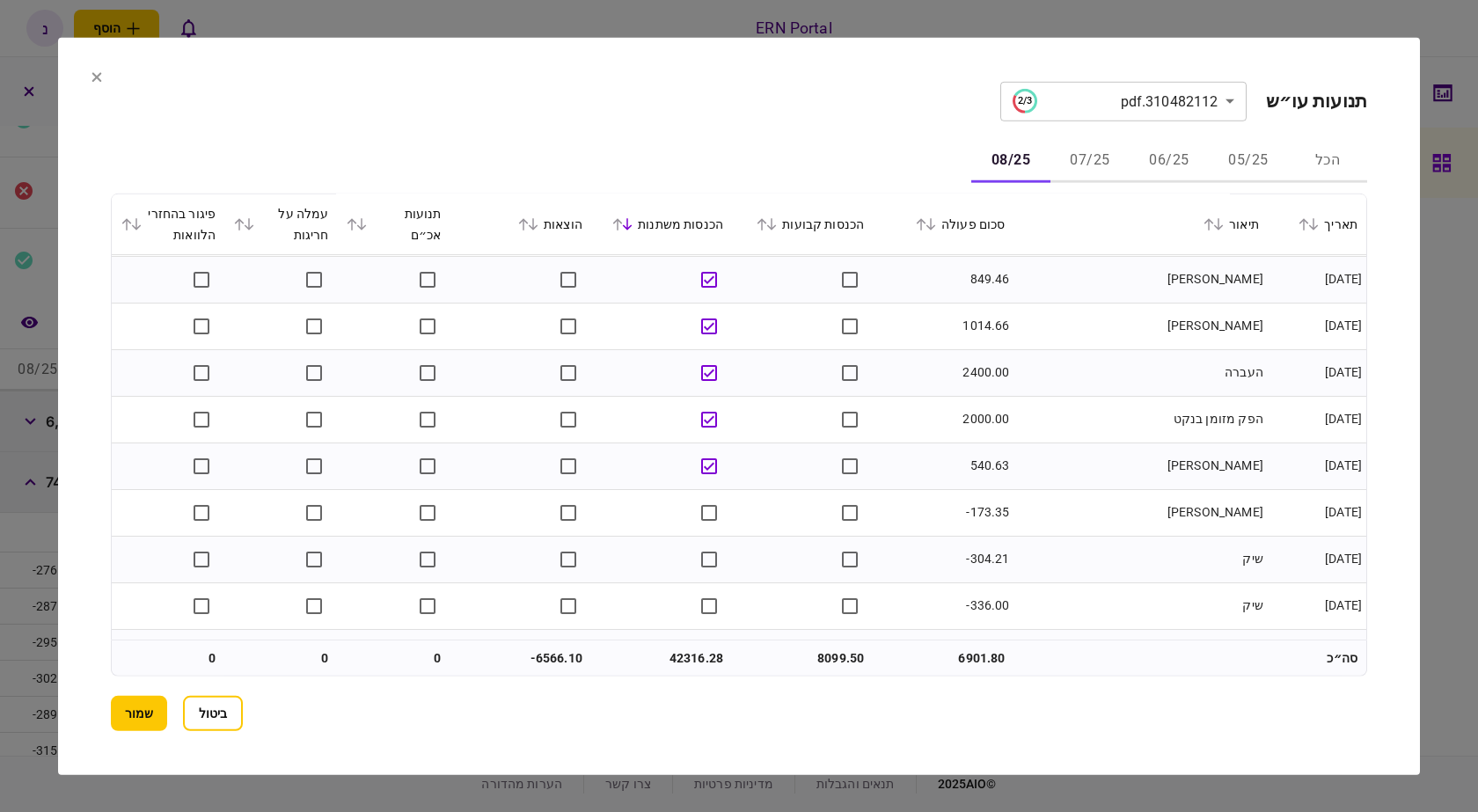
click at [1338, 154] on button "הכל" at bounding box center [1328, 161] width 79 height 42
click at [529, 225] on icon at bounding box center [524, 224] width 11 height 13
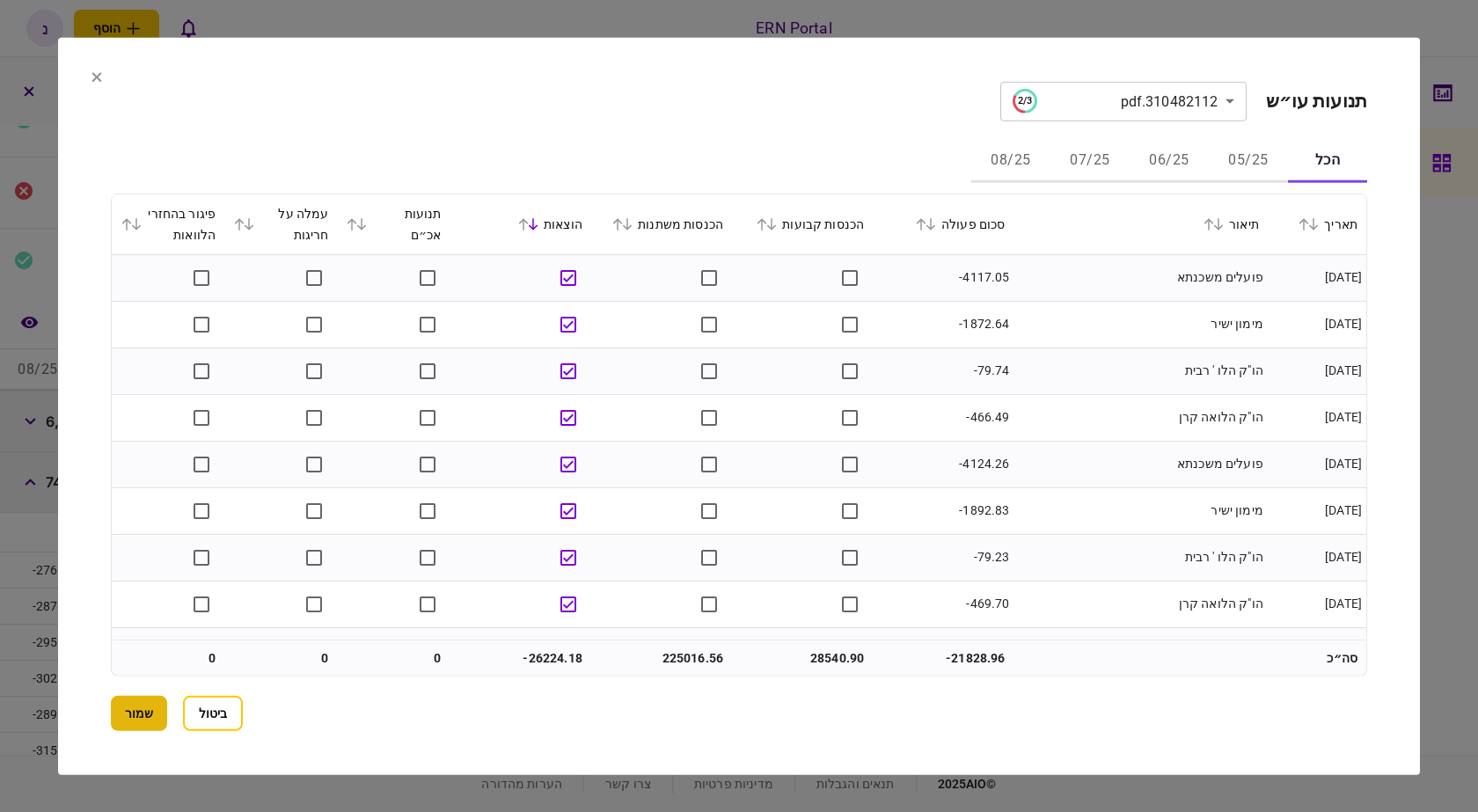
click at [155, 715] on button "שמור" at bounding box center [138, 713] width 57 height 35
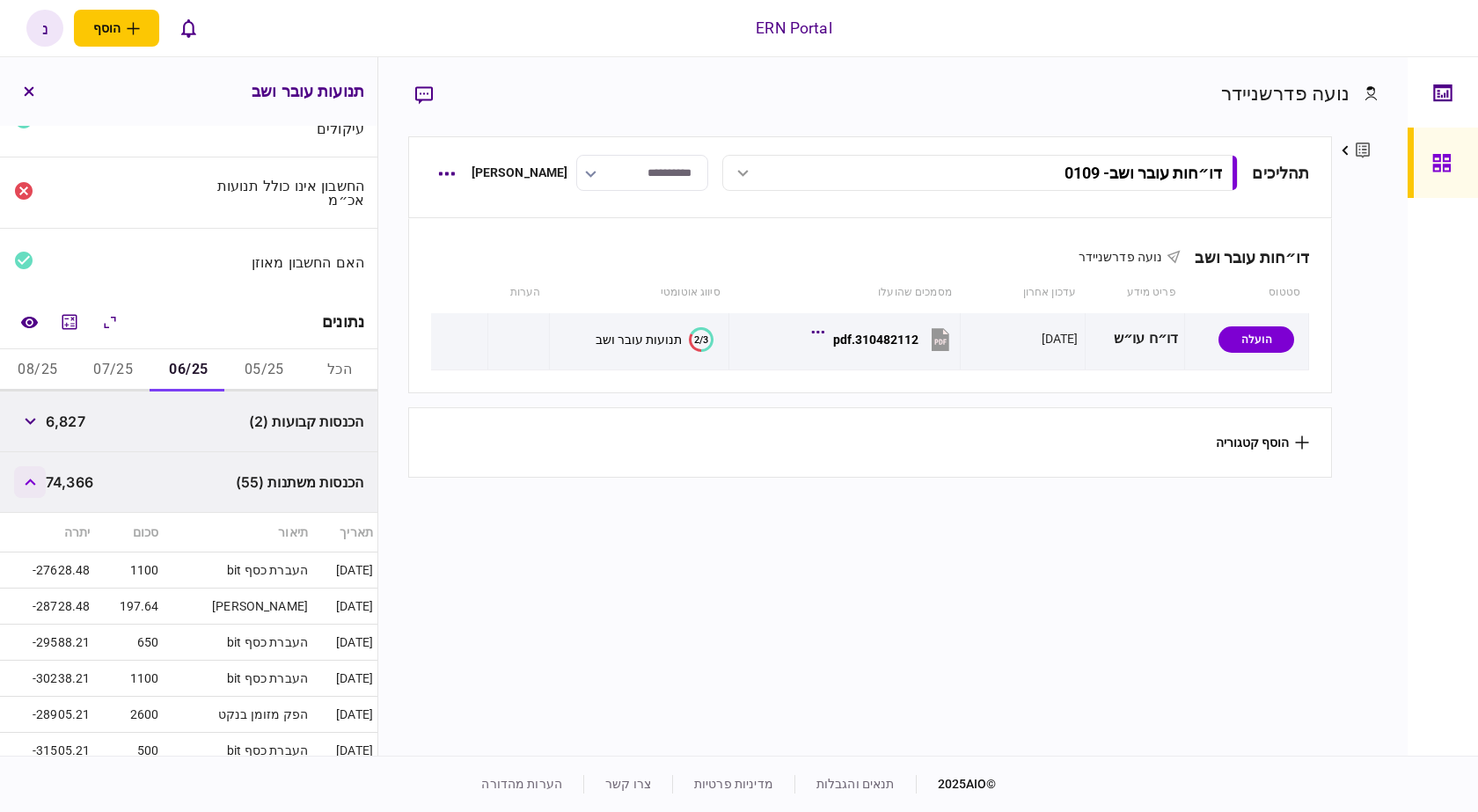
click at [26, 480] on button "button" at bounding box center [30, 481] width 31 height 31
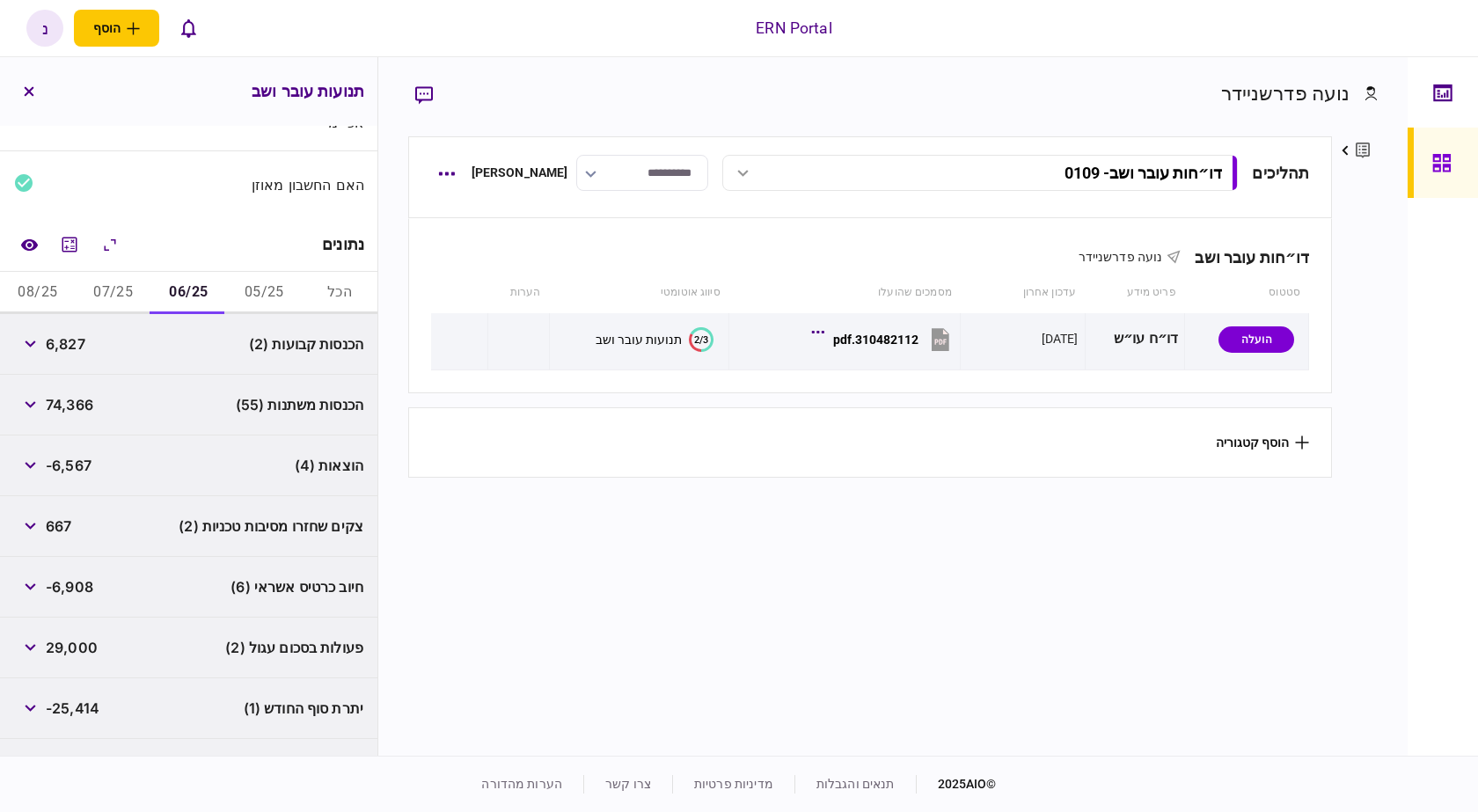
scroll to position [181, 0]
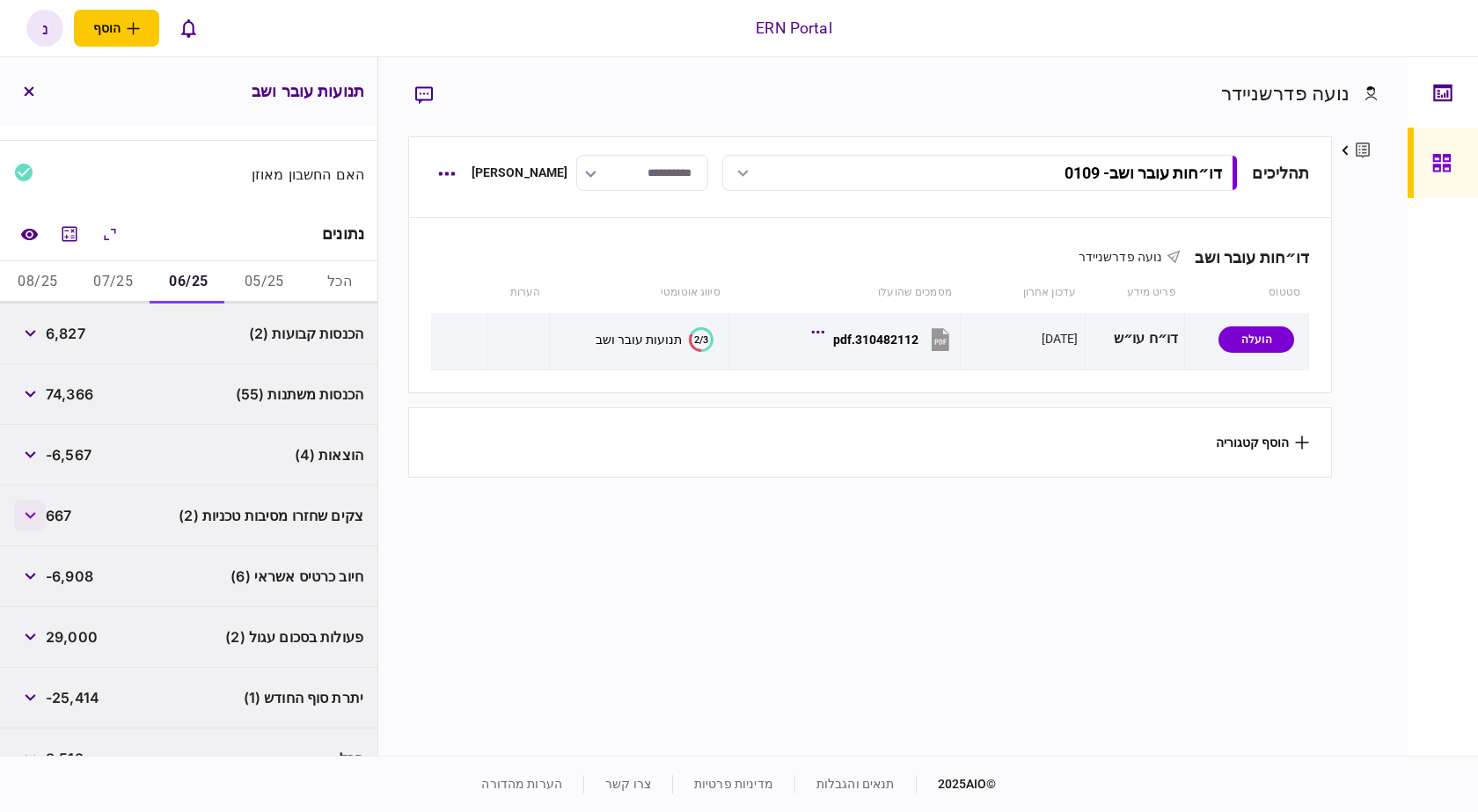
click at [36, 516] on icon "button" at bounding box center [30, 516] width 12 height 7
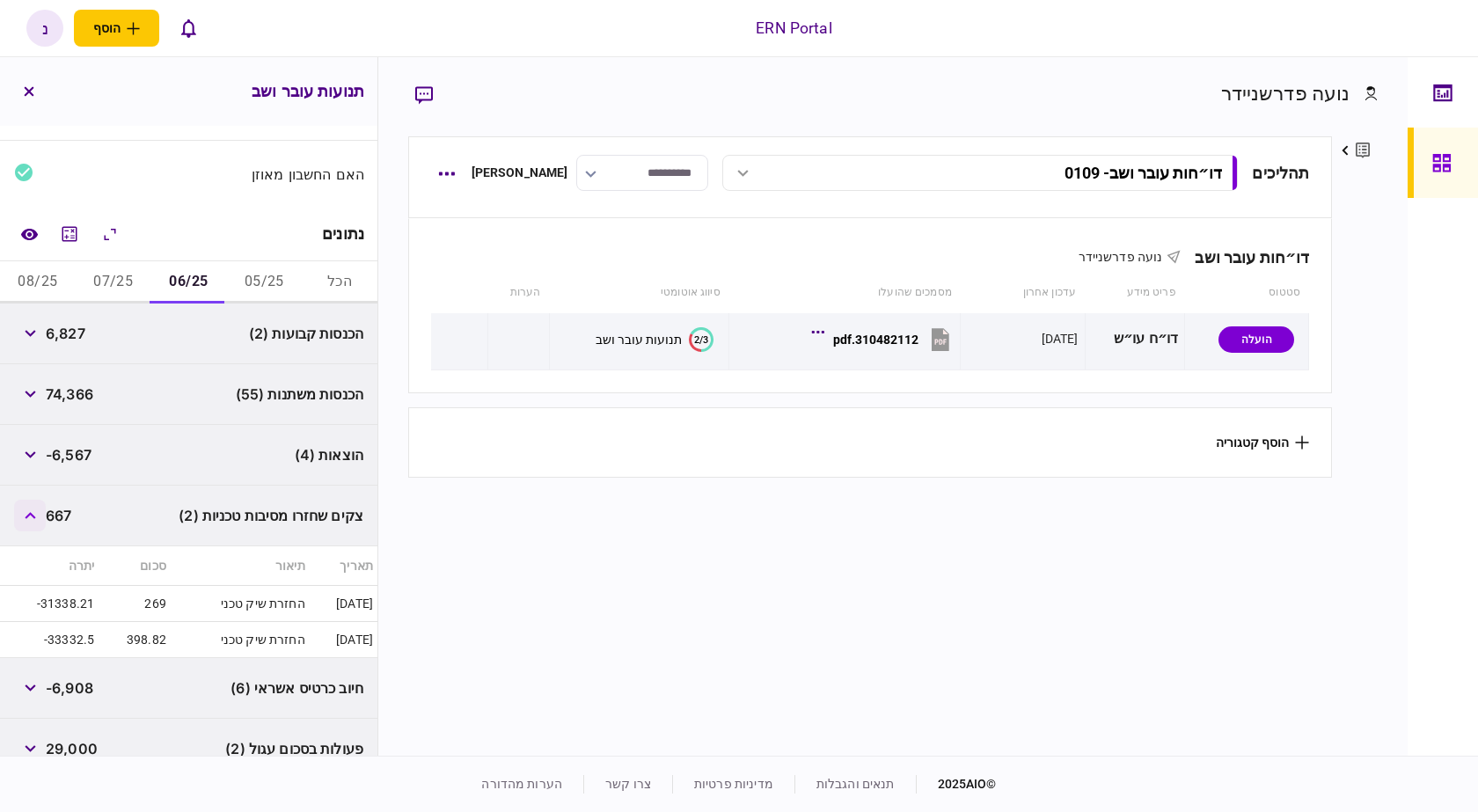
click at [35, 516] on icon "button" at bounding box center [30, 516] width 11 height 7
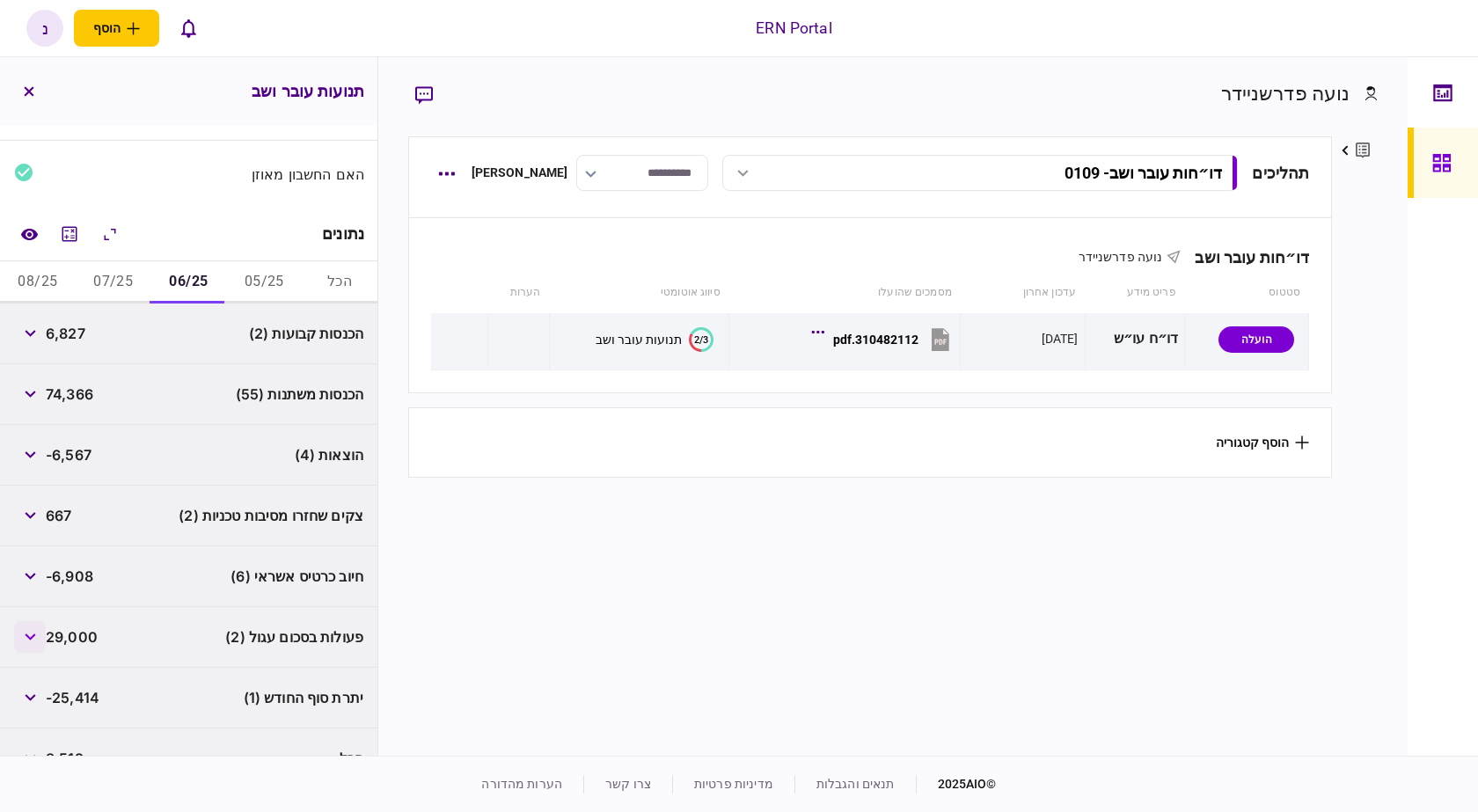
click at [35, 632] on button "button" at bounding box center [30, 636] width 31 height 31
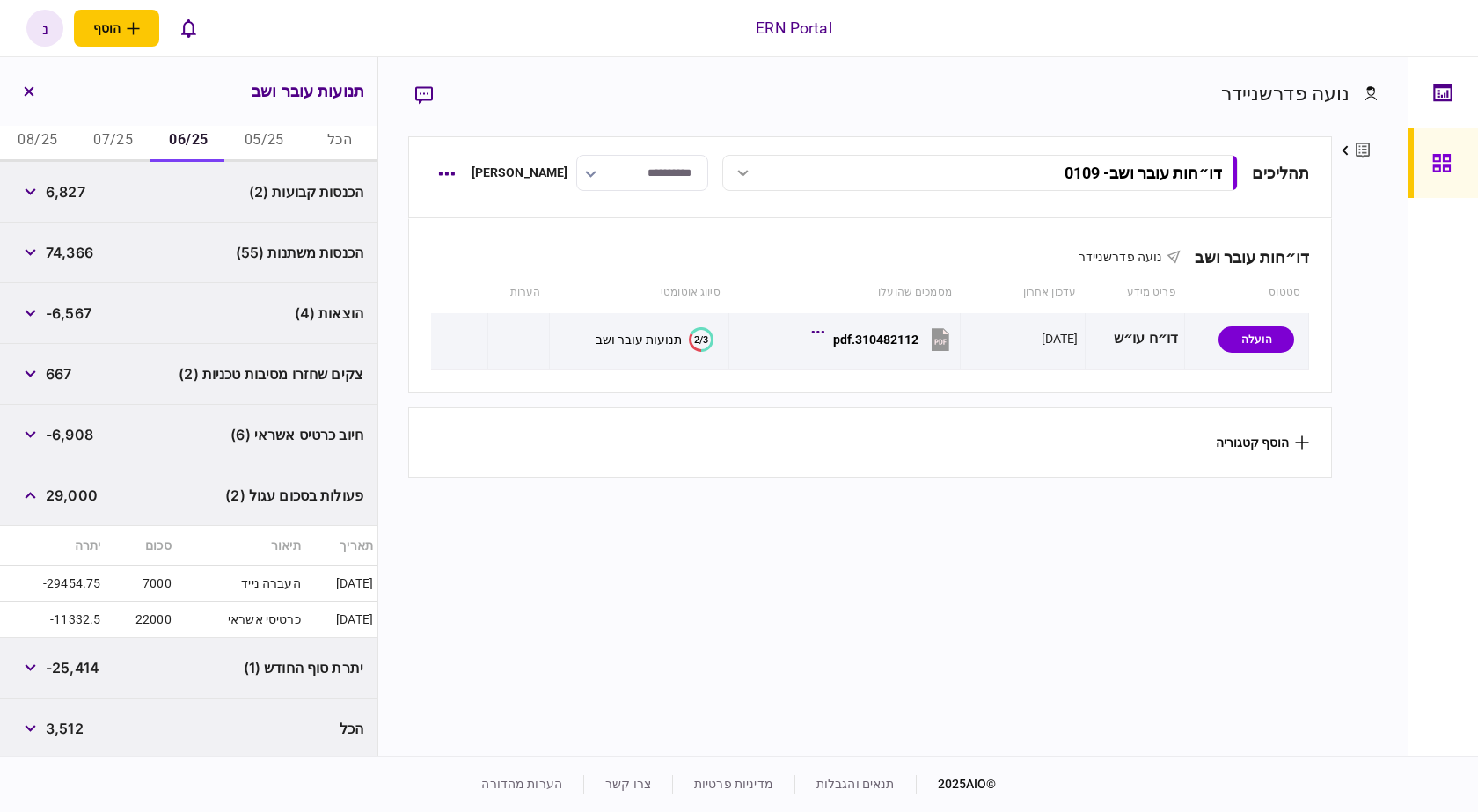
scroll to position [326, 0]
click at [118, 143] on button "07/25" at bounding box center [113, 137] width 75 height 42
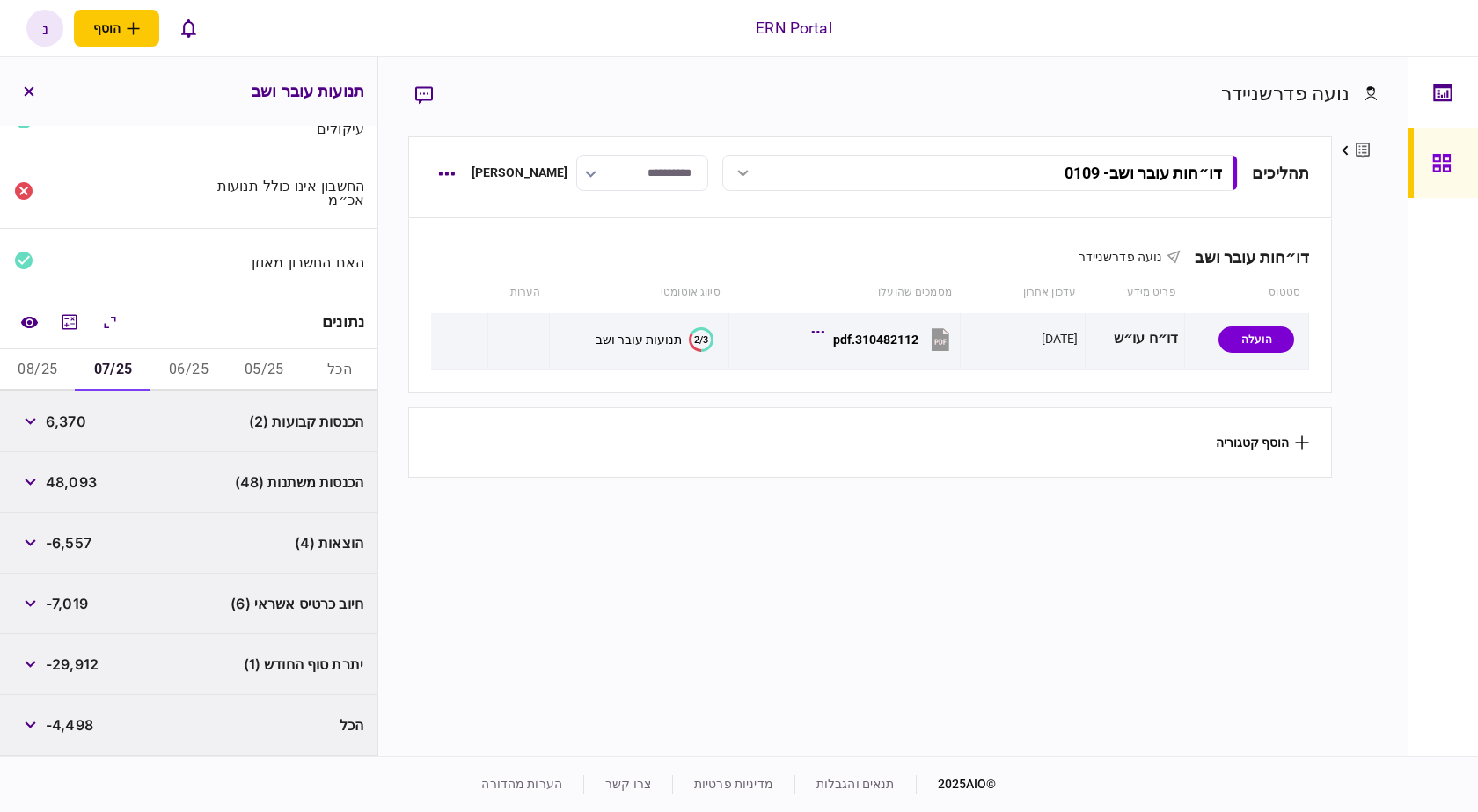
scroll to position [93, 0]
click at [47, 362] on button "08/25" at bounding box center [38, 370] width 75 height 42
click at [200, 364] on button "06/25" at bounding box center [189, 370] width 75 height 42
click at [94, 362] on button "07/25" at bounding box center [113, 370] width 75 height 42
click at [30, 375] on button "08/25" at bounding box center [38, 370] width 75 height 42
